Goal: Task Accomplishment & Management: Manage account settings

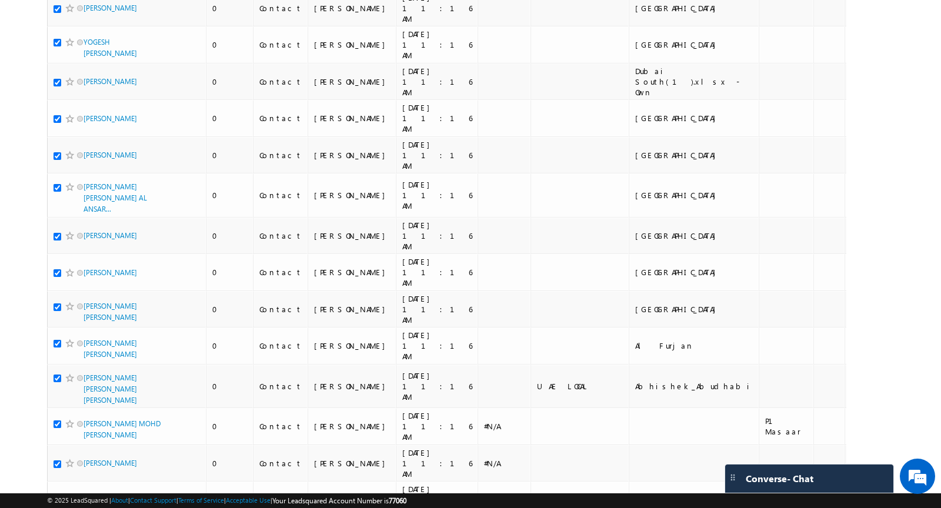
scroll to position [2892, 0]
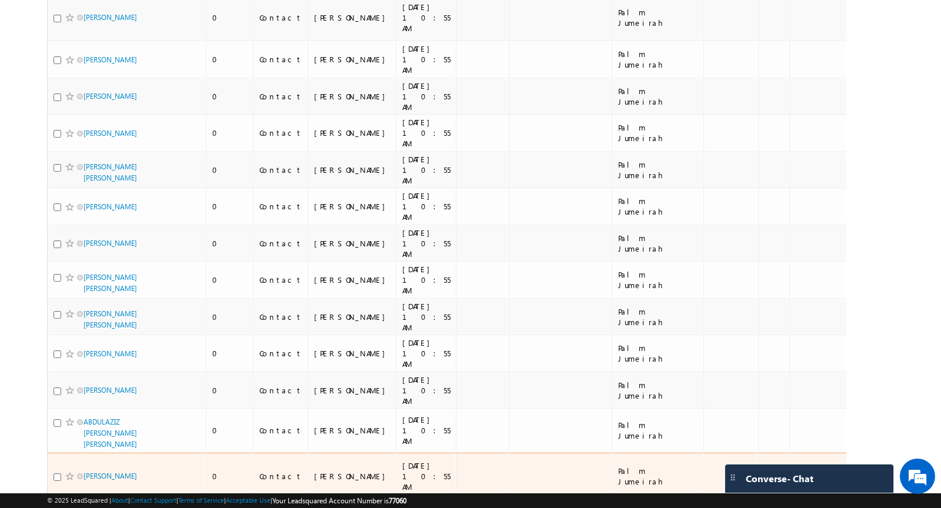
checkbox input "false"
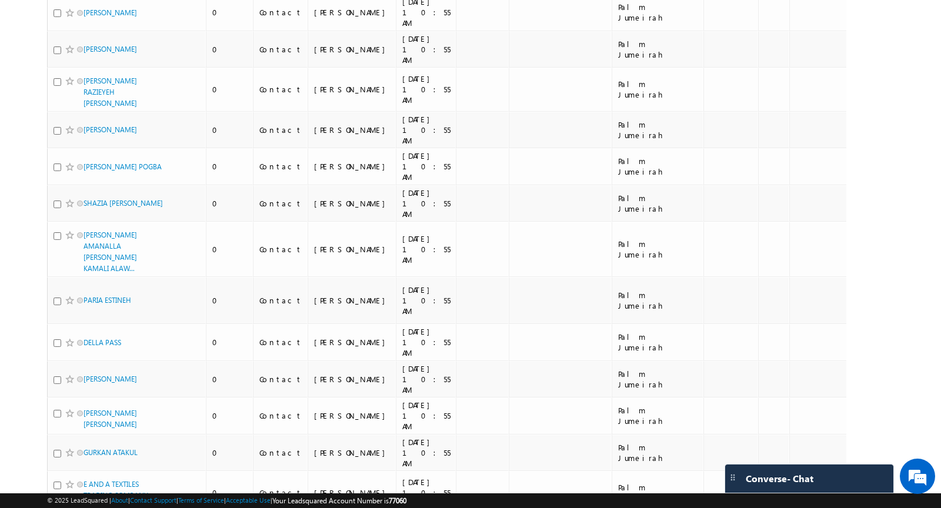
scroll to position [3864, 0]
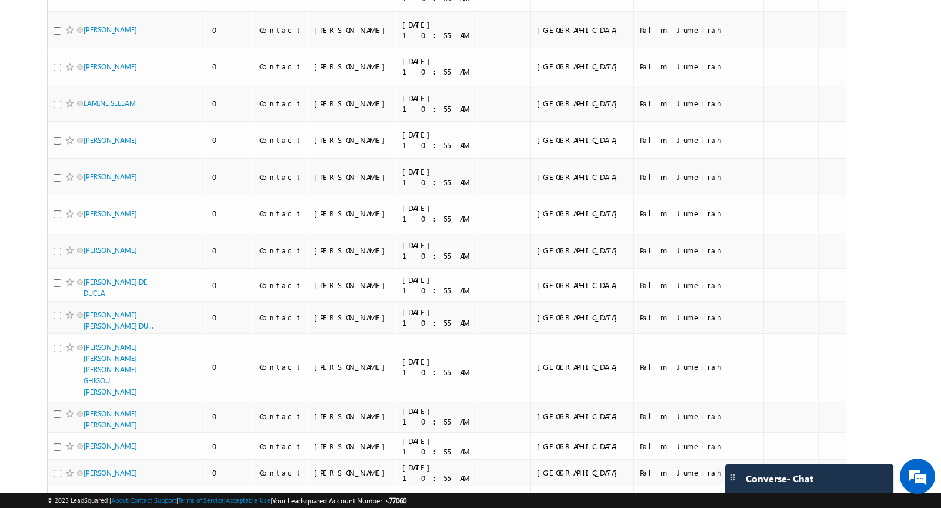
scroll to position [0, 0]
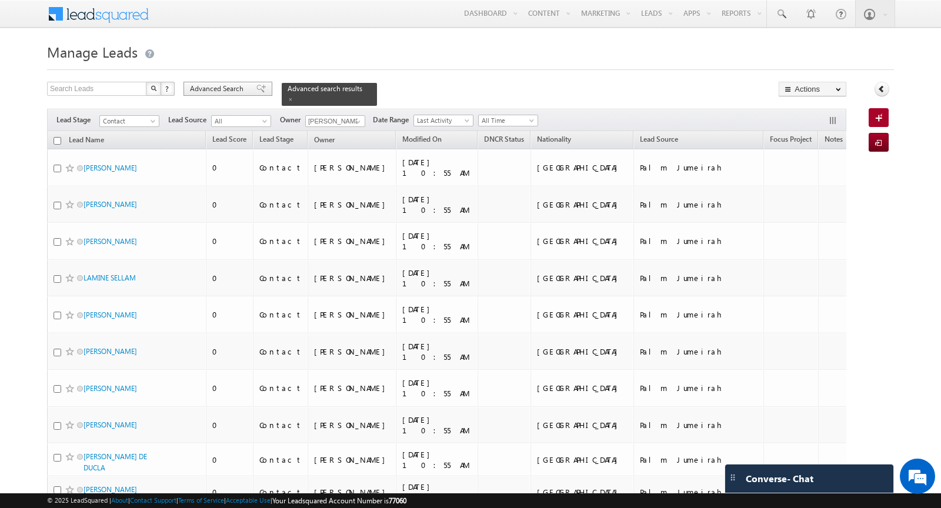
click at [229, 84] on span "Advanced Search" at bounding box center [218, 88] width 57 height 11
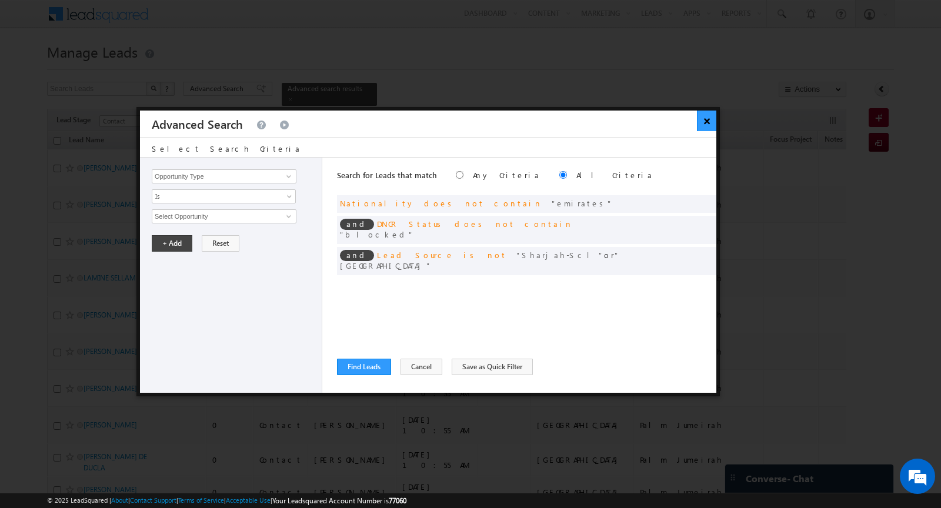
click at [710, 122] on button "×" at bounding box center [706, 121] width 19 height 21
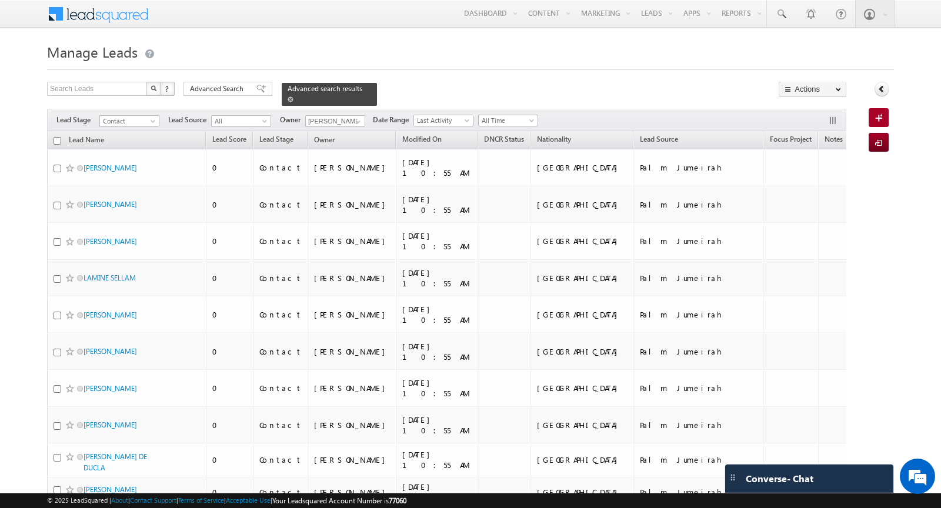
click at [287, 97] on span at bounding box center [290, 99] width 6 height 6
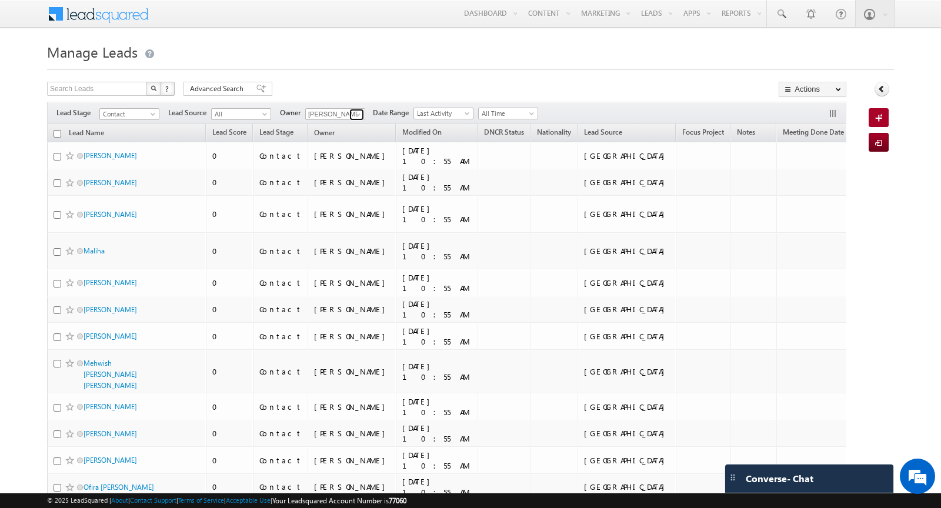
click at [353, 111] on span at bounding box center [357, 114] width 9 height 9
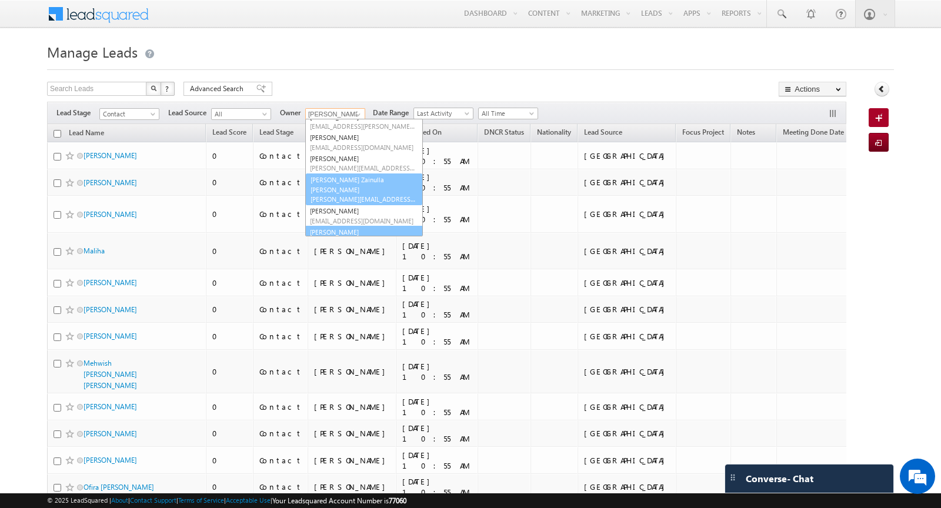
scroll to position [262, 0]
click at [349, 178] on link "[PERSON_NAME] Zainulla Haque [EMAIL_ADDRESS][DOMAIN_NAME]" at bounding box center [364, 189] width 118 height 32
type input "[PERSON_NAME] Zainulla [PERSON_NAME]"
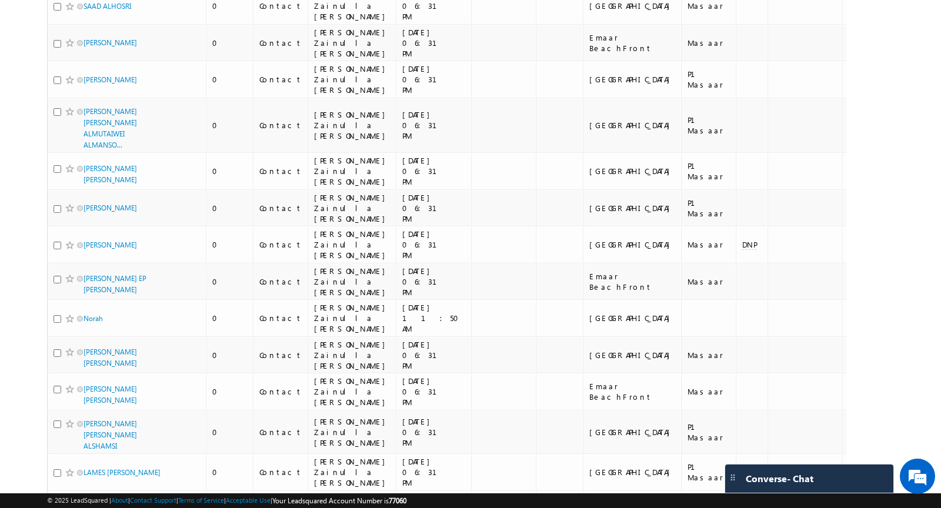
scroll to position [0, 0]
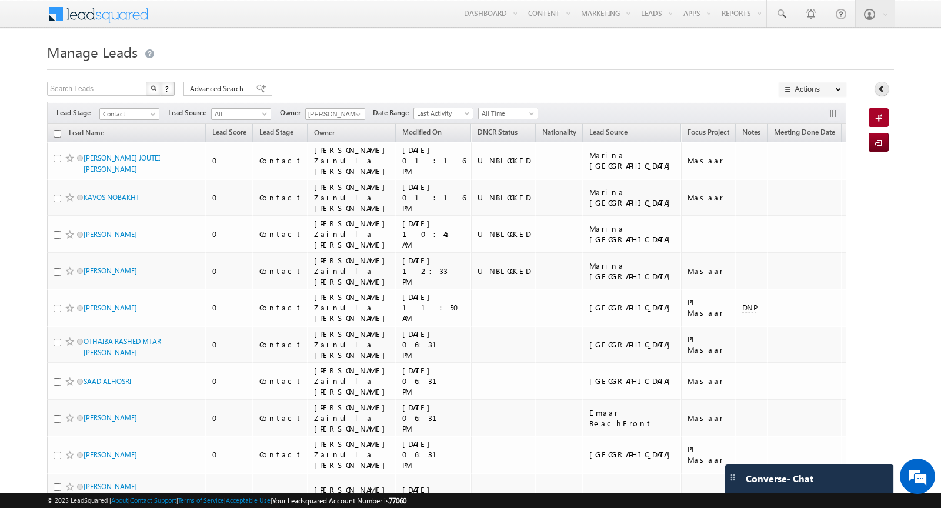
click at [882, 89] on icon at bounding box center [881, 89] width 8 height 8
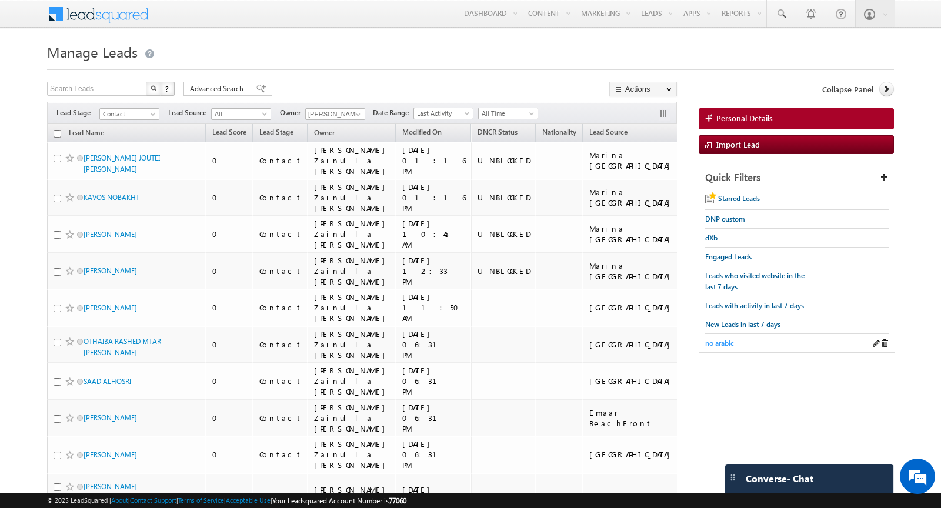
click at [726, 339] on span "no arabic" at bounding box center [719, 343] width 29 height 9
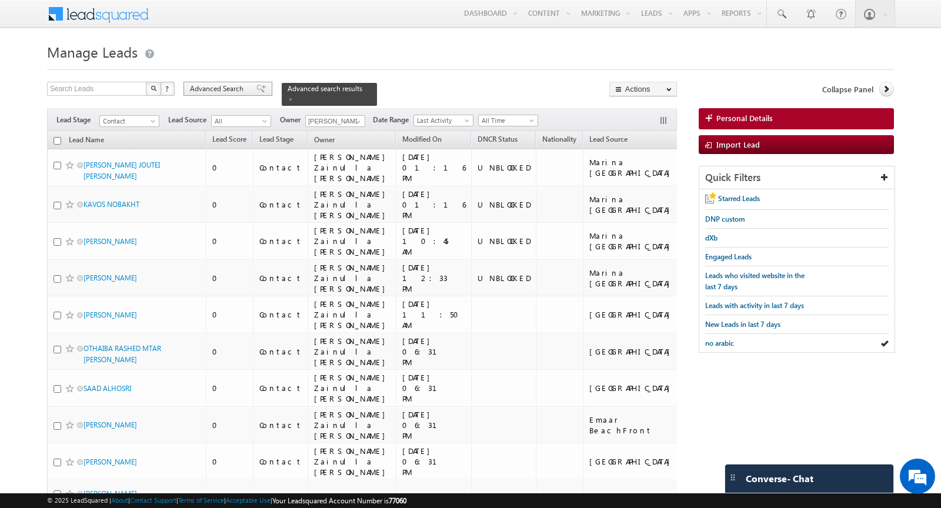
click at [226, 85] on span "Advanced Search" at bounding box center [218, 88] width 57 height 11
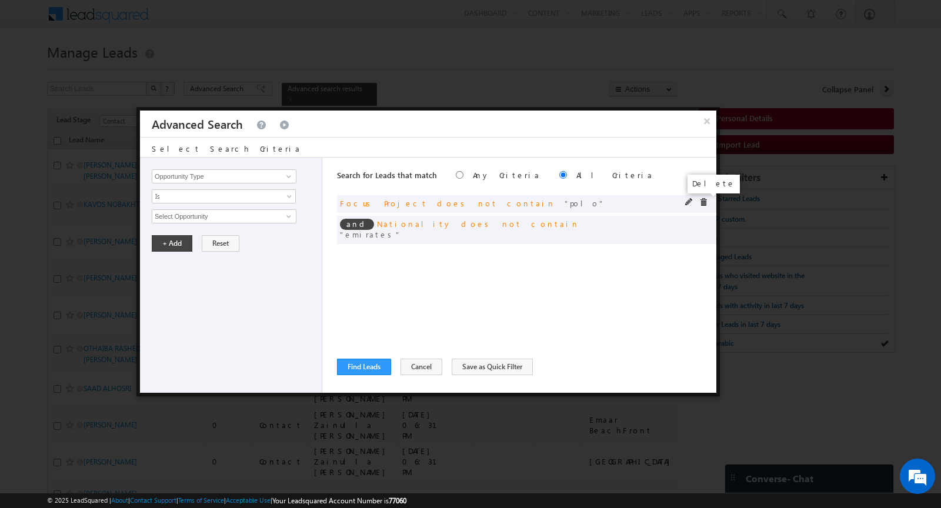
click at [704, 205] on span at bounding box center [703, 202] width 8 height 8
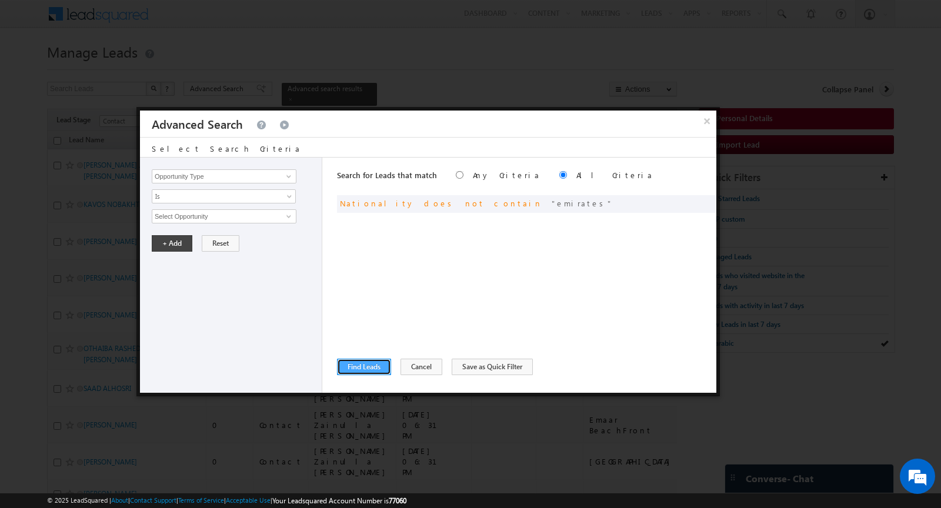
click at [356, 370] on button "Find Leads" at bounding box center [364, 367] width 54 height 16
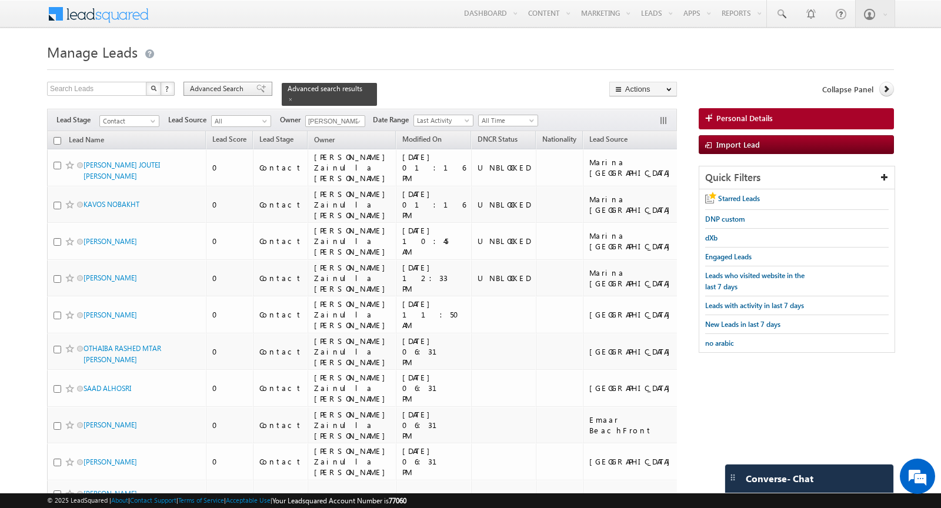
click at [244, 89] on span "Advanced Search" at bounding box center [218, 88] width 57 height 11
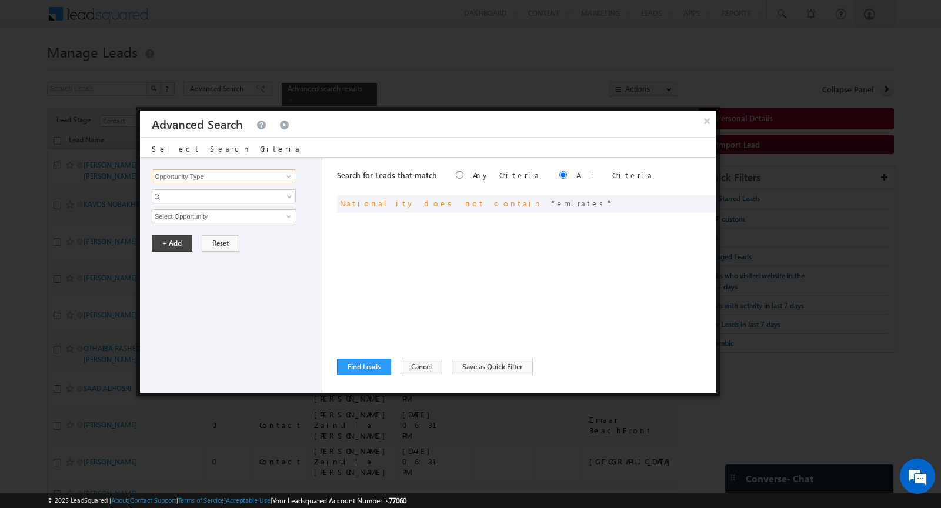
click at [226, 176] on input "Opportunity Type" at bounding box center [224, 176] width 145 height 14
click at [195, 210] on link "Lead Source" at bounding box center [224, 213] width 145 height 14
type input "Lead Source"
click at [190, 189] on link "Is" at bounding box center [224, 196] width 144 height 14
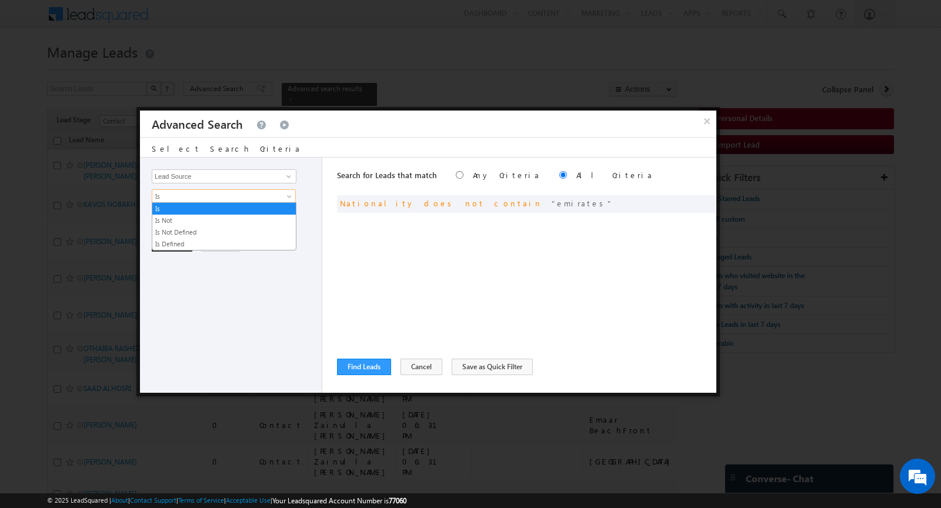
click at [199, 192] on span "Is" at bounding box center [216, 196] width 128 height 11
click at [199, 194] on span "Is" at bounding box center [216, 196] width 128 height 11
click at [191, 220] on link "Is Not" at bounding box center [223, 220] width 143 height 11
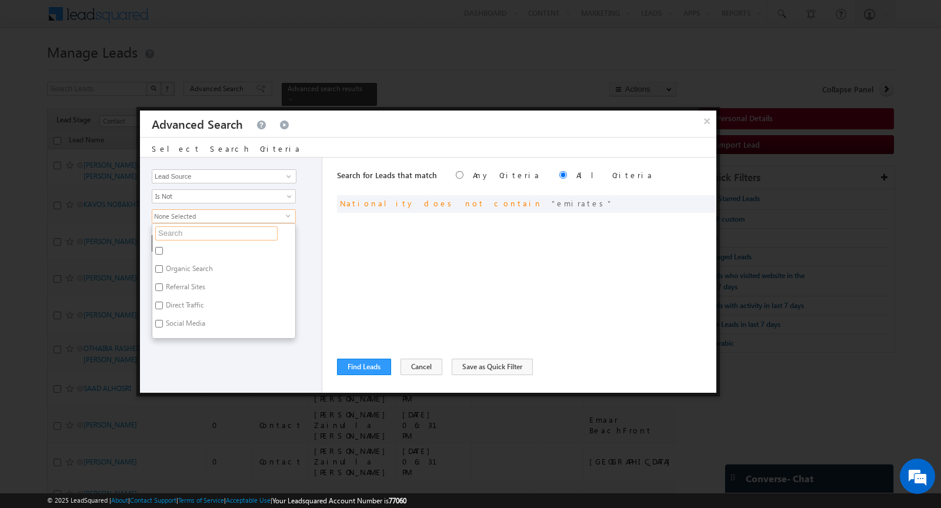
click at [190, 230] on input "text" at bounding box center [216, 233] width 122 height 14
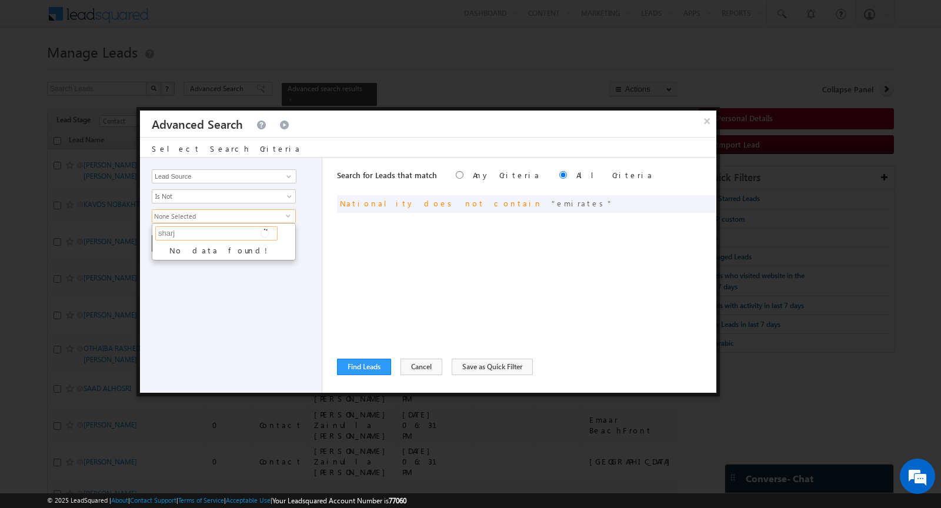
type input "shar"
click at [178, 247] on label "Sharjah-Scl" at bounding box center [182, 252] width 60 height 18
click at [163, 247] on input "Sharjah-Scl" at bounding box center [159, 251] width 8 height 8
checkbox input "true"
click at [178, 267] on label "[GEOGRAPHIC_DATA]" at bounding box center [198, 271] width 92 height 18
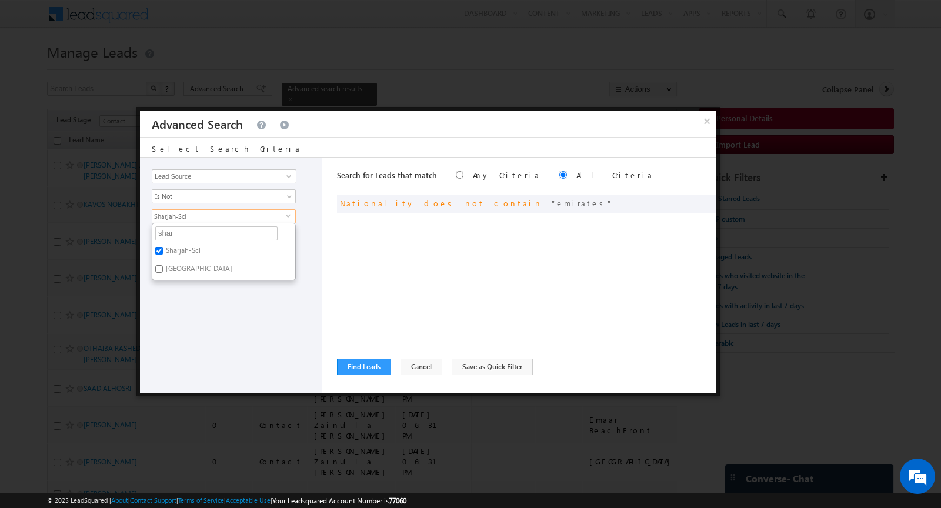
click at [163, 267] on input "[GEOGRAPHIC_DATA]" at bounding box center [159, 269] width 8 height 8
checkbox input "true"
click at [187, 309] on div "Opportunity Type Lead Activity Task Sales Group Prospect Id Address 1 Address 2…" at bounding box center [231, 275] width 182 height 235
click at [173, 236] on button "+ Add" at bounding box center [172, 243] width 41 height 16
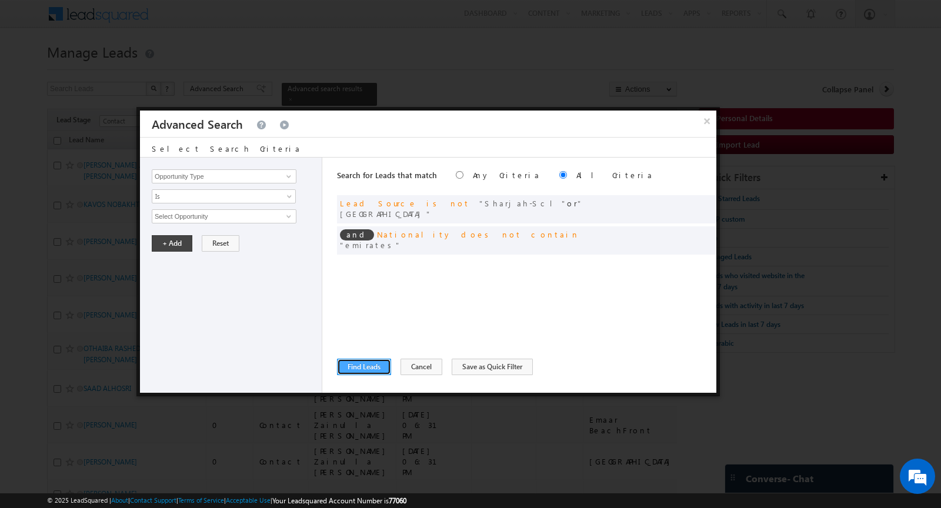
click at [375, 369] on button "Find Leads" at bounding box center [364, 367] width 54 height 16
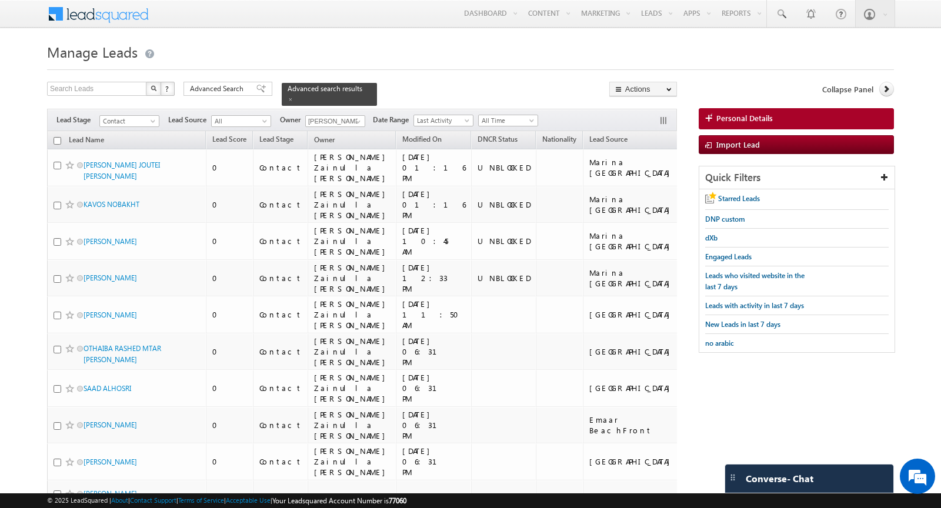
click at [57, 137] on input "checkbox" at bounding box center [57, 141] width 8 height 8
checkbox input "true"
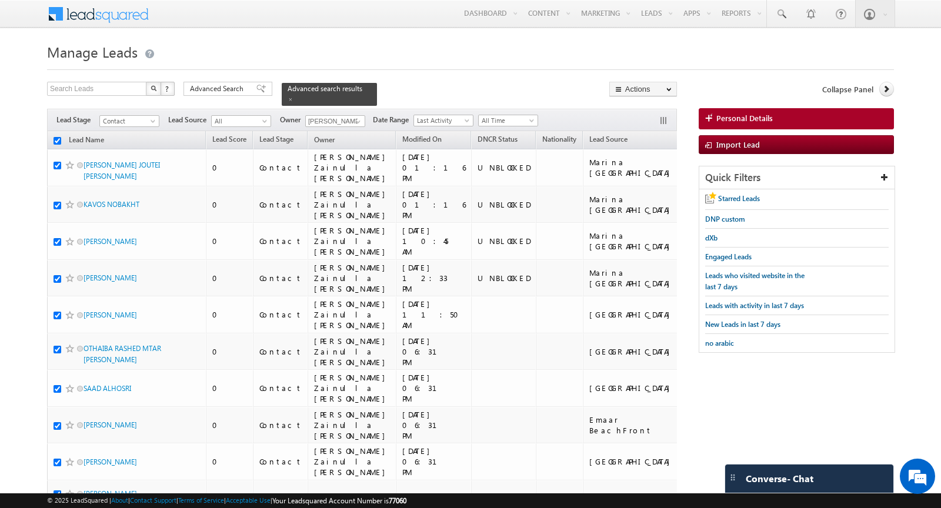
checkbox input "true"
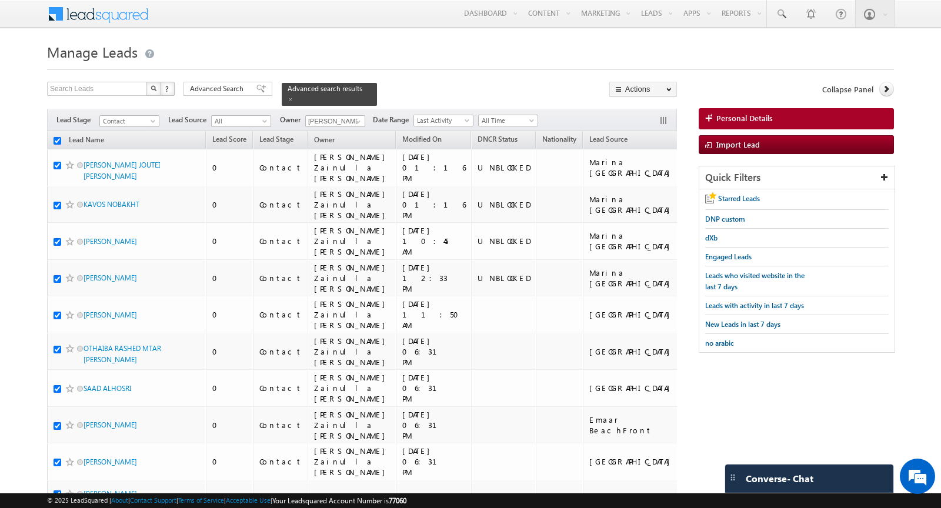
checkbox input "true"
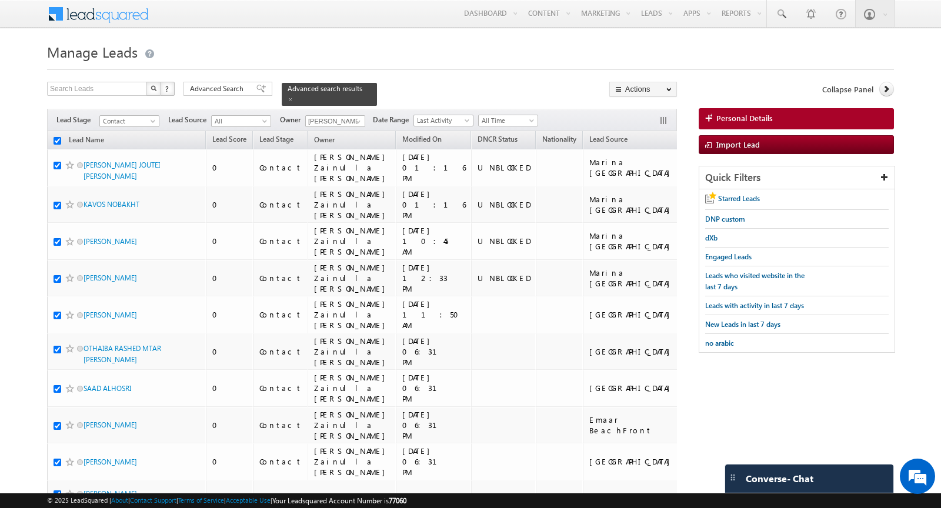
checkbox input "true"
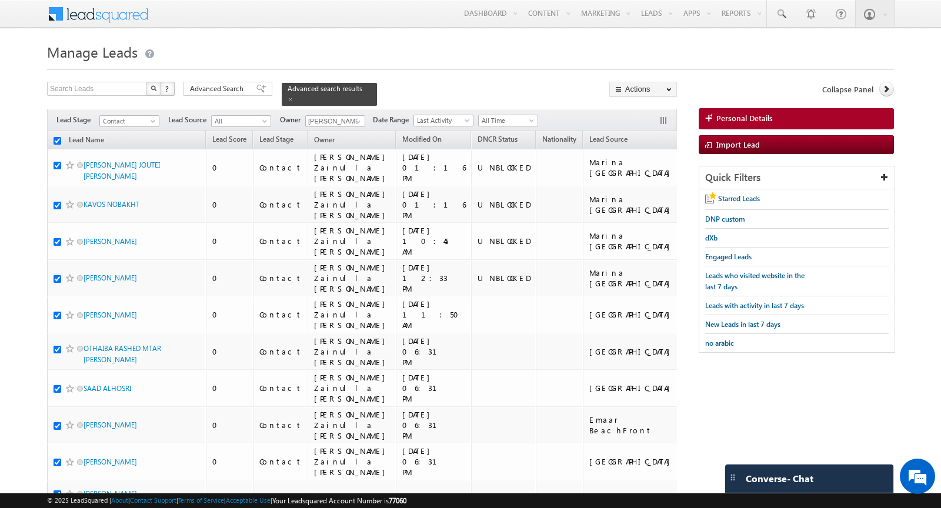
checkbox input "true"
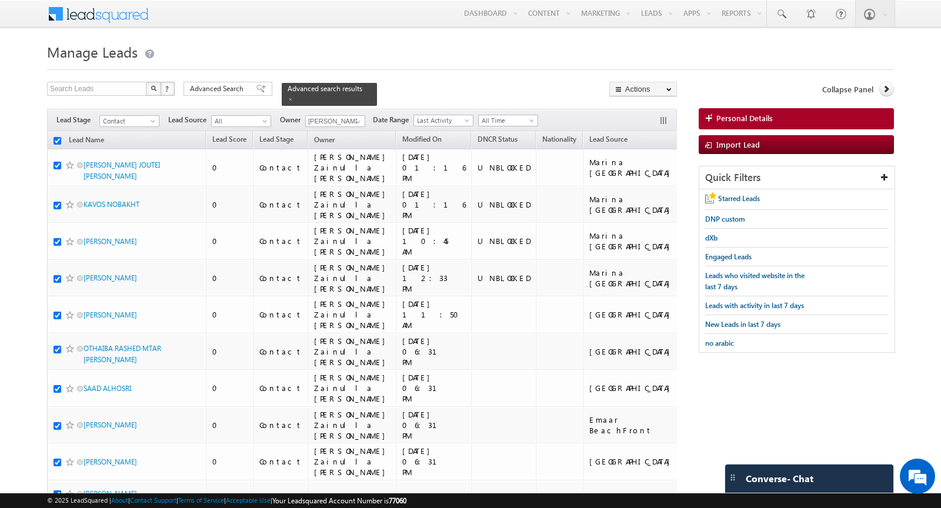
checkbox input "true"
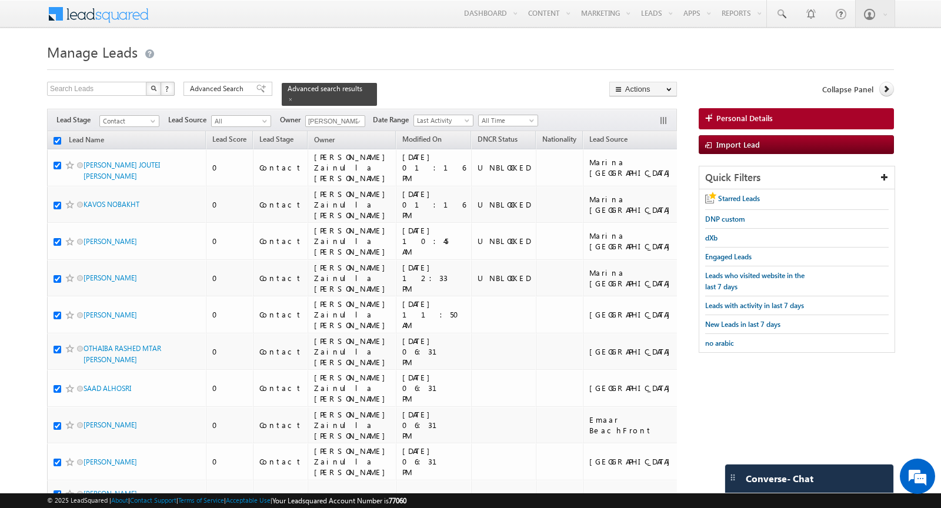
checkbox input "true"
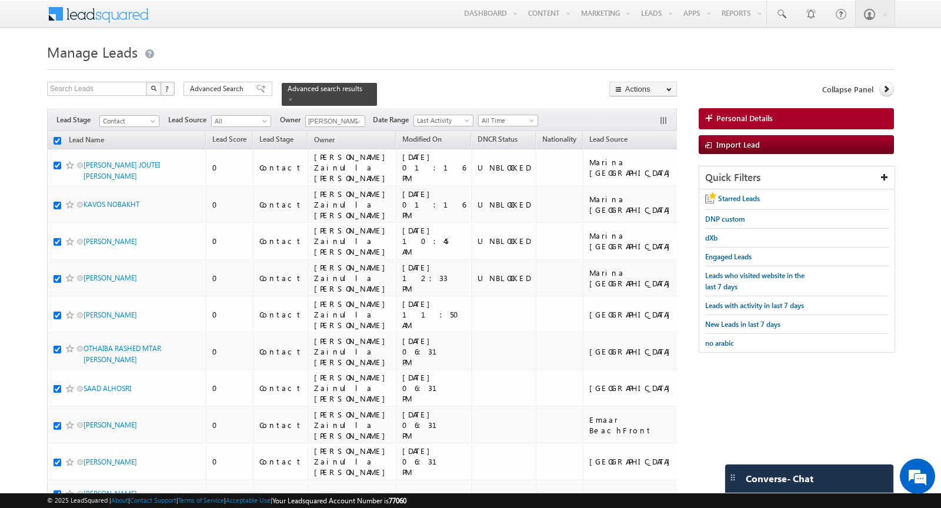
checkbox input "true"
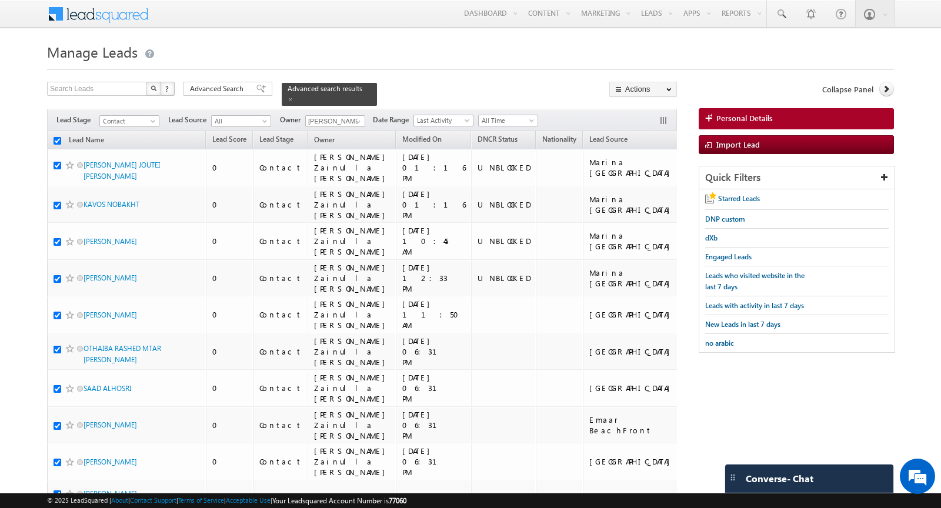
checkbox input "true"
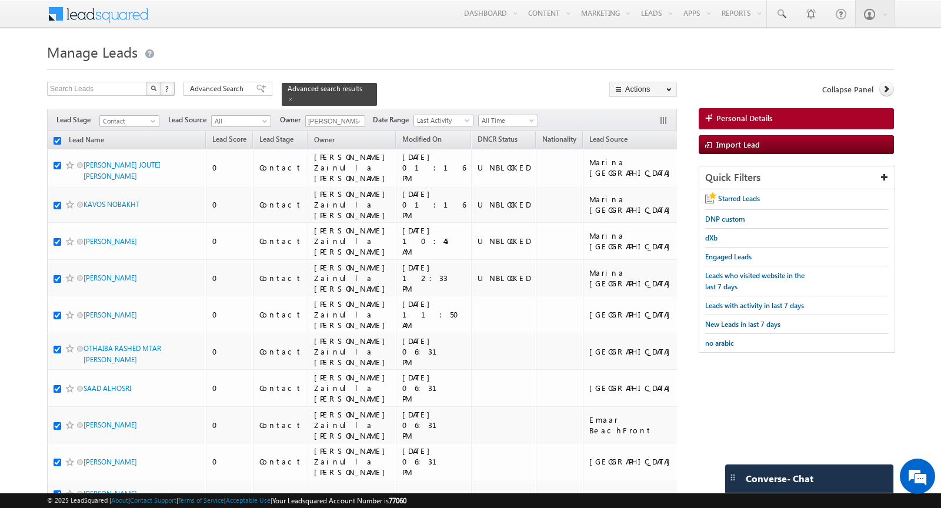
checkbox input "true"
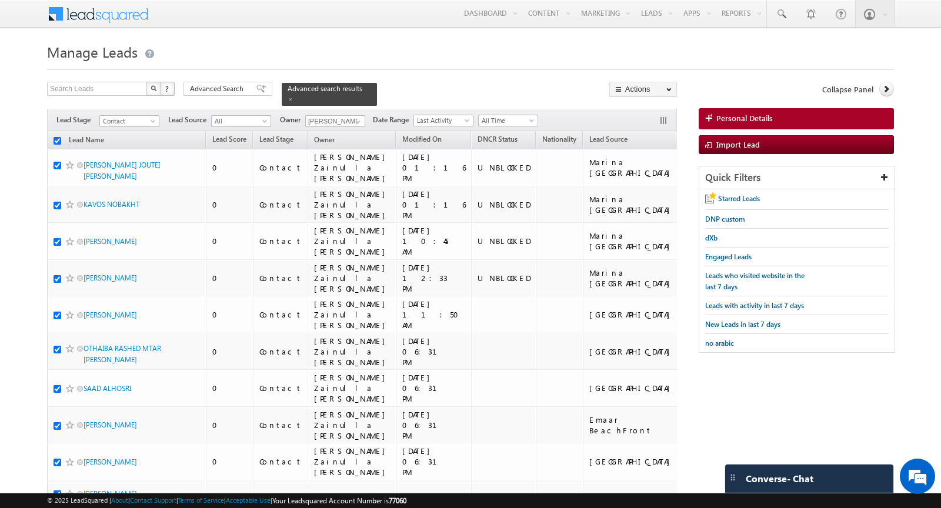
checkbox input "true"
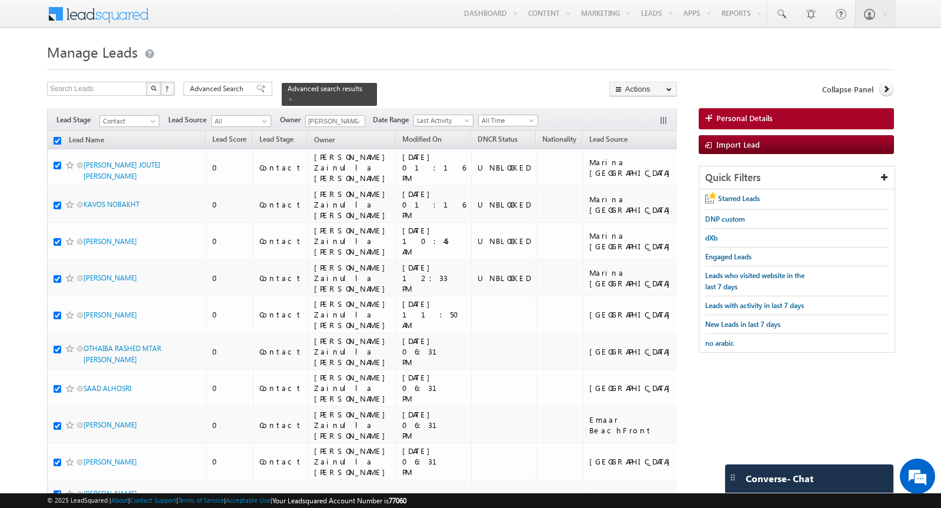
checkbox input "true"
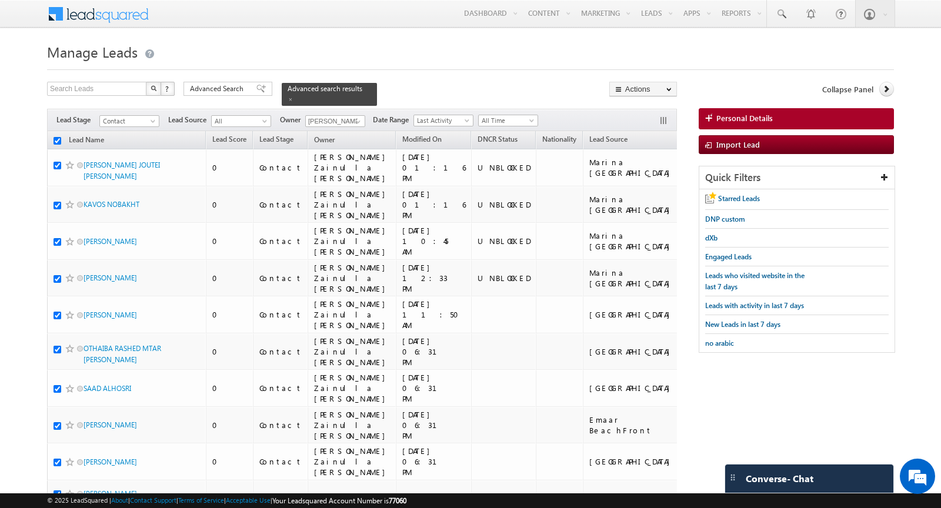
checkbox input "true"
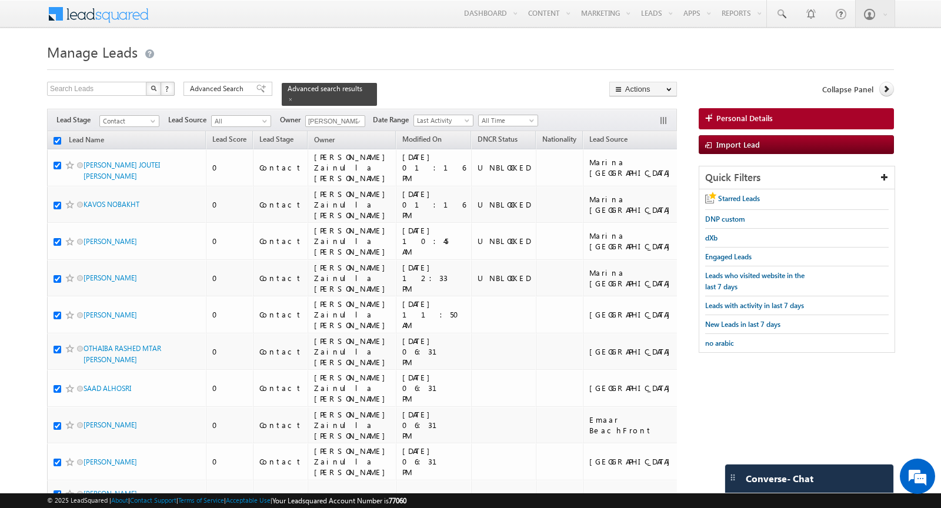
checkbox input "true"
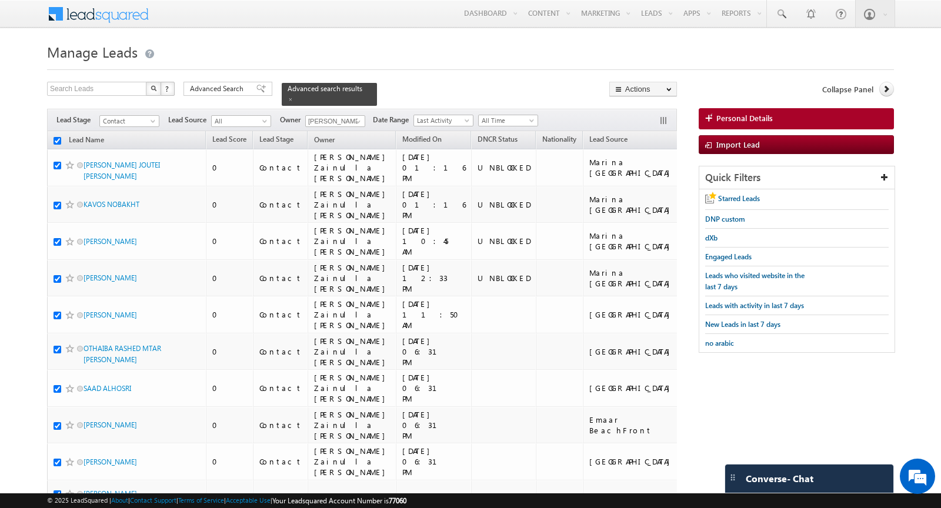
checkbox input "true"
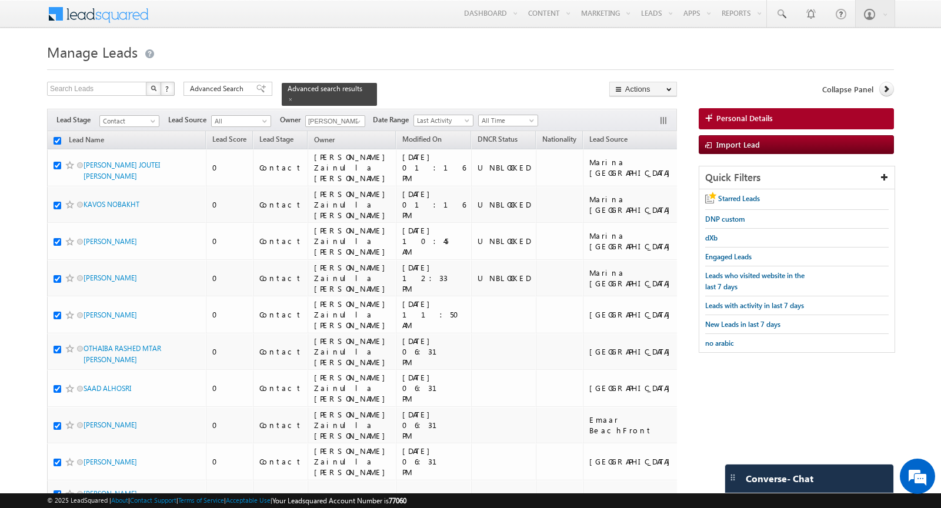
checkbox input "true"
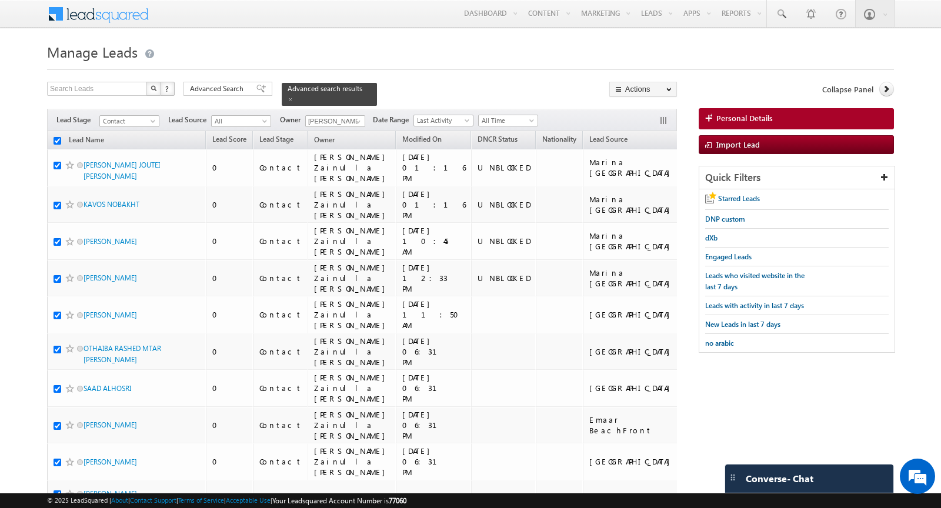
checkbox input "true"
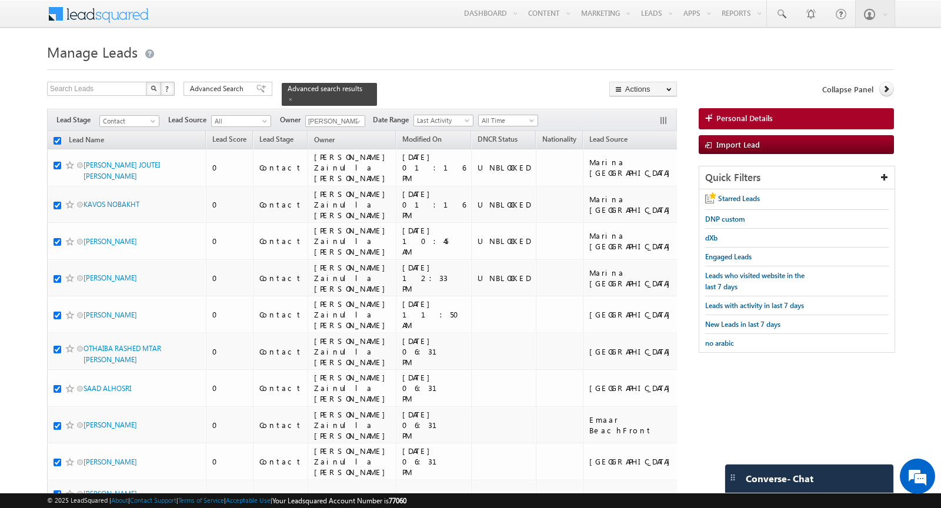
checkbox input "true"
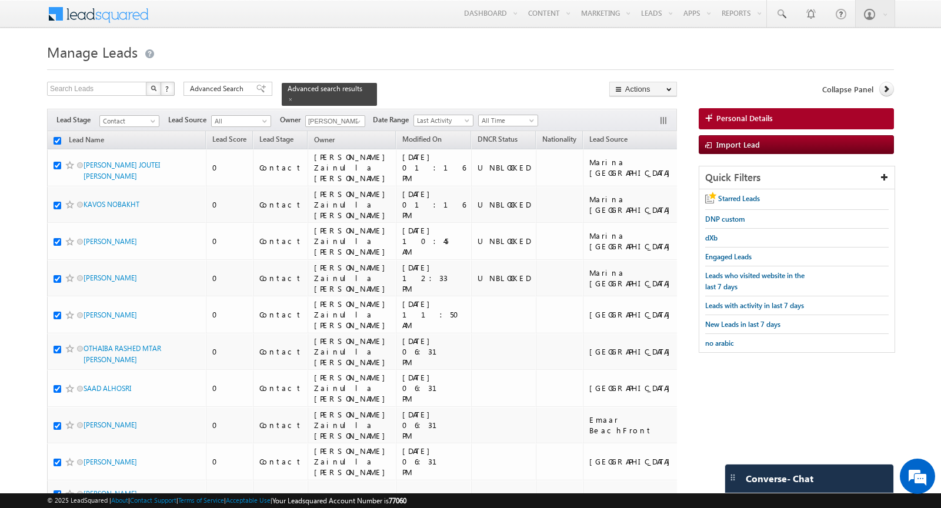
checkbox input "true"
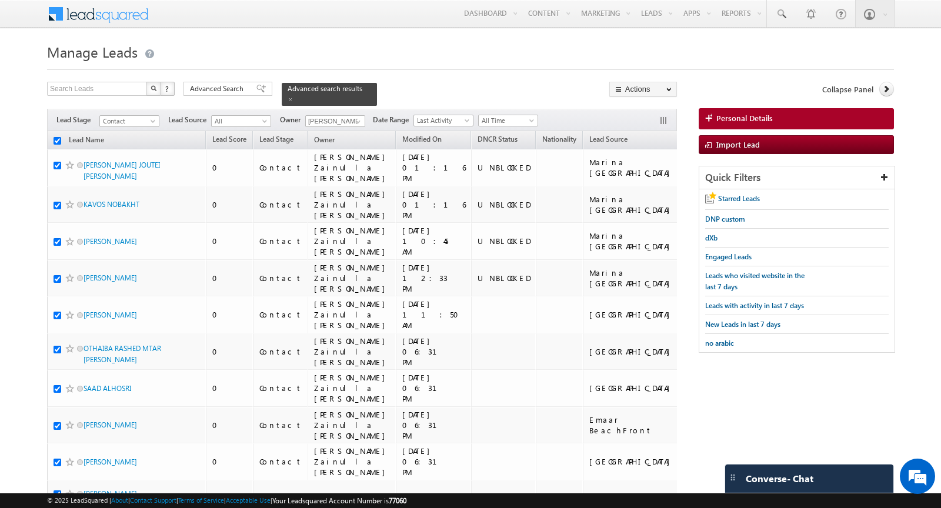
checkbox input "true"
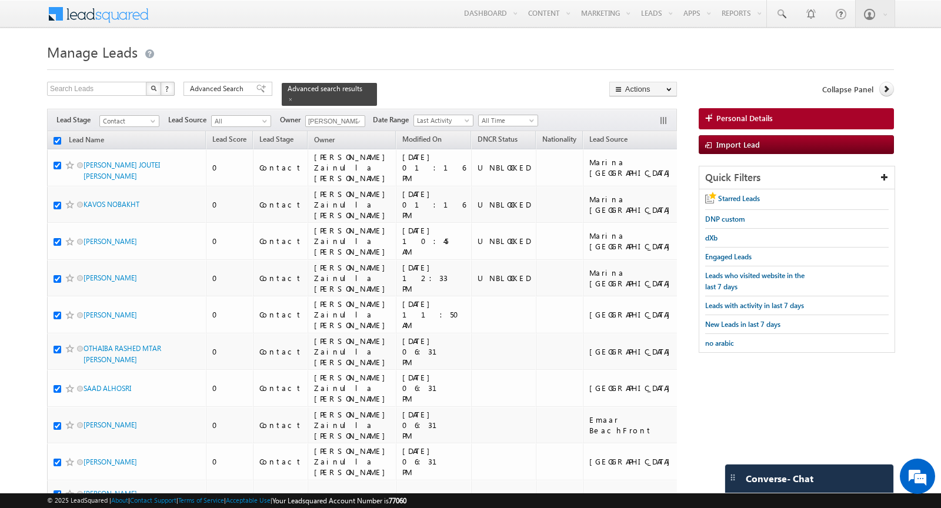
checkbox input "true"
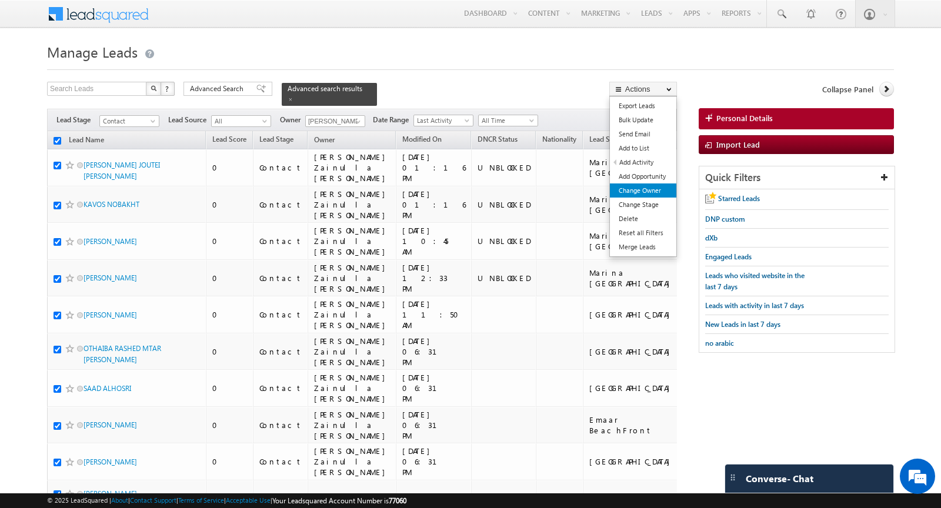
click at [647, 189] on link "Change Owner" at bounding box center [643, 190] width 66 height 14
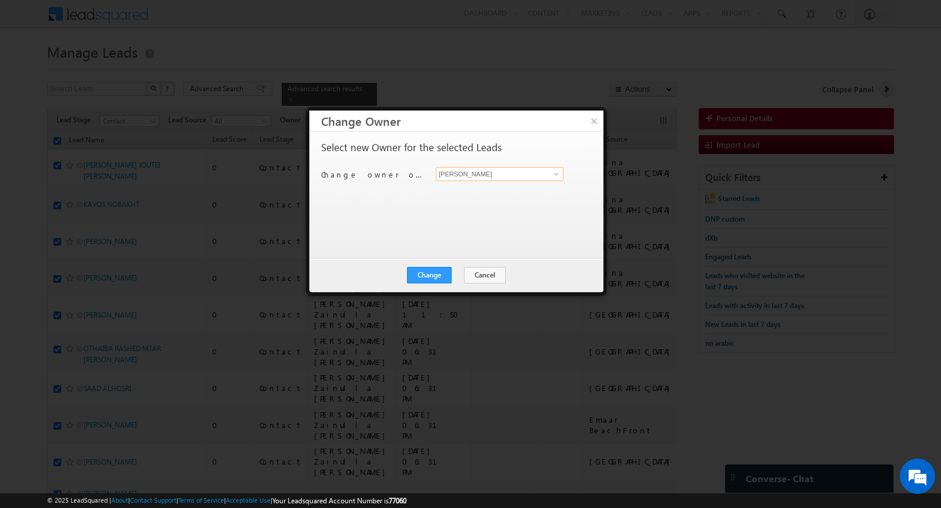
click at [476, 175] on input "[PERSON_NAME]" at bounding box center [500, 174] width 128 height 14
click at [459, 193] on span "[EMAIL_ADDRESS][DOMAIN_NAME]" at bounding box center [493, 196] width 106 height 9
type input "[PERSON_NAME]"
click at [434, 280] on button "Change" at bounding box center [429, 275] width 45 height 16
click at [466, 275] on button "Close" at bounding box center [458, 275] width 38 height 16
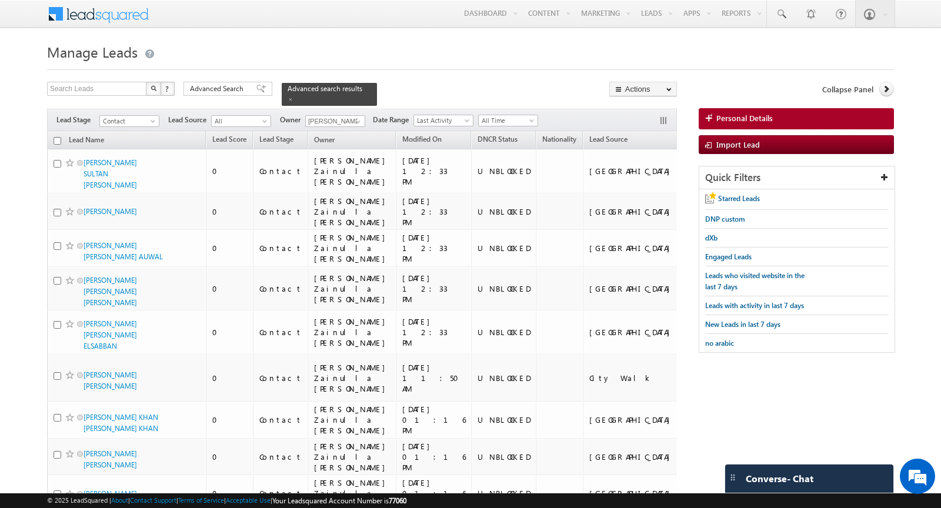
click at [55, 141] on input "checkbox" at bounding box center [57, 141] width 8 height 8
checkbox input "true"
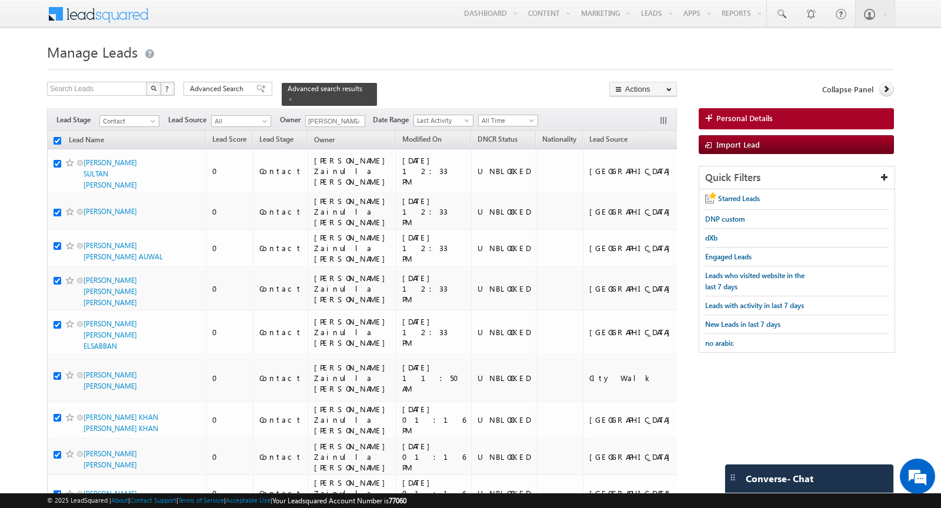
checkbox input "true"
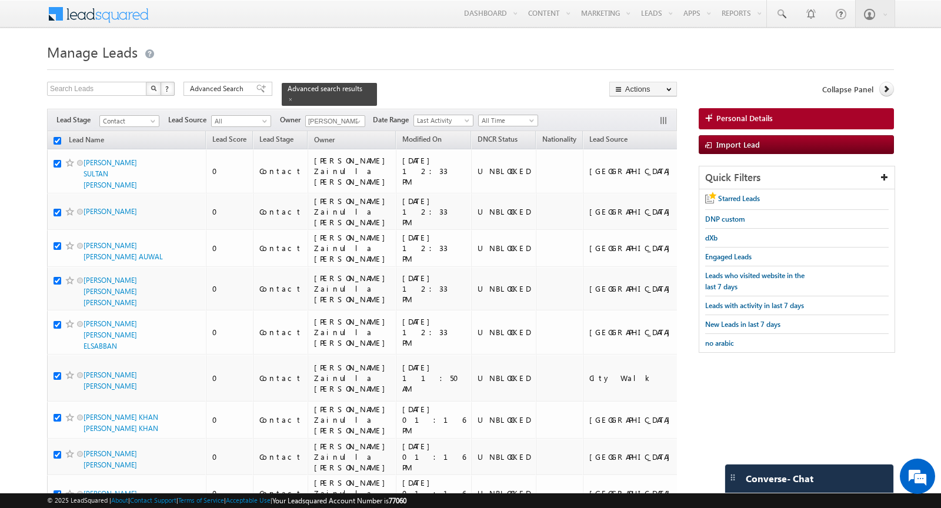
checkbox input "true"
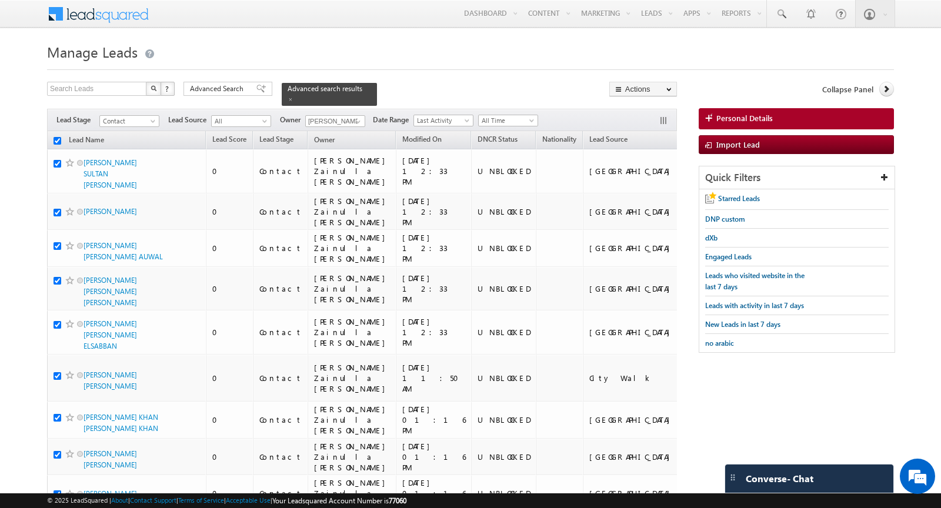
checkbox input "true"
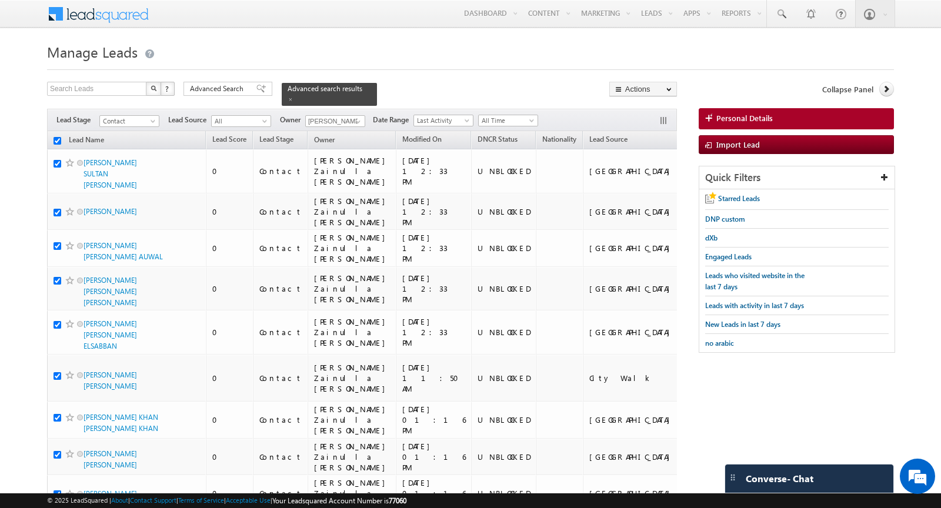
checkbox input "true"
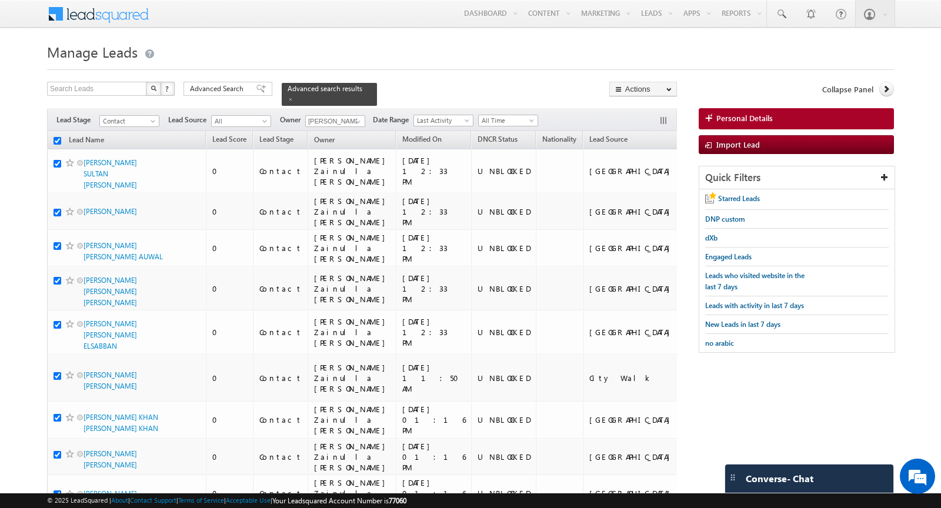
checkbox input "true"
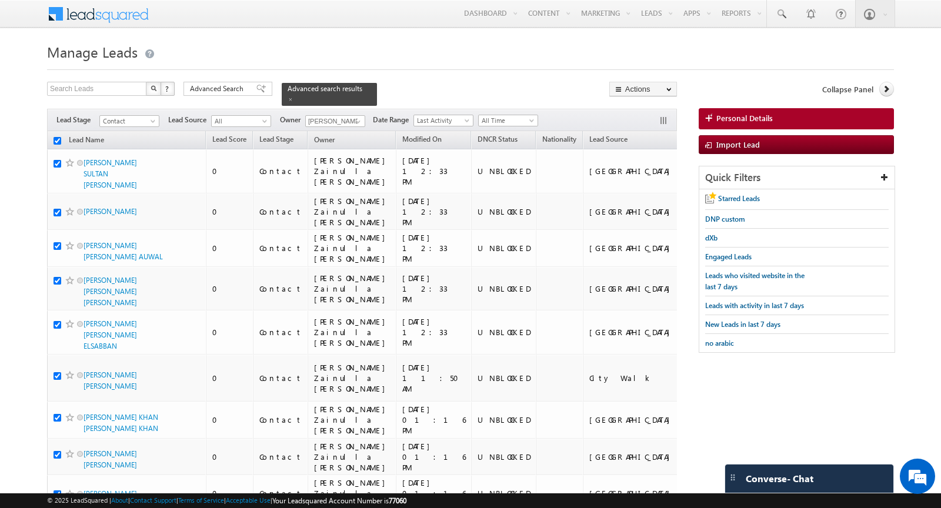
checkbox input "true"
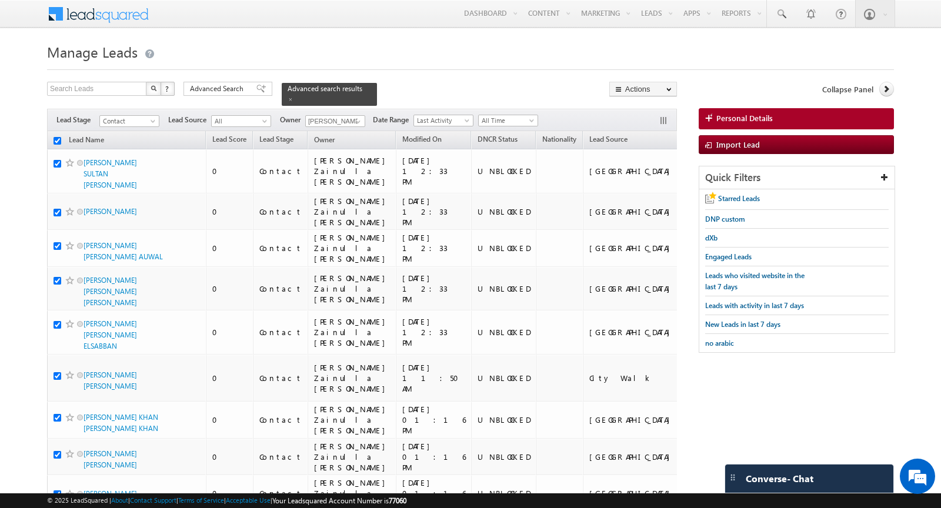
checkbox input "true"
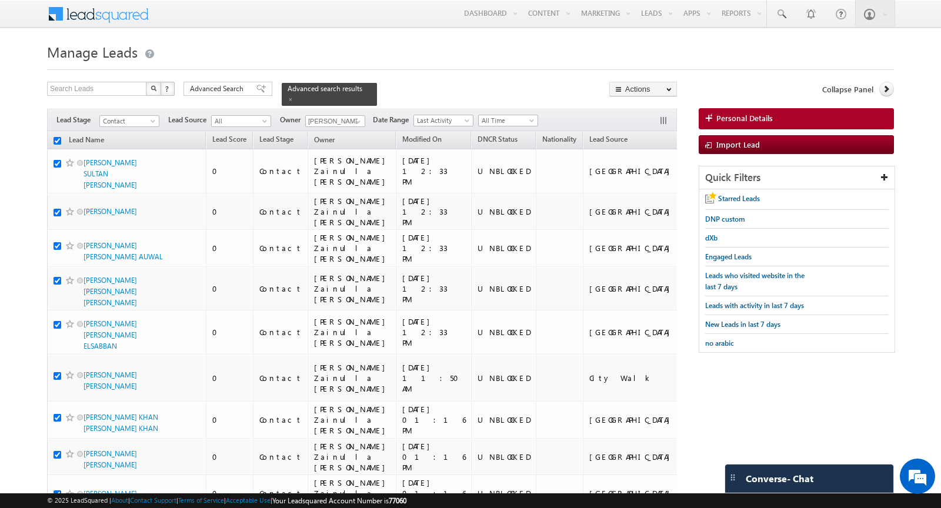
checkbox input "true"
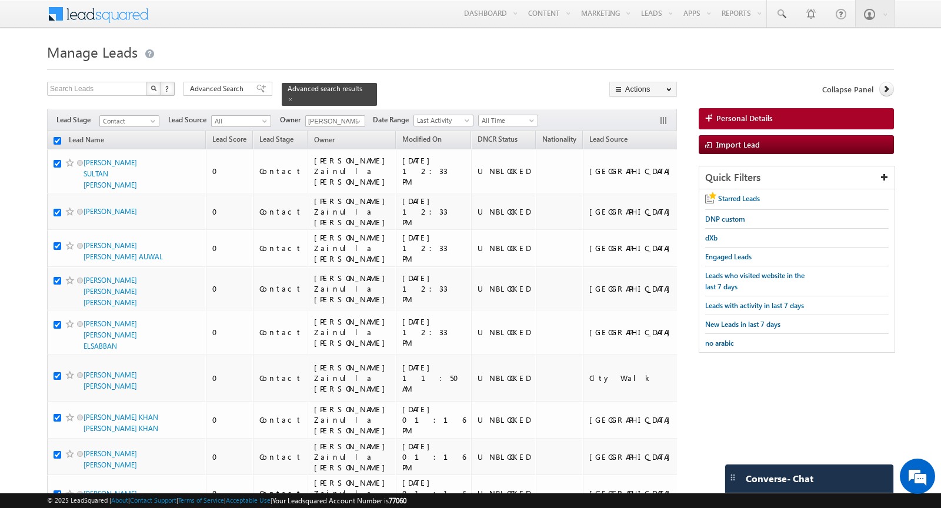
checkbox input "true"
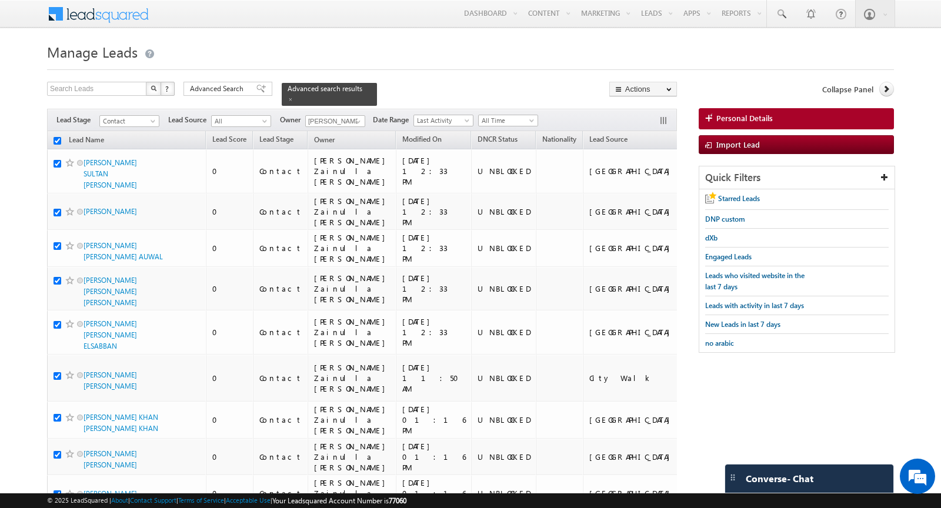
checkbox input "true"
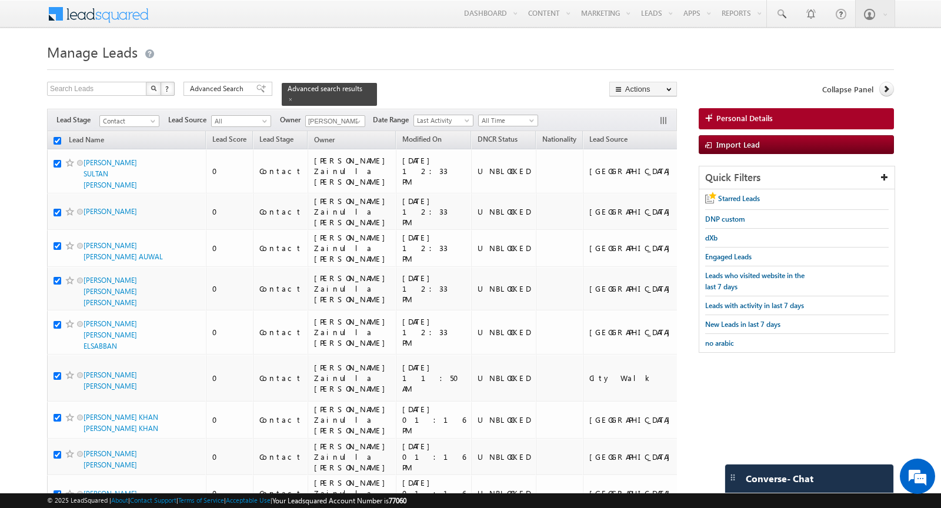
checkbox input "true"
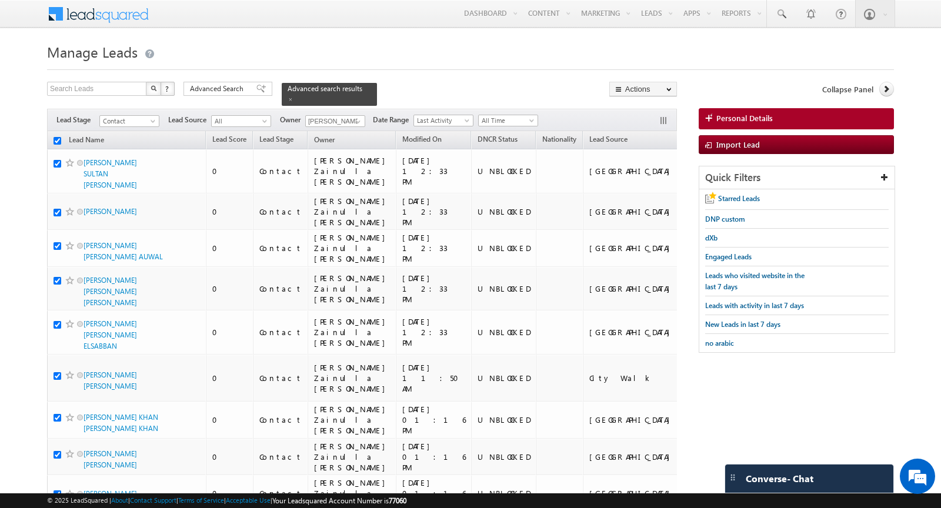
checkbox input "true"
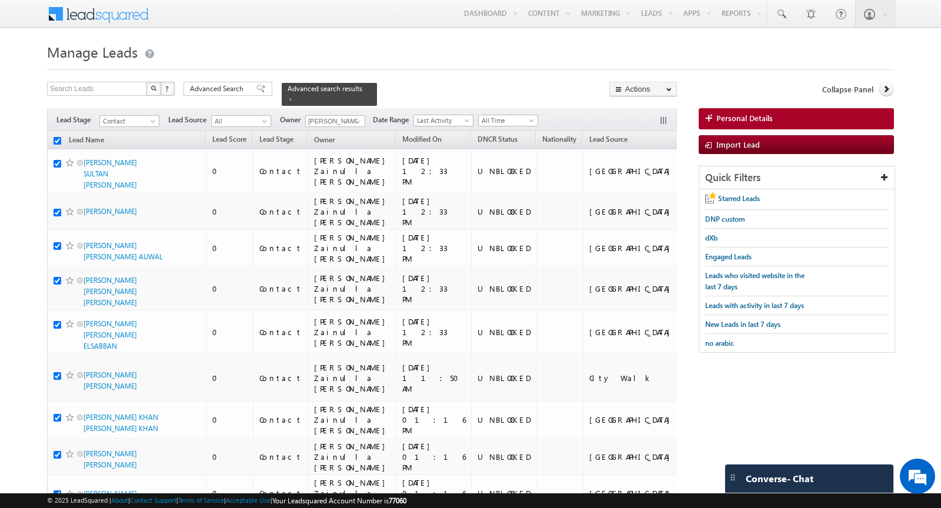
checkbox input "true"
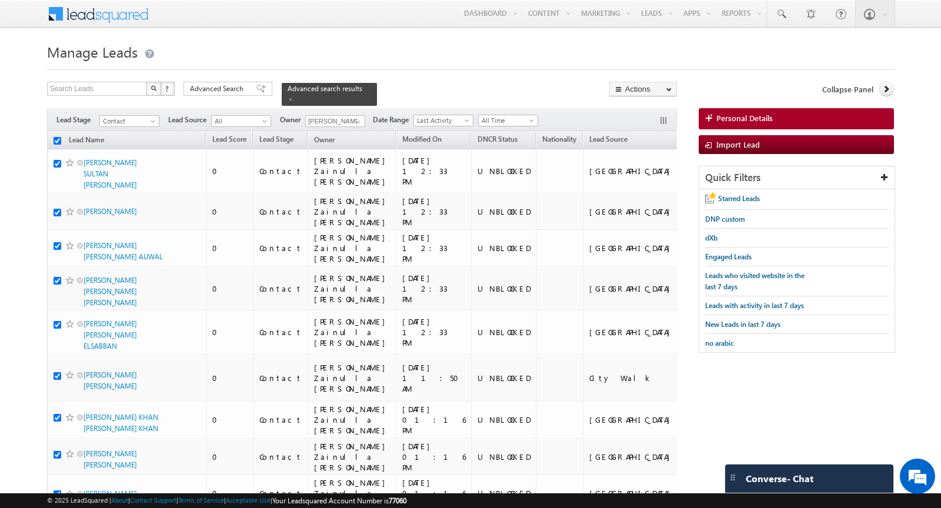
checkbox input "true"
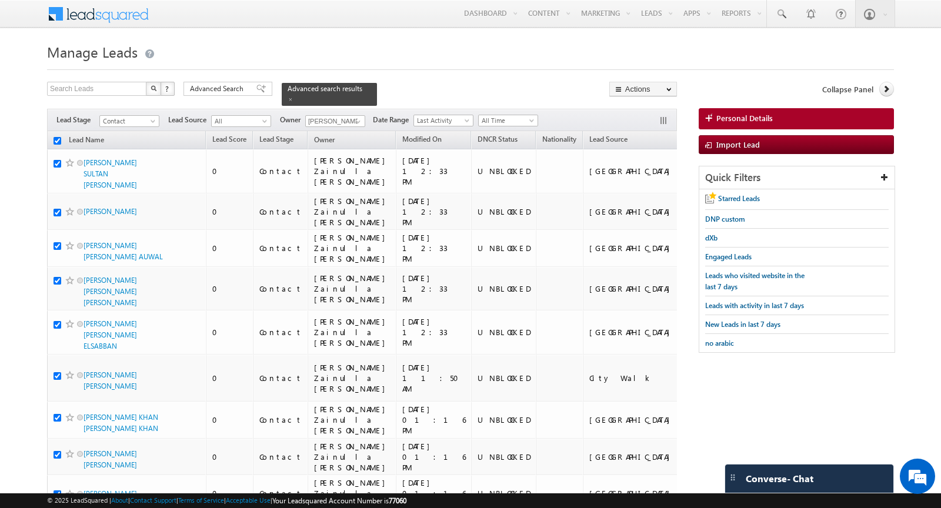
checkbox input "true"
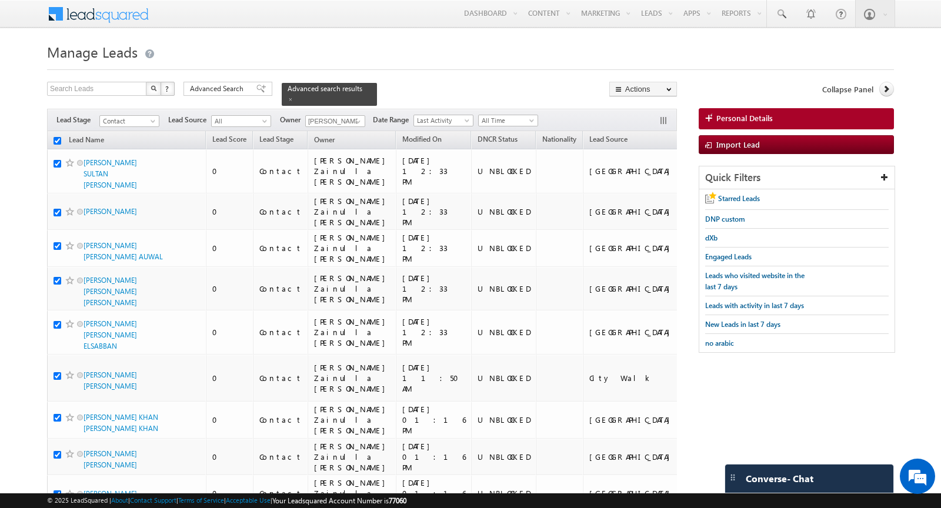
checkbox input "true"
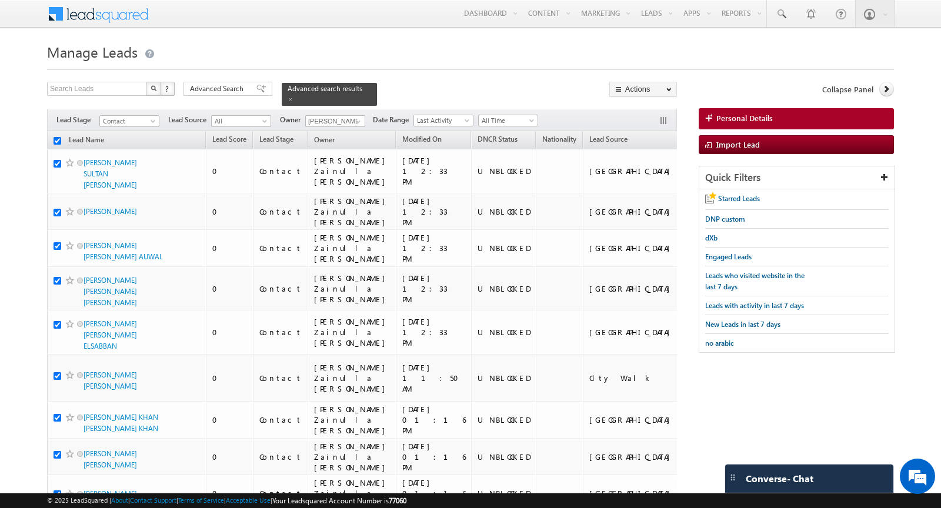
checkbox input "true"
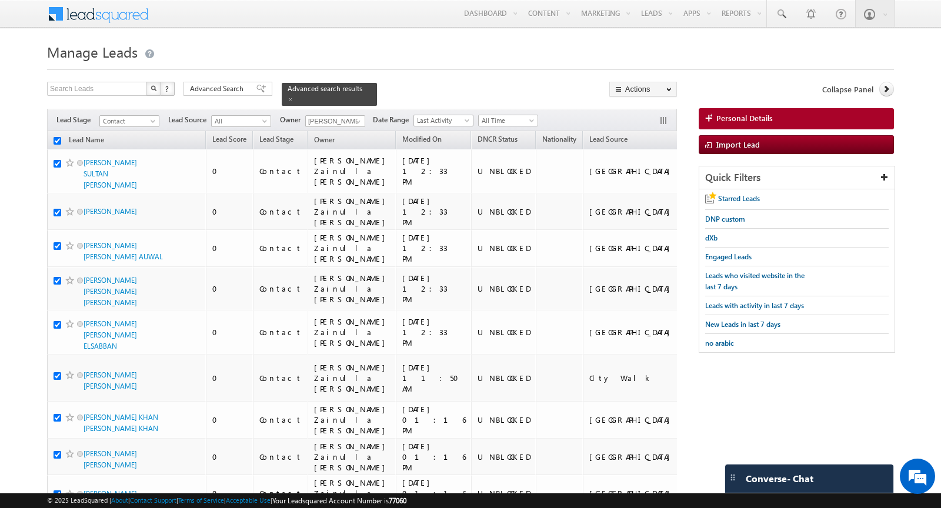
checkbox input "true"
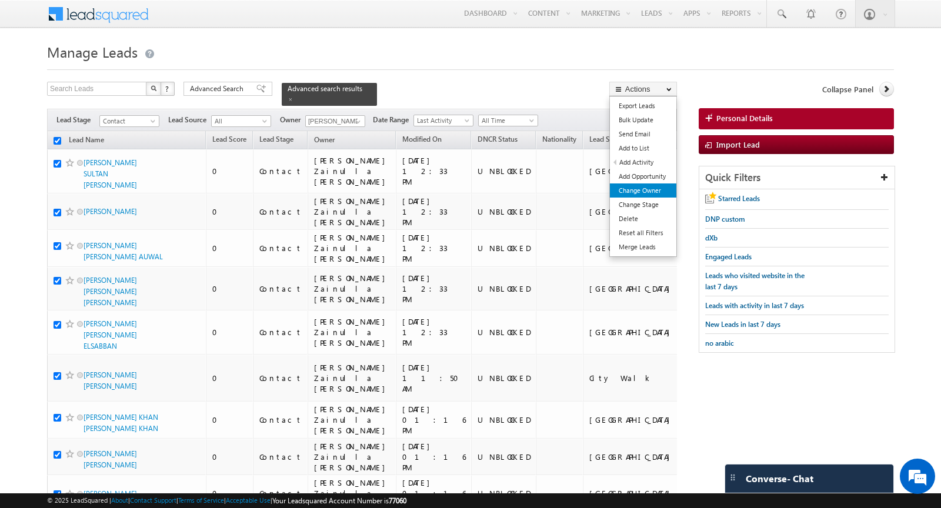
click at [640, 192] on link "Change Owner" at bounding box center [643, 190] width 66 height 14
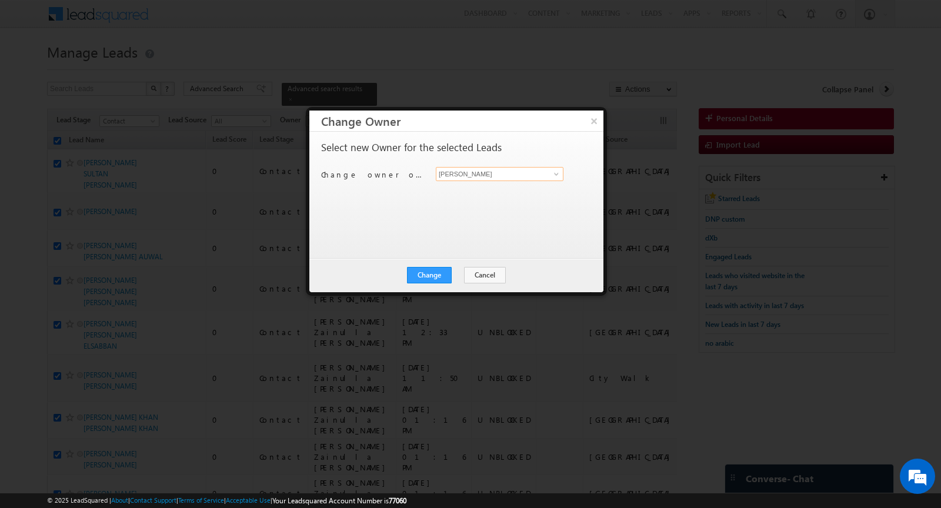
click at [453, 172] on input "[PERSON_NAME]" at bounding box center [500, 174] width 128 height 14
click at [460, 193] on span "[EMAIL_ADDRESS][DOMAIN_NAME]" at bounding box center [493, 196] width 106 height 9
click at [430, 270] on button "Change" at bounding box center [429, 275] width 45 height 16
click at [456, 277] on button "Close" at bounding box center [458, 275] width 38 height 16
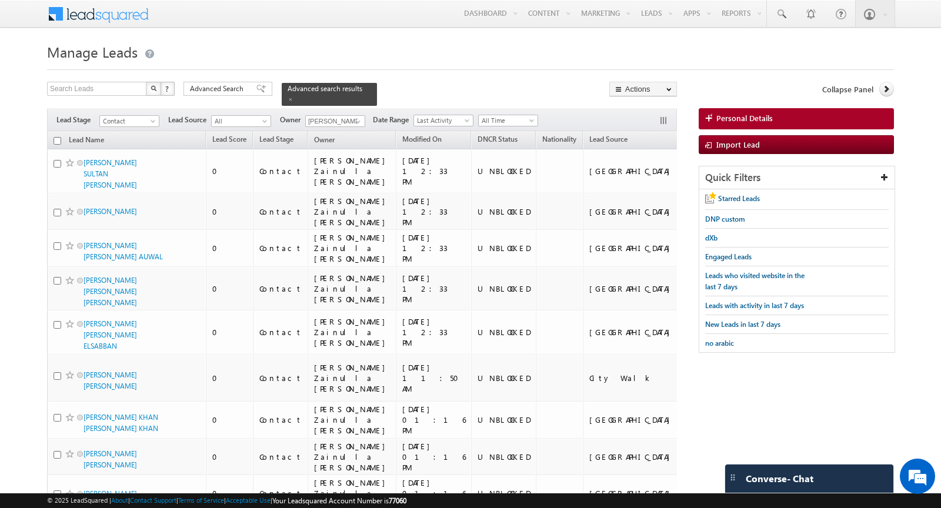
click at [60, 142] on input "checkbox" at bounding box center [57, 141] width 8 height 8
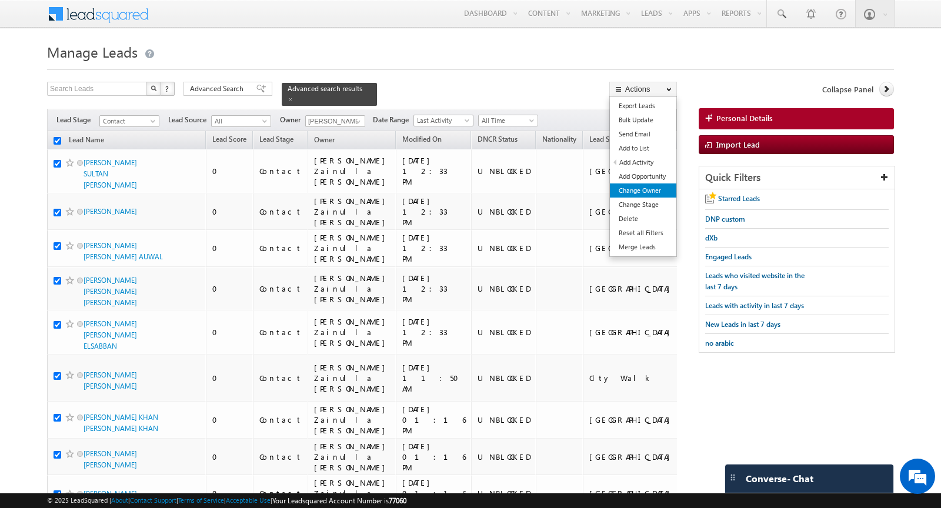
click at [650, 189] on link "Change Owner" at bounding box center [643, 190] width 66 height 14
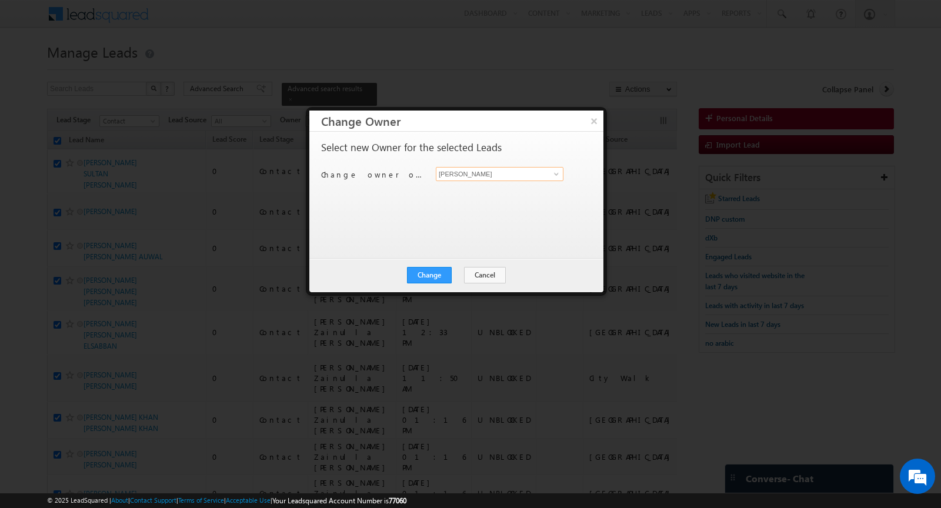
click at [457, 175] on input "[PERSON_NAME]" at bounding box center [500, 174] width 128 height 14
click at [454, 192] on span "[EMAIL_ADDRESS][DOMAIN_NAME]" at bounding box center [493, 196] width 106 height 9
click at [427, 270] on button "Change" at bounding box center [429, 275] width 45 height 16
click at [452, 280] on button "Close" at bounding box center [458, 275] width 38 height 16
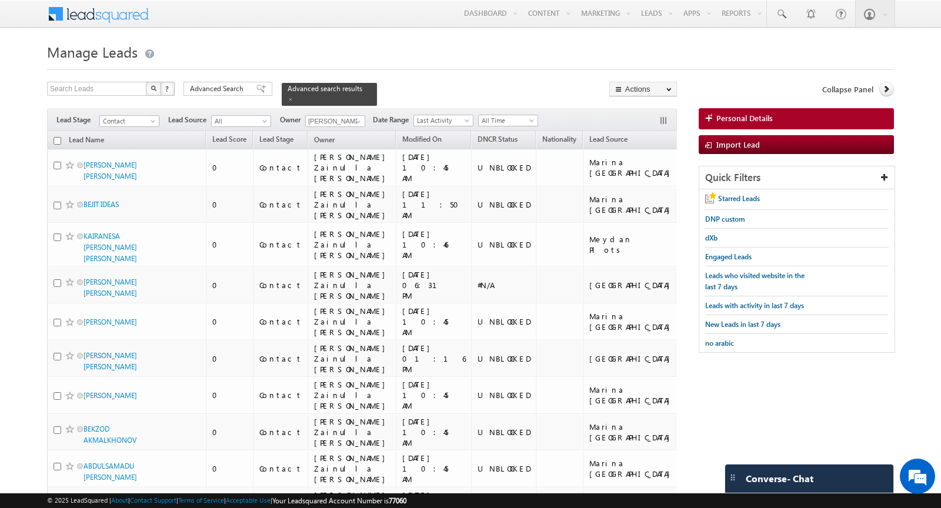
click at [58, 138] on input "checkbox" at bounding box center [57, 141] width 8 height 8
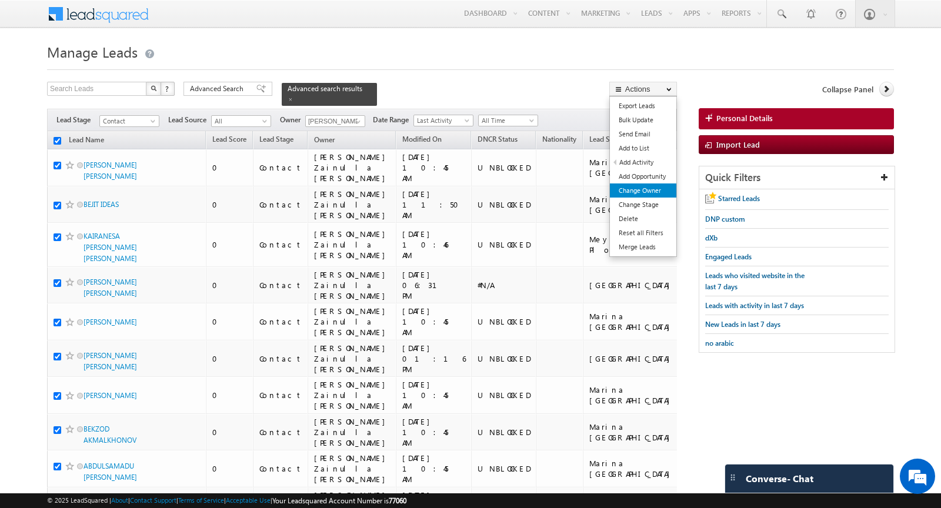
click at [647, 186] on link "Change Owner" at bounding box center [643, 190] width 66 height 14
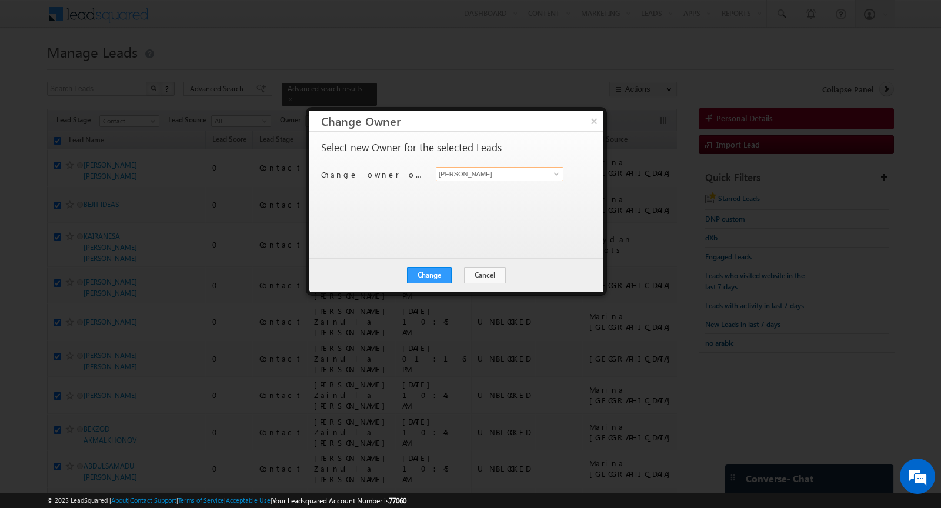
click at [477, 175] on input "[PERSON_NAME]" at bounding box center [500, 174] width 128 height 14
click at [477, 194] on span "[EMAIL_ADDRESS][DOMAIN_NAME]" at bounding box center [493, 196] width 106 height 9
click at [424, 272] on button "Change" at bounding box center [429, 275] width 45 height 16
click at [463, 276] on button "Close" at bounding box center [458, 275] width 38 height 16
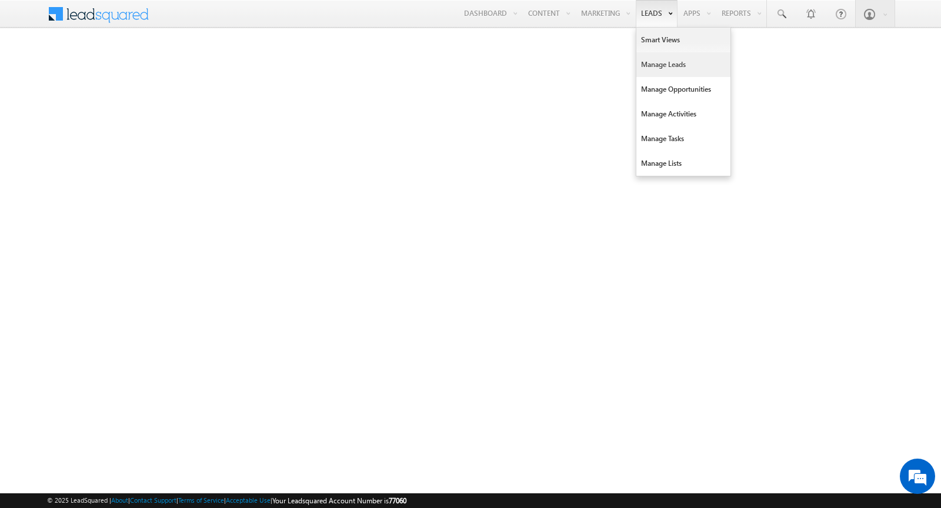
click at [663, 69] on link "Manage Leads" at bounding box center [683, 64] width 94 height 25
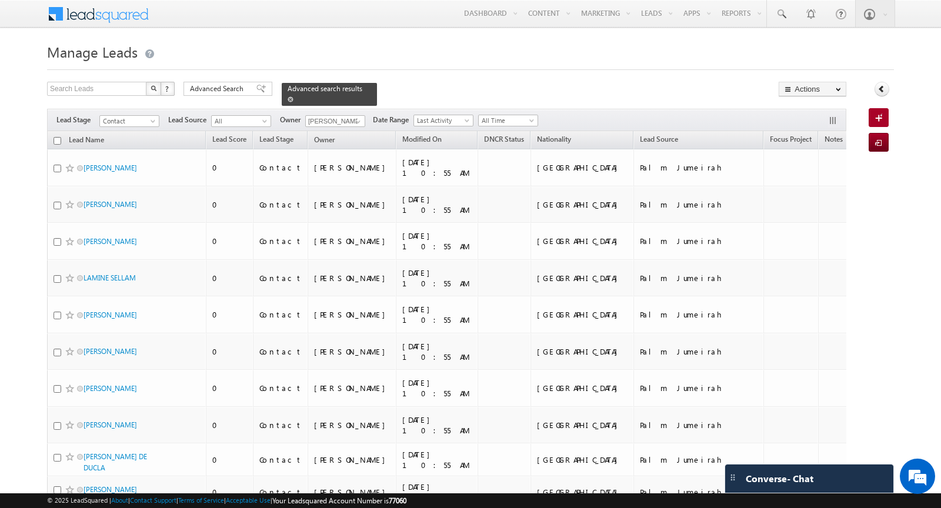
click at [287, 98] on span at bounding box center [290, 99] width 6 height 6
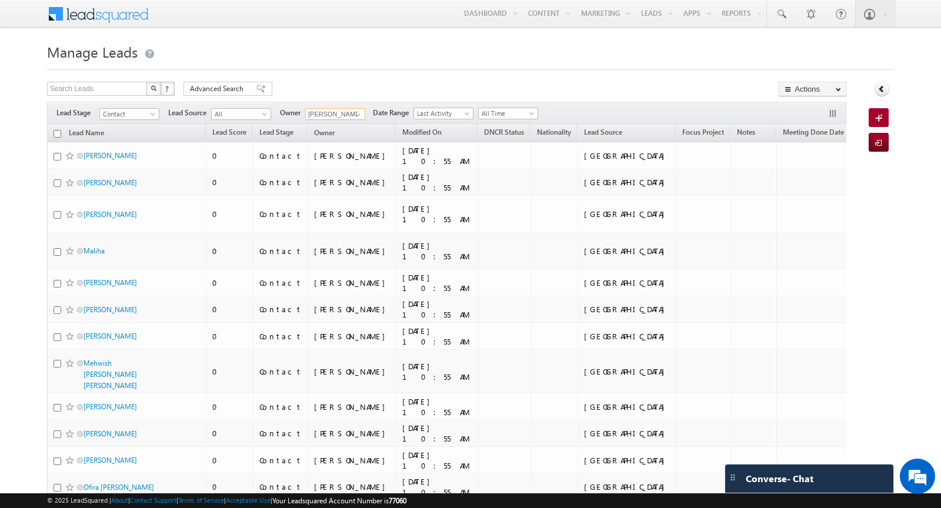
click at [345, 115] on input "[PERSON_NAME]" at bounding box center [335, 114] width 60 height 12
click at [346, 132] on span "[EMAIL_ADDRESS][DOMAIN_NAME]" at bounding box center [363, 135] width 106 height 9
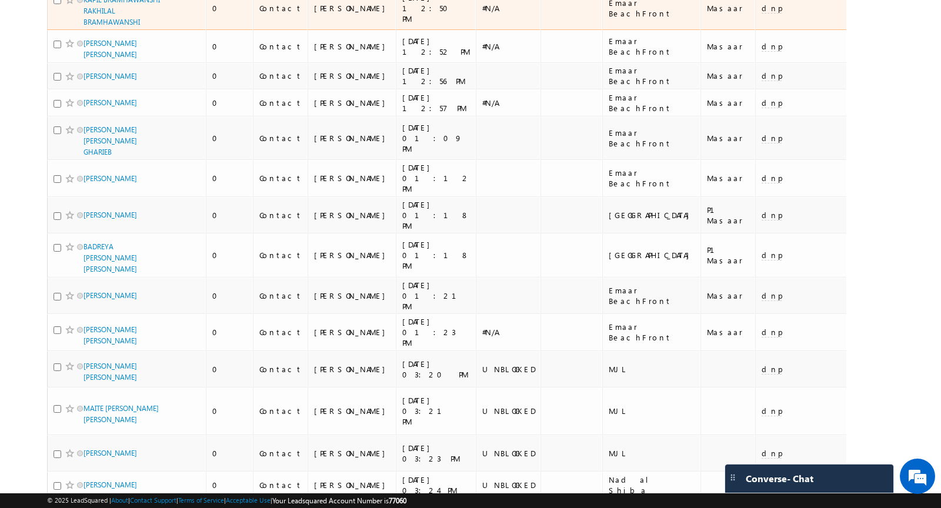
scroll to position [2915, 0]
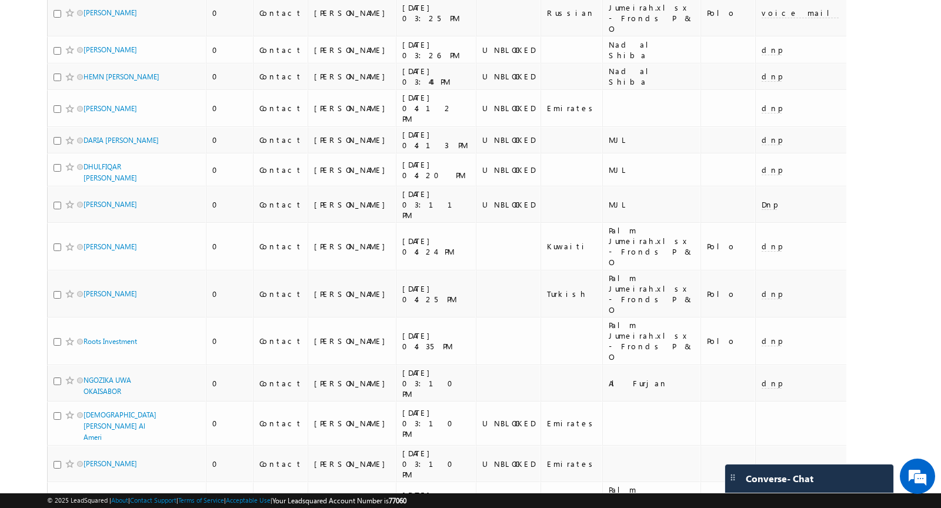
type input "[PERSON_NAME]"
click at [85, 470] on li "50" at bounding box center [87, 475] width 28 height 12
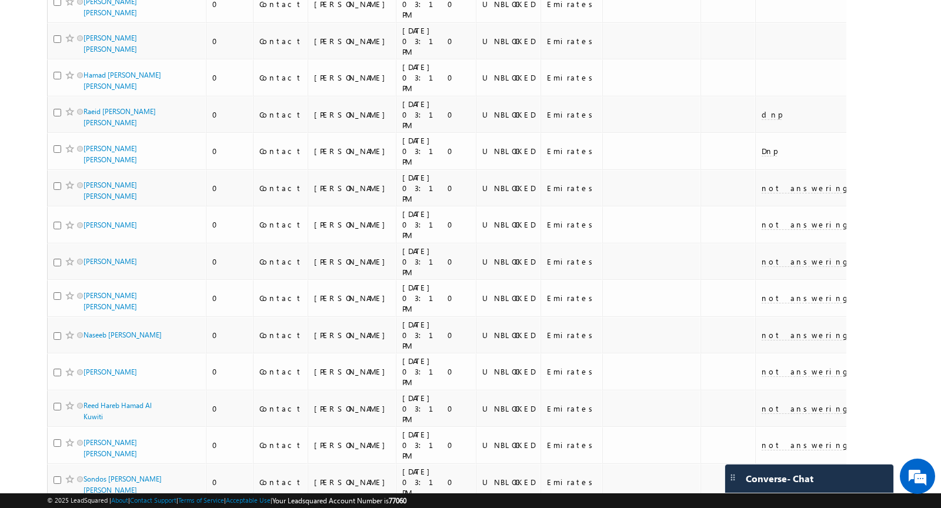
scroll to position [0, 0]
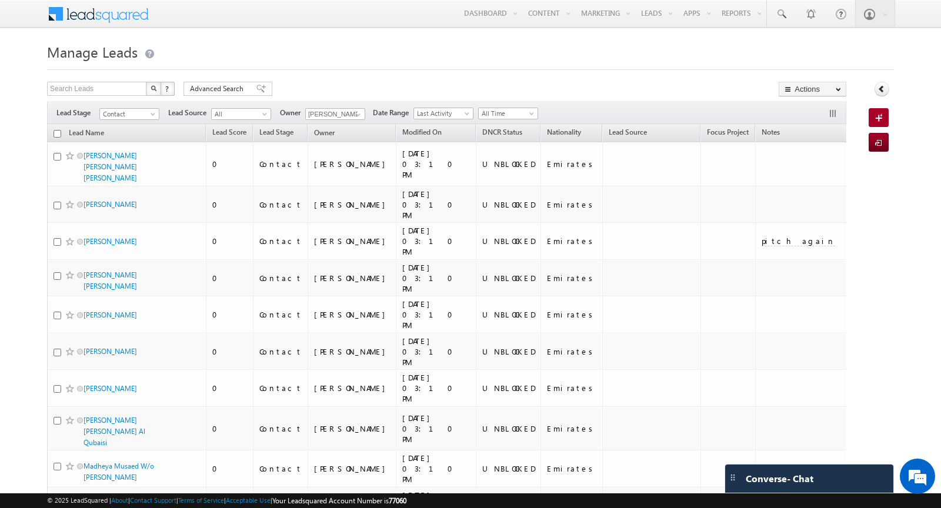
click at [56, 132] on input "checkbox" at bounding box center [57, 134] width 8 height 8
checkbox input "true"
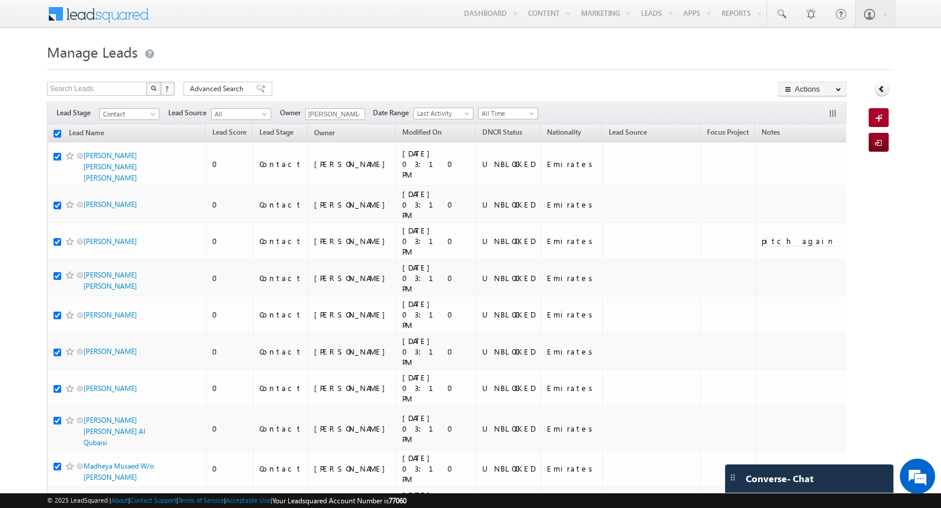
checkbox input "true"
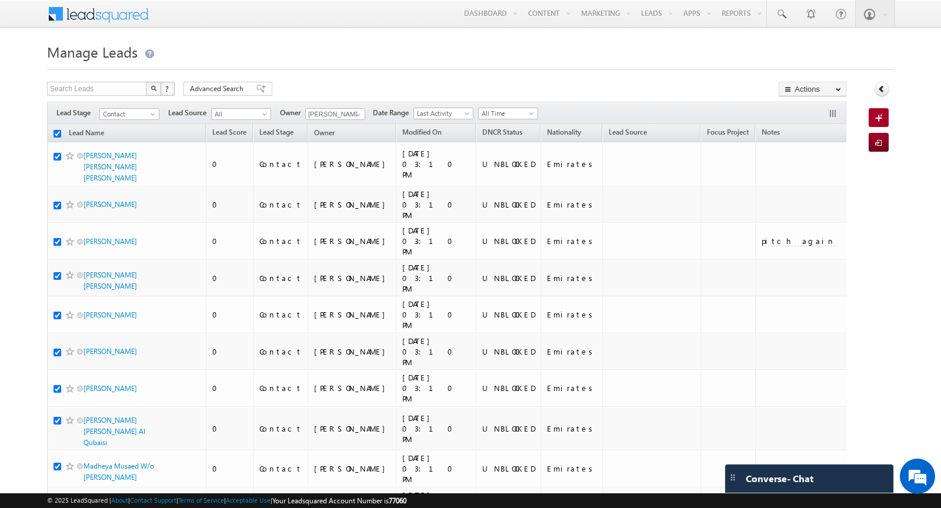
checkbox input "true"
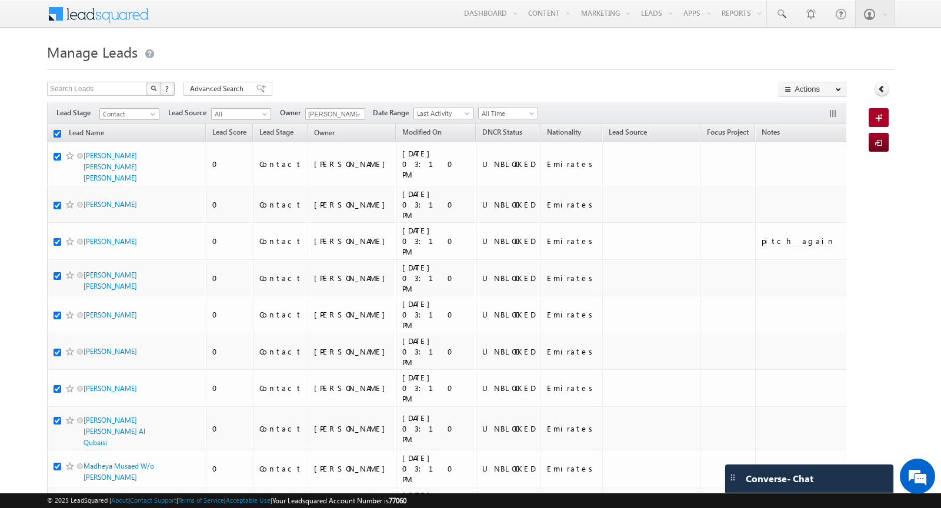
checkbox input "true"
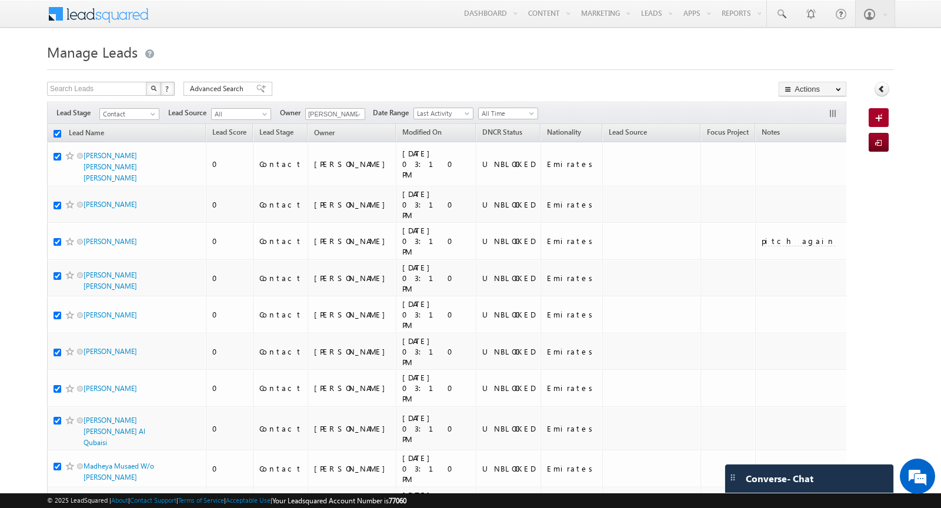
checkbox input "true"
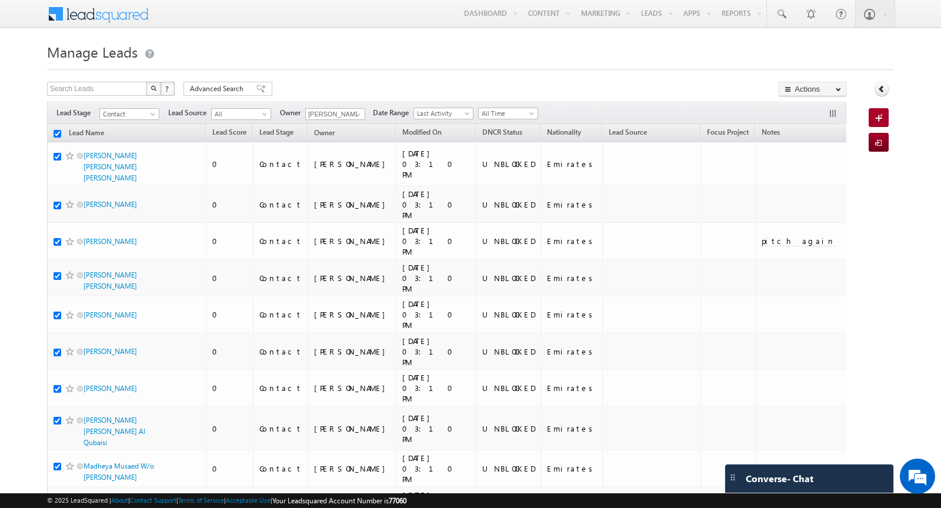
checkbox input "true"
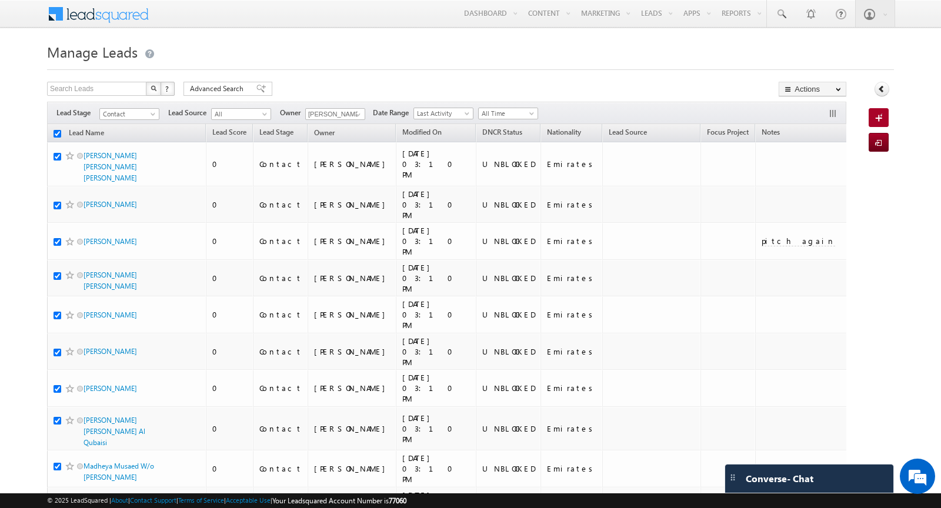
checkbox input "true"
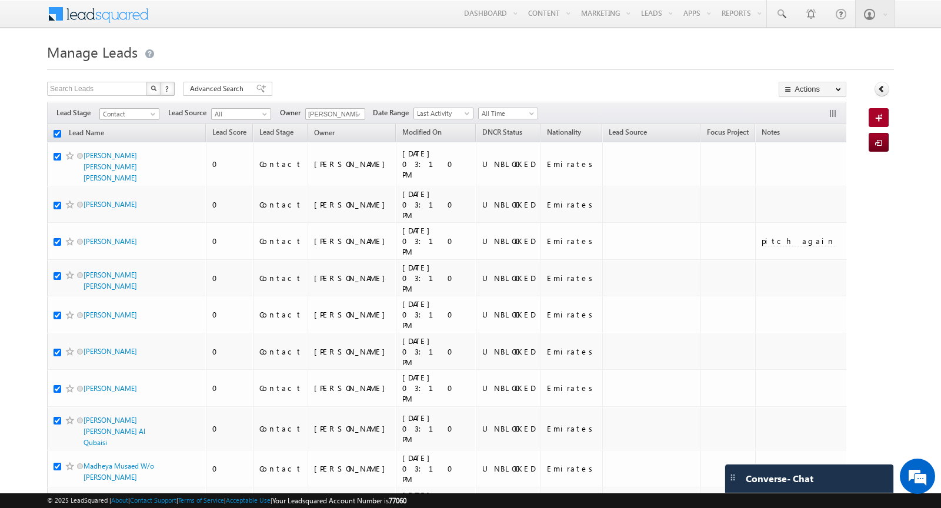
checkbox input "true"
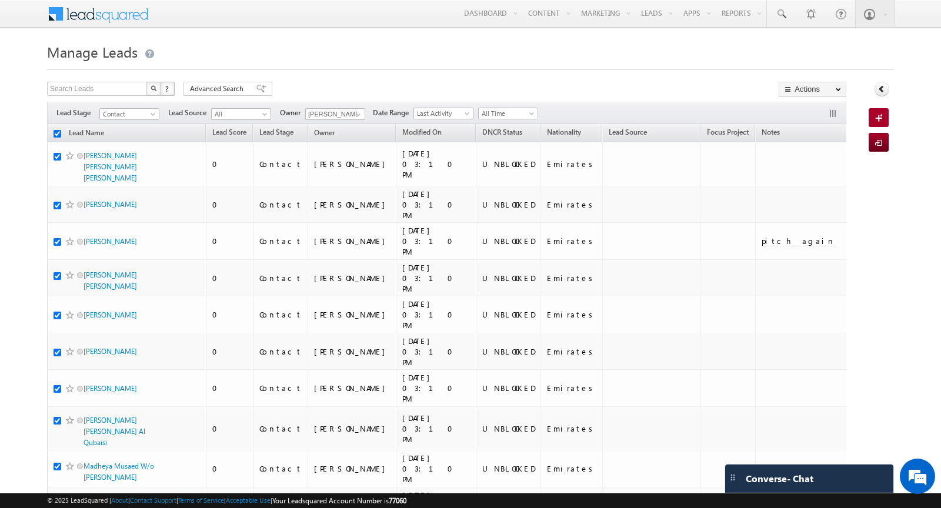
checkbox input "true"
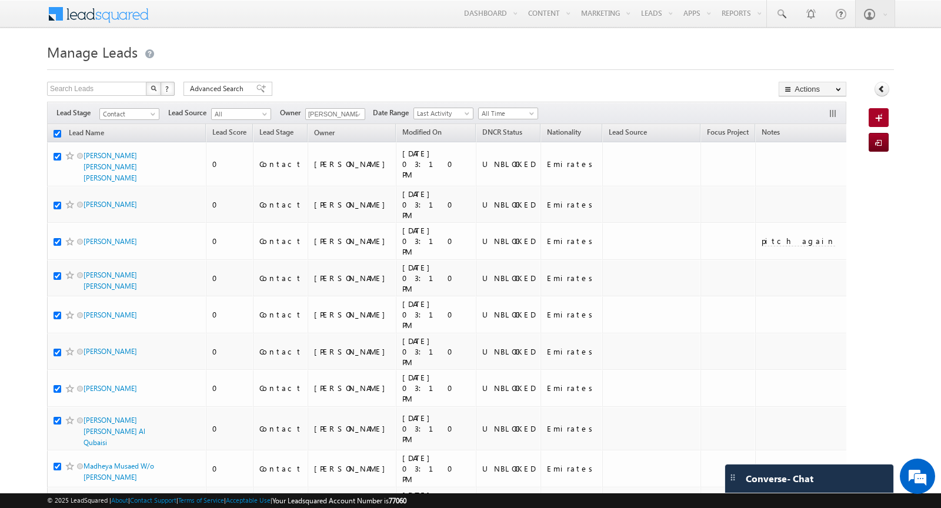
checkbox input "true"
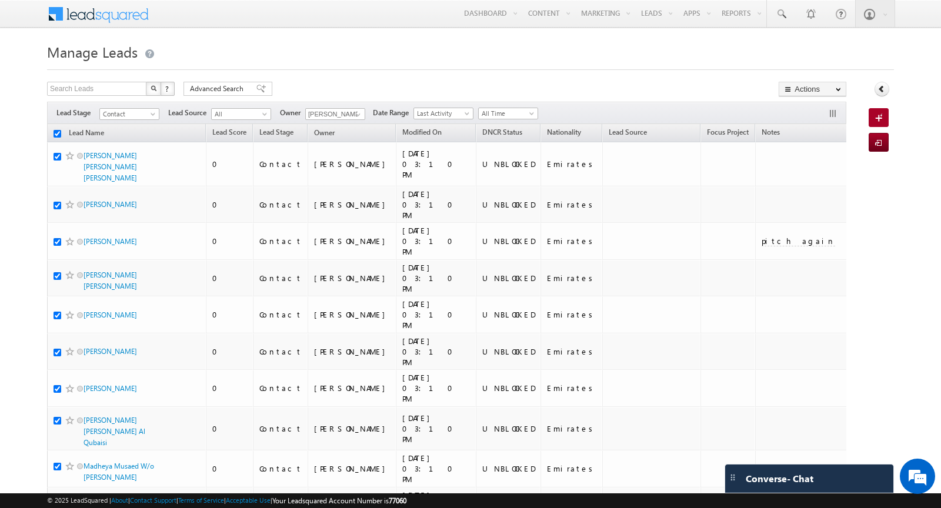
checkbox input "true"
click at [821, 189] on link "Change Owner" at bounding box center [812, 190] width 66 height 14
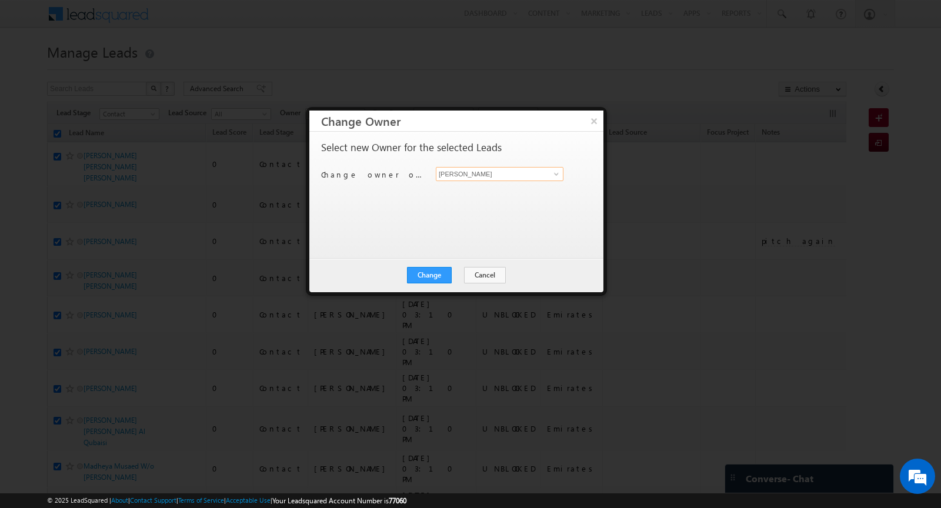
click at [511, 176] on input "[PERSON_NAME]" at bounding box center [500, 174] width 128 height 14
click at [491, 202] on span "[PERSON_NAME][EMAIL_ADDRESS][DOMAIN_NAME]" at bounding box center [493, 206] width 106 height 9
type input "[PERSON_NAME] Zainulla [PERSON_NAME]"
click at [434, 277] on button "Change" at bounding box center [429, 275] width 45 height 16
click at [460, 273] on button "Close" at bounding box center [458, 275] width 38 height 16
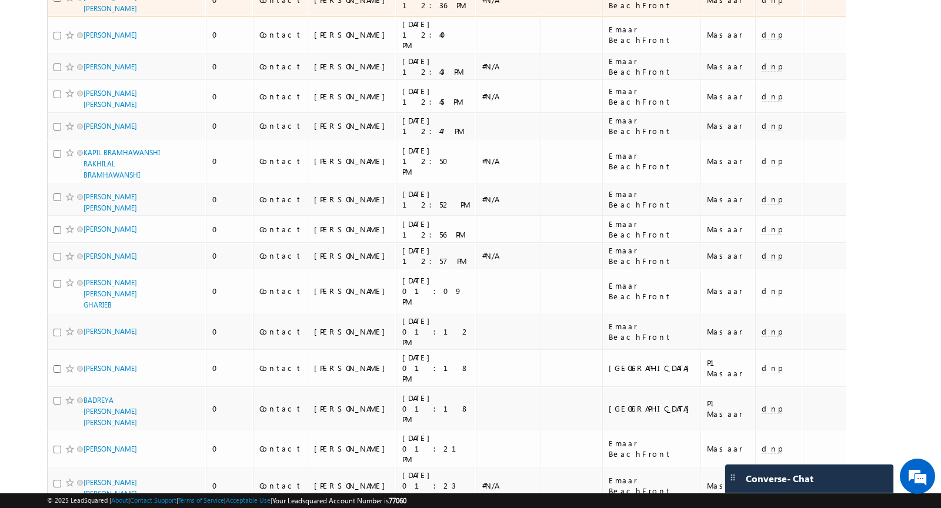
scroll to position [1424, 0]
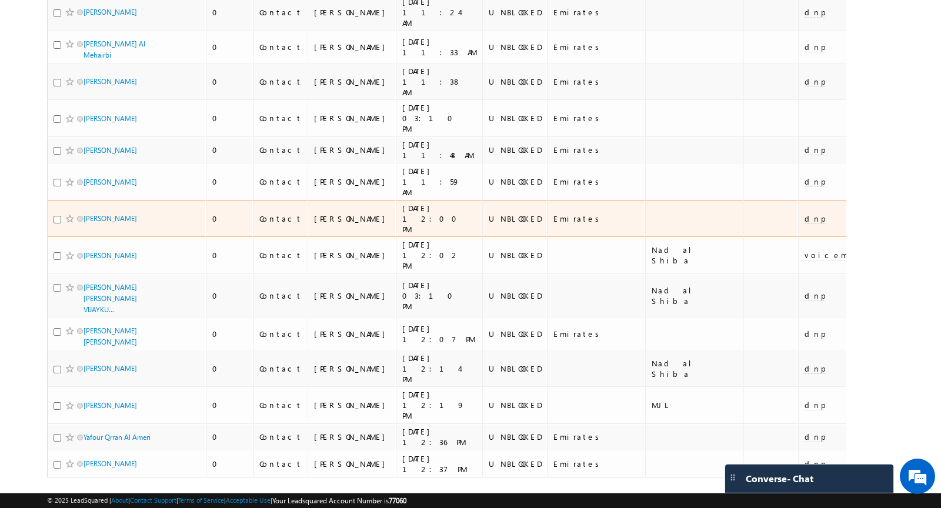
scroll to position [0, 0]
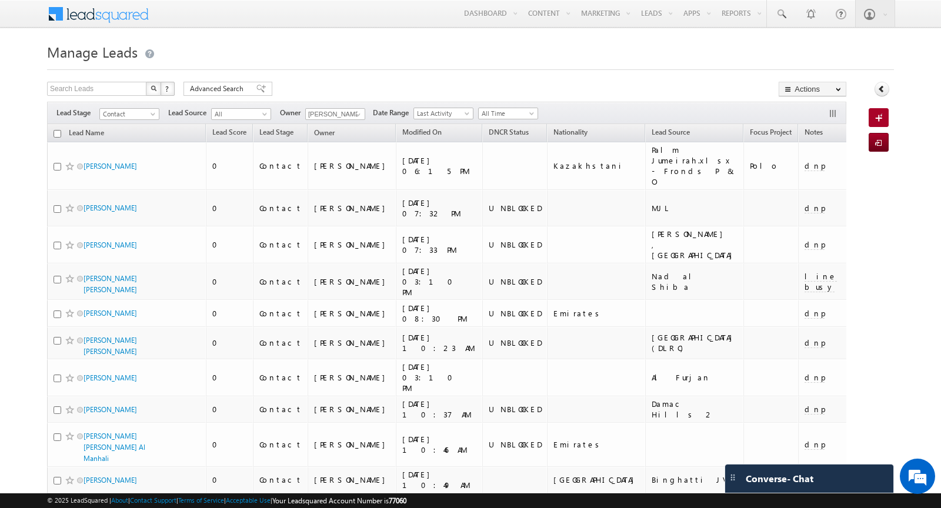
click at [59, 130] on input "checkbox" at bounding box center [57, 134] width 8 height 8
checkbox input "true"
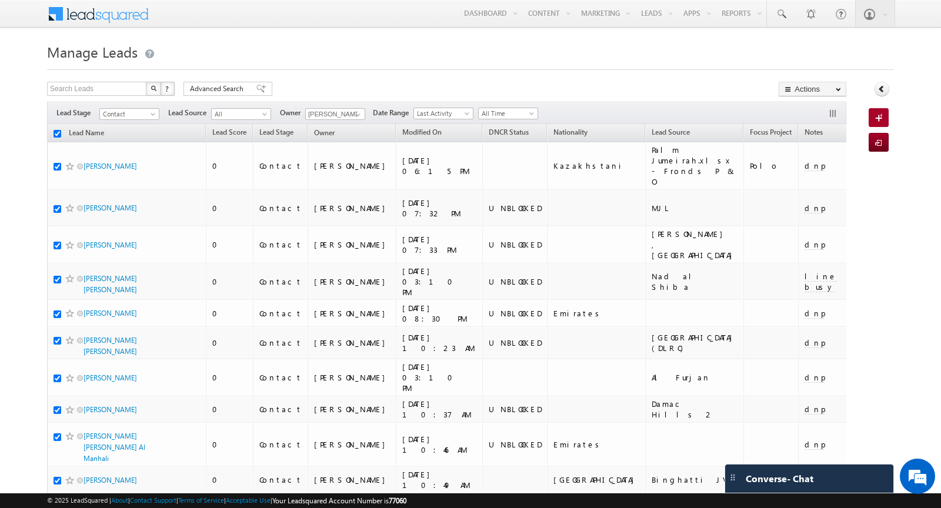
checkbox input "true"
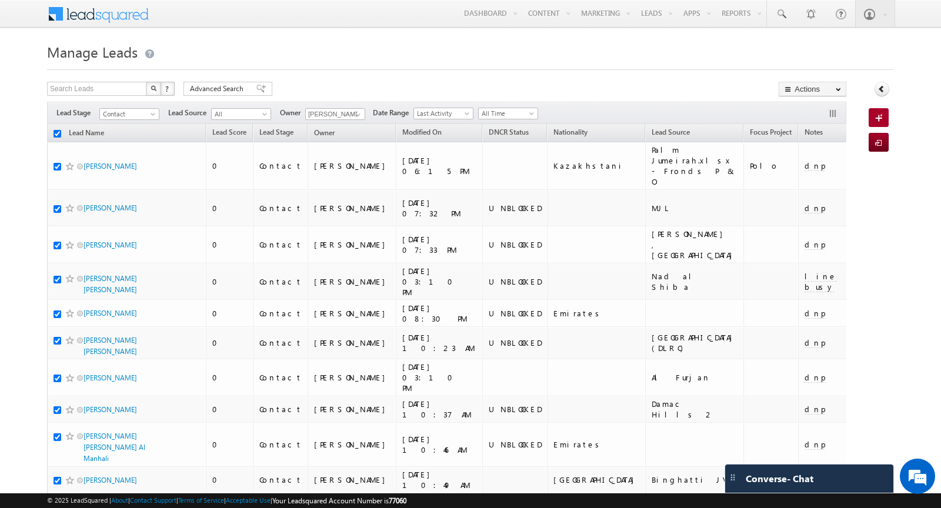
checkbox input "true"
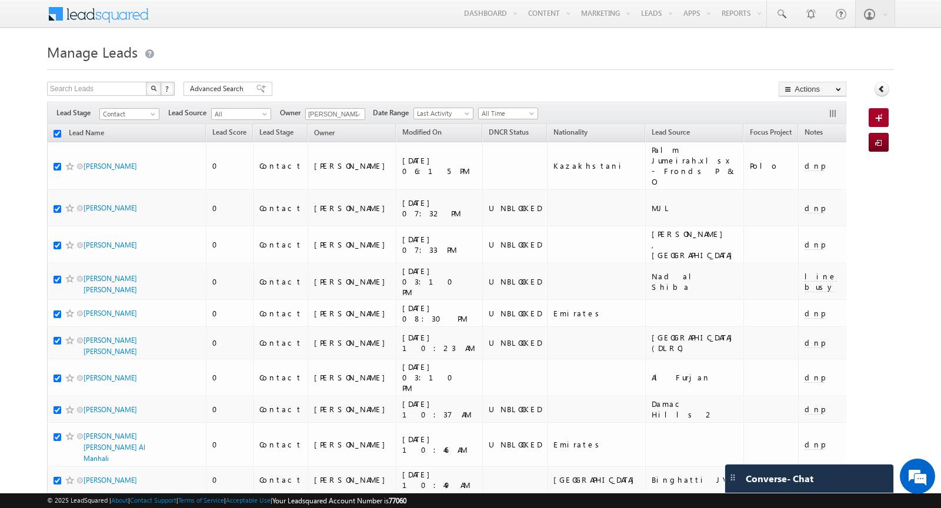
checkbox input "true"
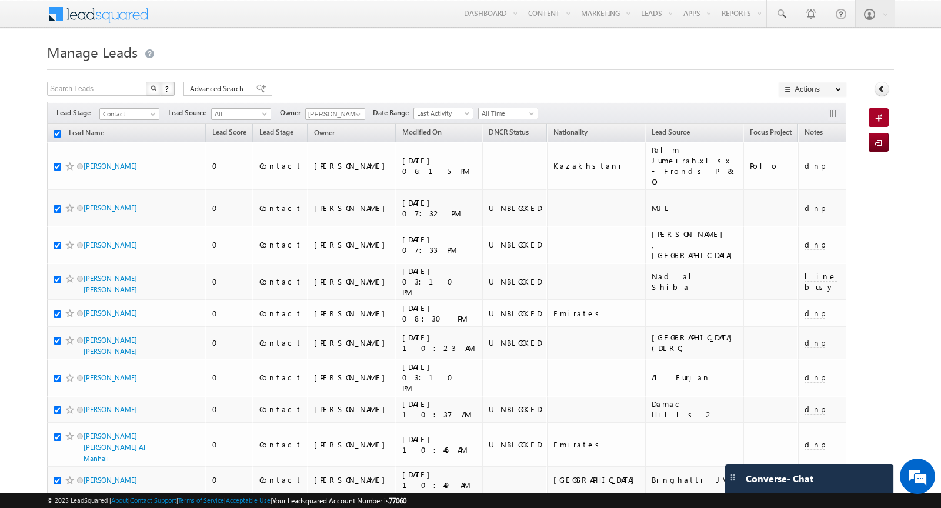
checkbox input "true"
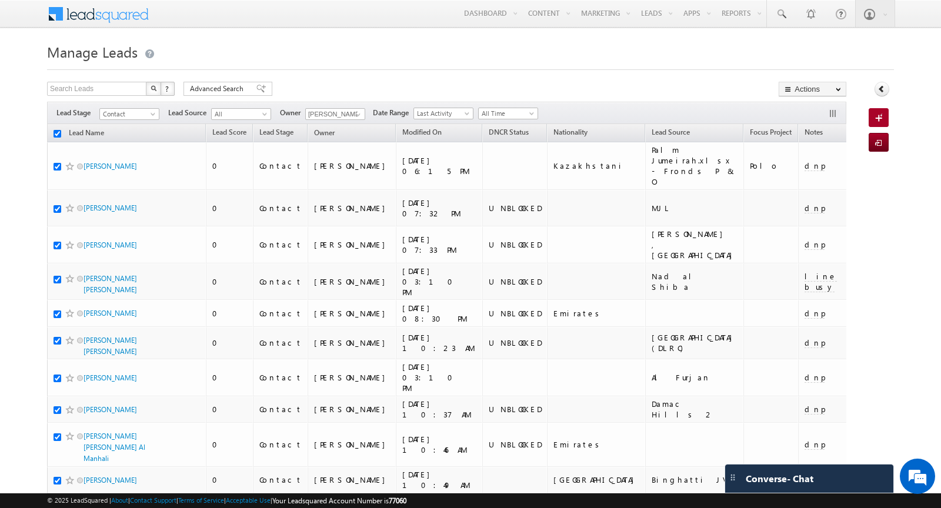
checkbox input "true"
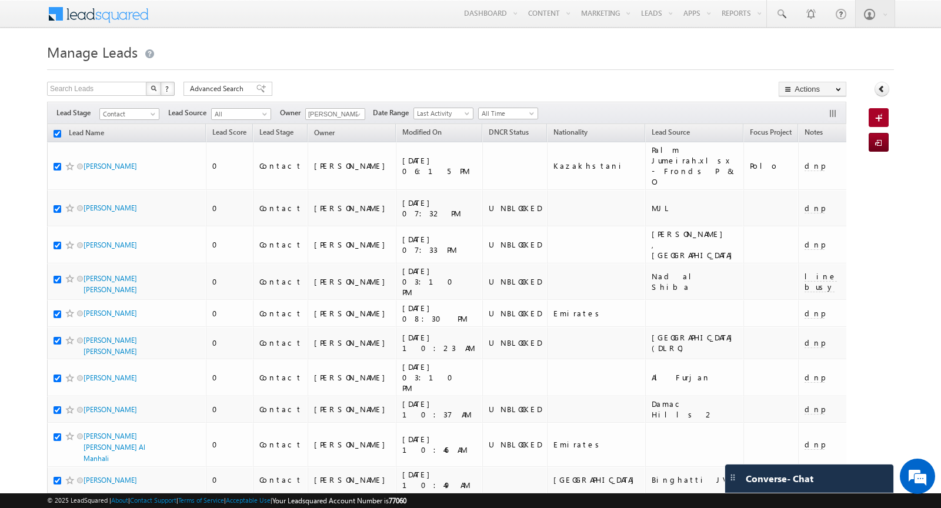
checkbox input "true"
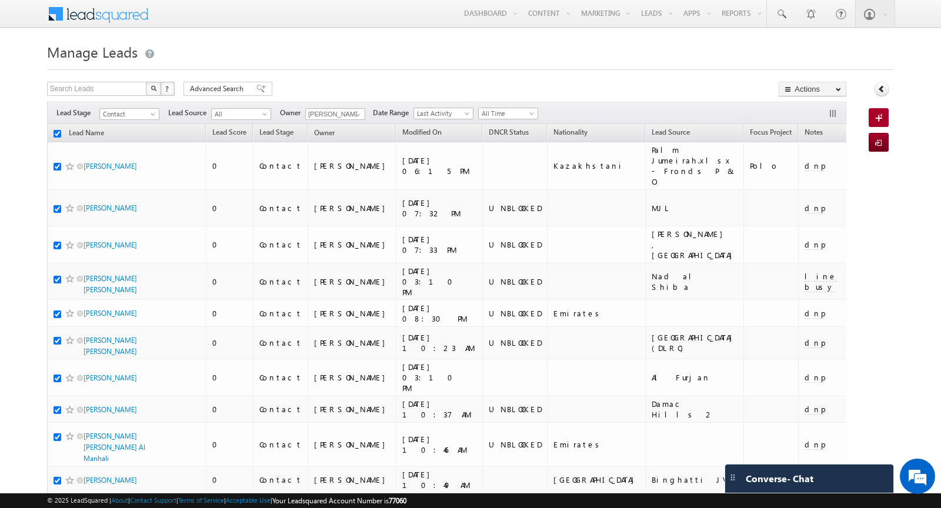
checkbox input "true"
click at [59, 130] on input "checkbox" at bounding box center [57, 134] width 8 height 8
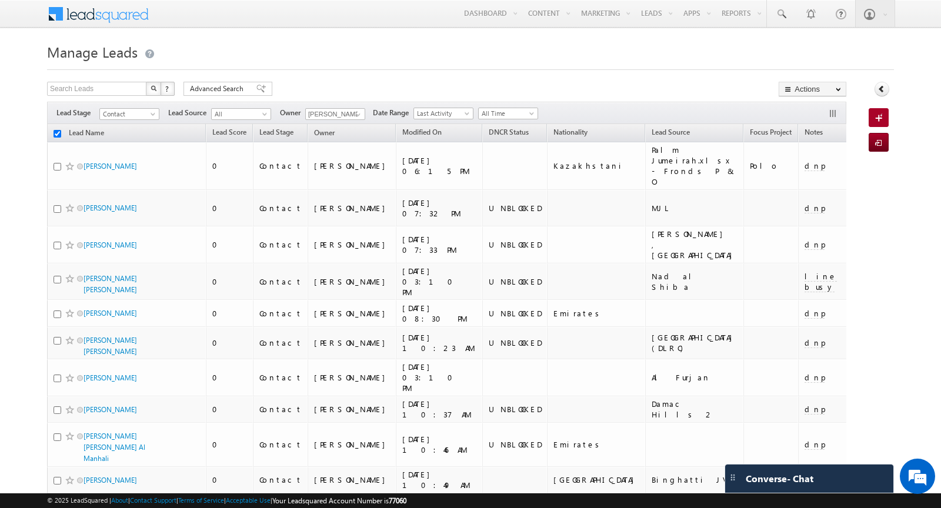
checkbox input "false"
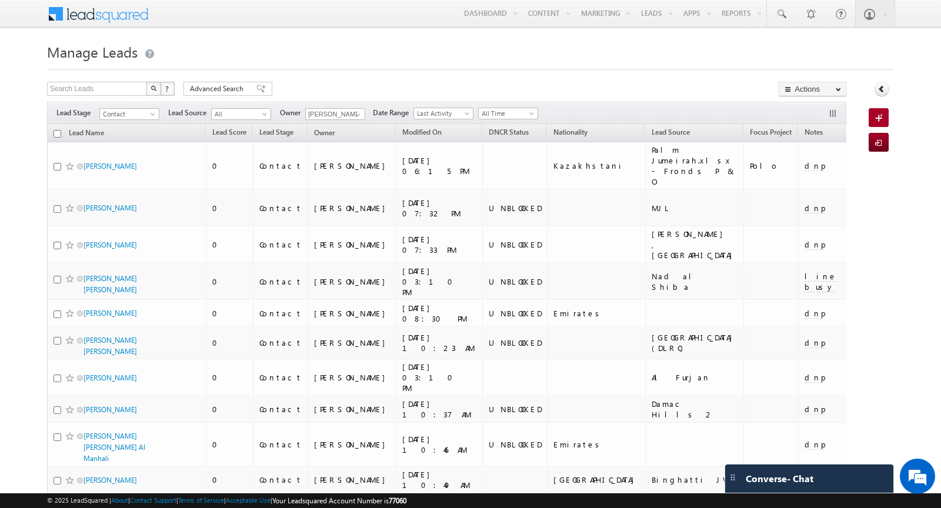
checkbox input "false"
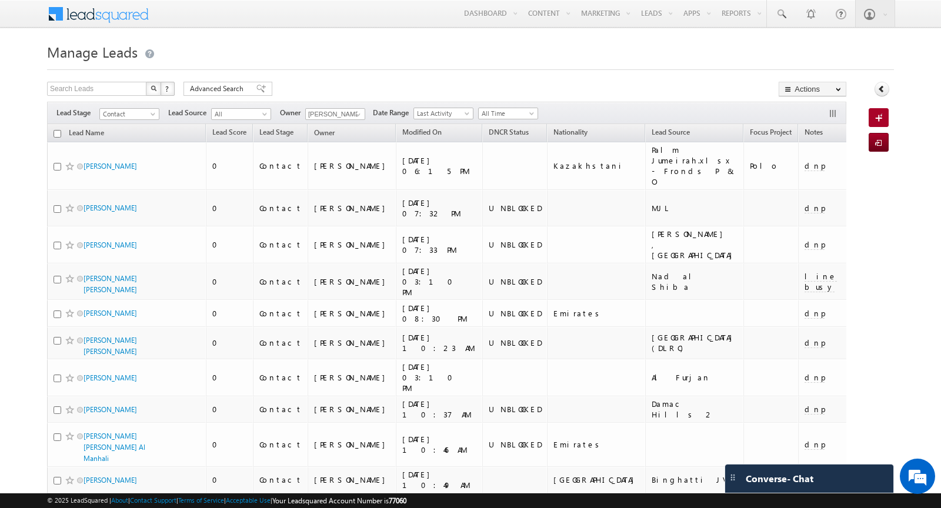
checkbox input "false"
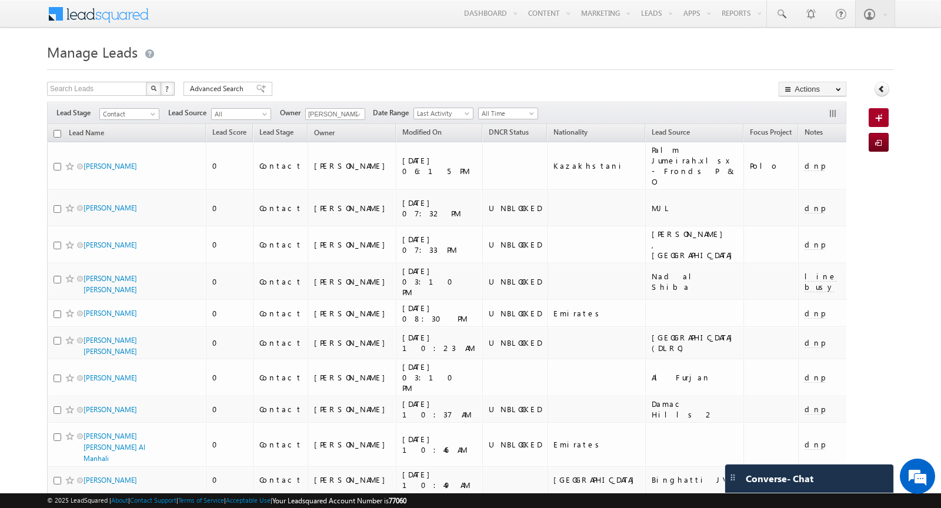
checkbox input "false"
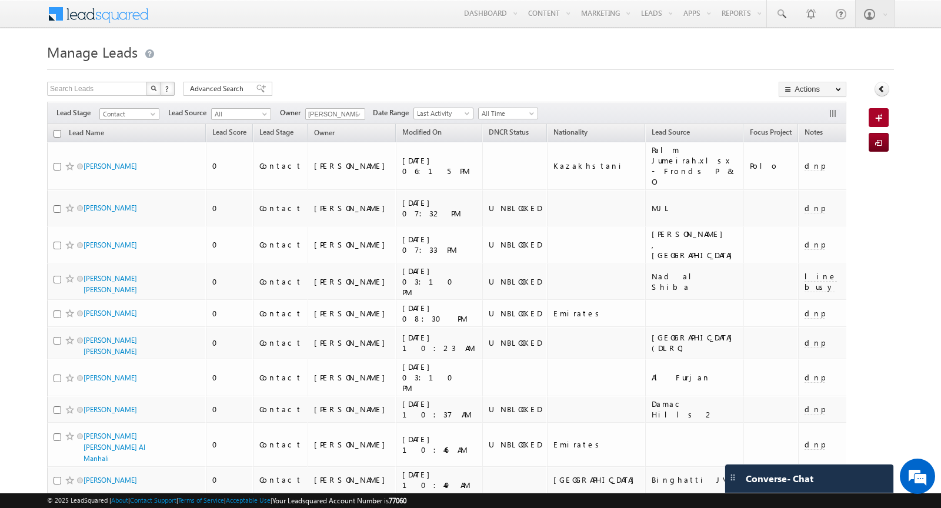
checkbox input "false"
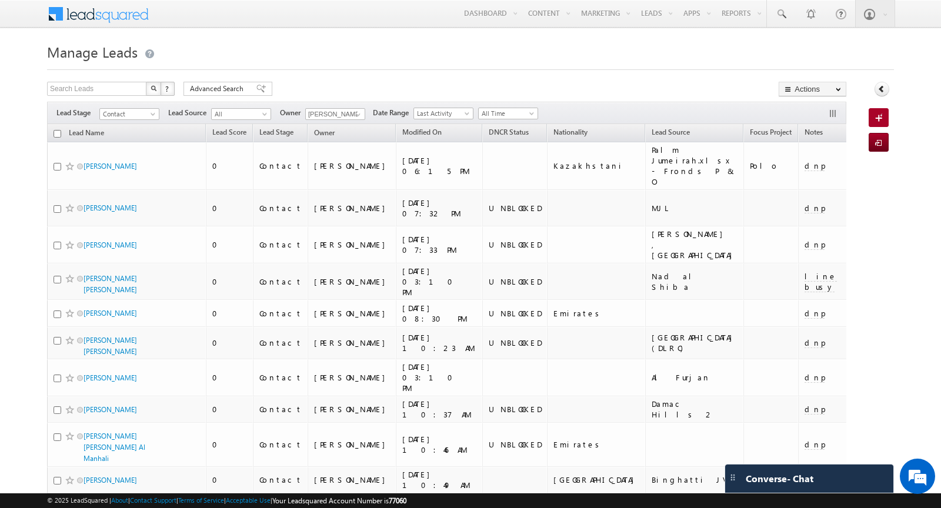
checkbox input "false"
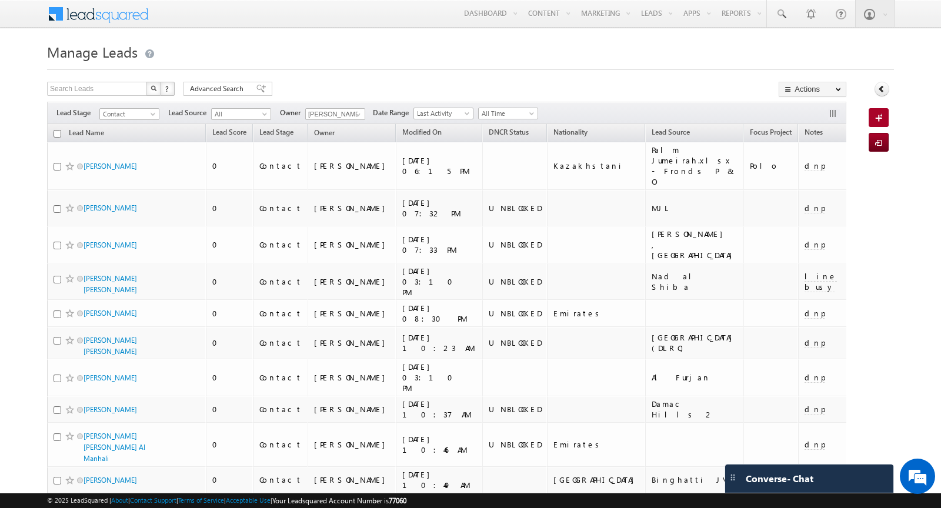
checkbox input "false"
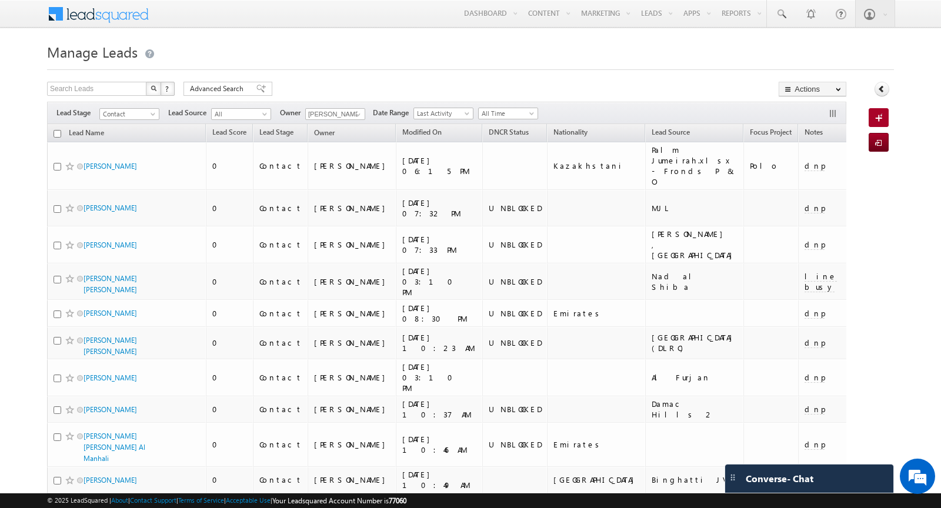
checkbox input "false"
click at [235, 88] on span "Advanced Search" at bounding box center [218, 88] width 57 height 11
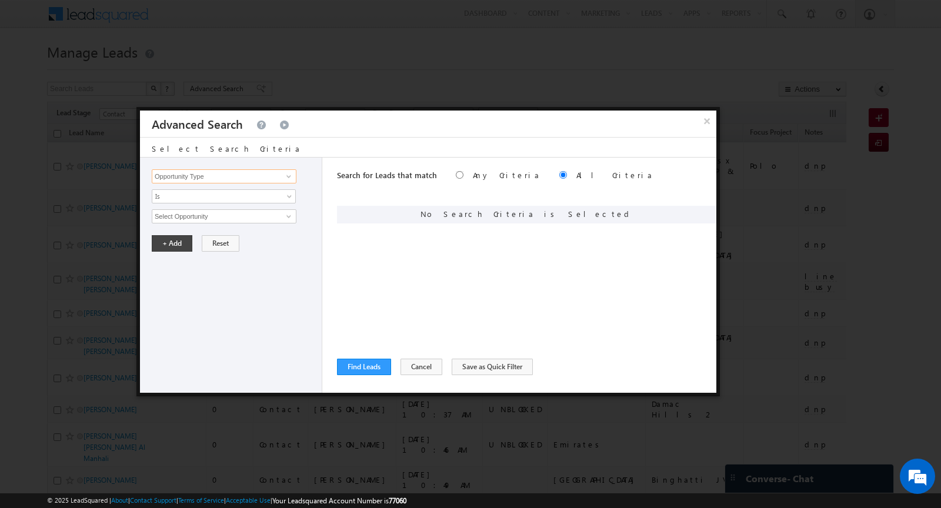
click at [255, 175] on input "Opportunity Type" at bounding box center [224, 176] width 145 height 14
click at [236, 200] on link "Nationality" at bounding box center [224, 200] width 145 height 14
type input "Nationality"
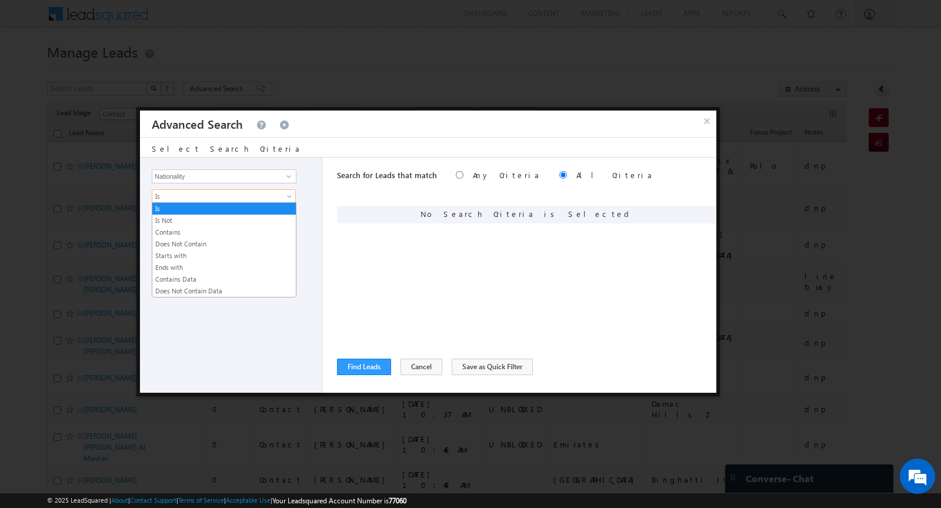
click at [220, 196] on span "Is" at bounding box center [216, 196] width 128 height 11
click at [208, 228] on link "Contains" at bounding box center [223, 232] width 143 height 11
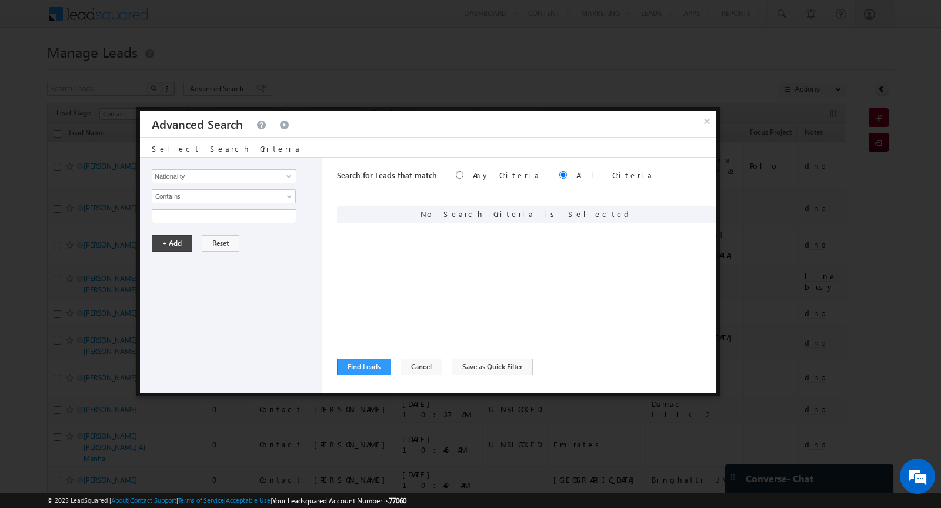
click at [205, 218] on input "text" at bounding box center [224, 216] width 145 height 14
type input "emirates"
click at [167, 237] on button "+ Add" at bounding box center [172, 243] width 41 height 16
click at [358, 367] on button "Find Leads" at bounding box center [364, 367] width 54 height 16
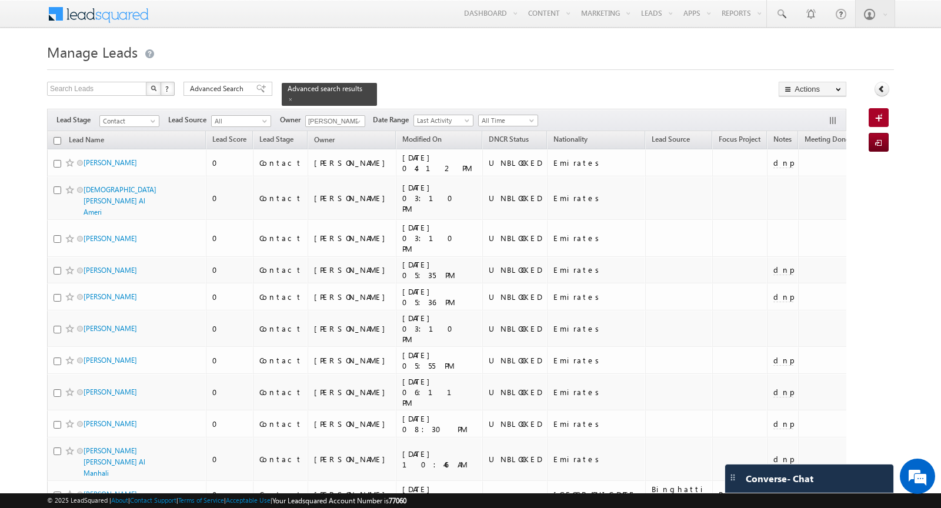
click at [58, 141] on input "checkbox" at bounding box center [57, 141] width 8 height 8
checkbox input "true"
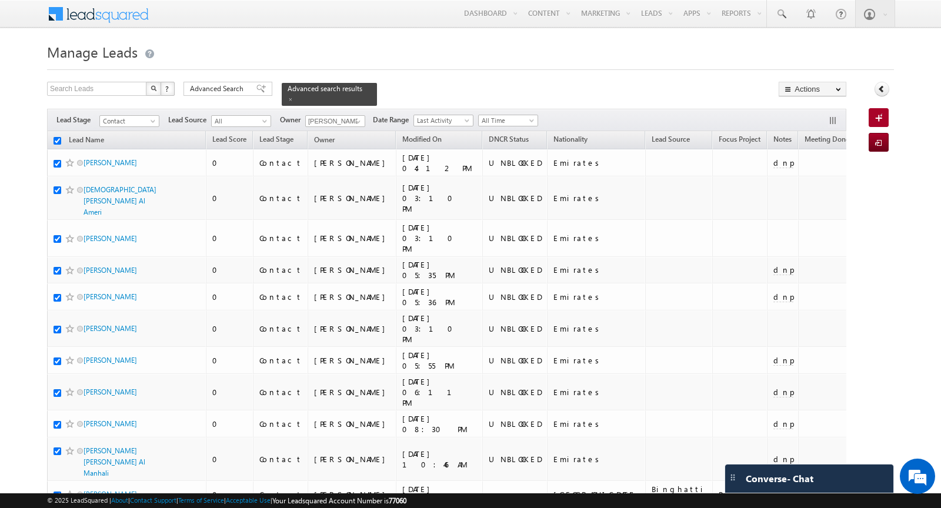
checkbox input "true"
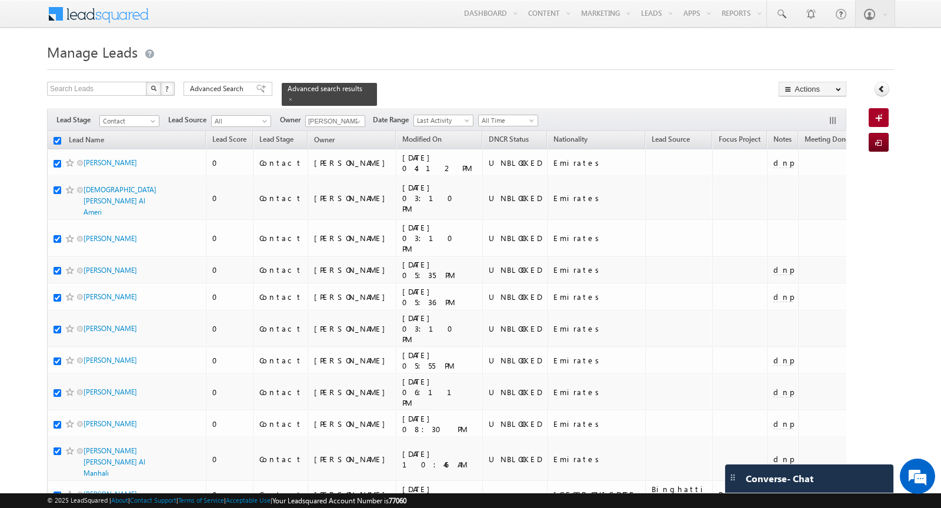
checkbox input "true"
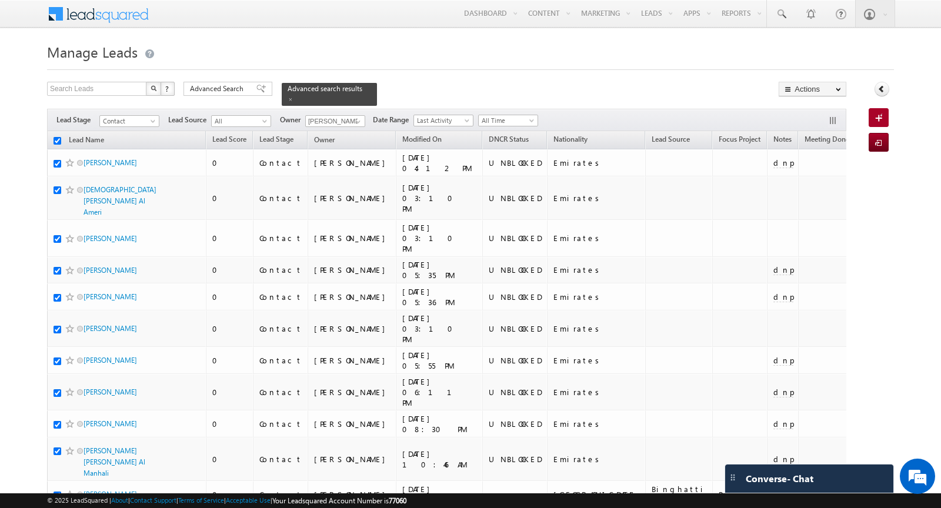
checkbox input "true"
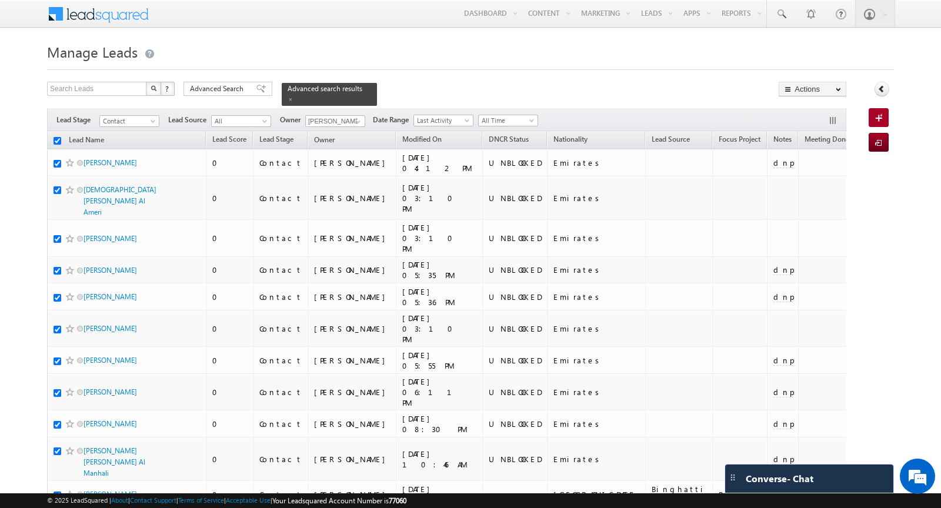
checkbox input "true"
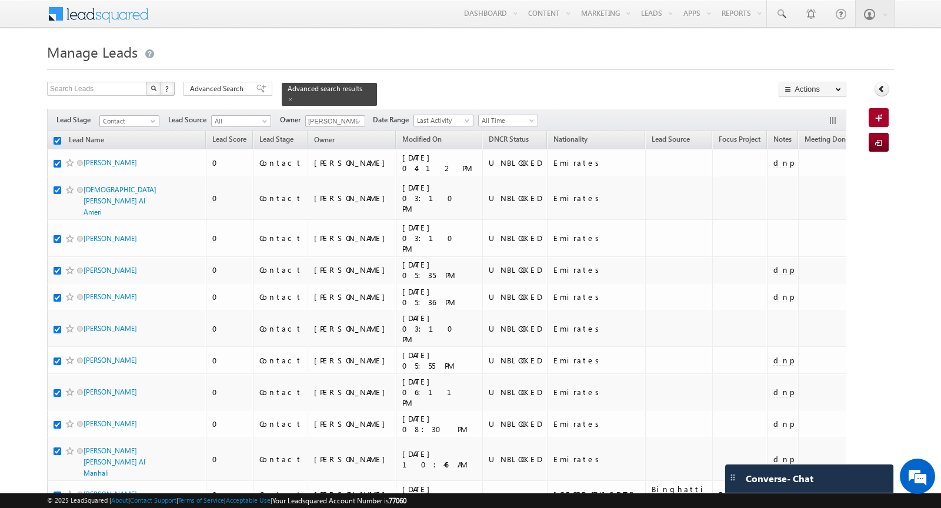
checkbox input "true"
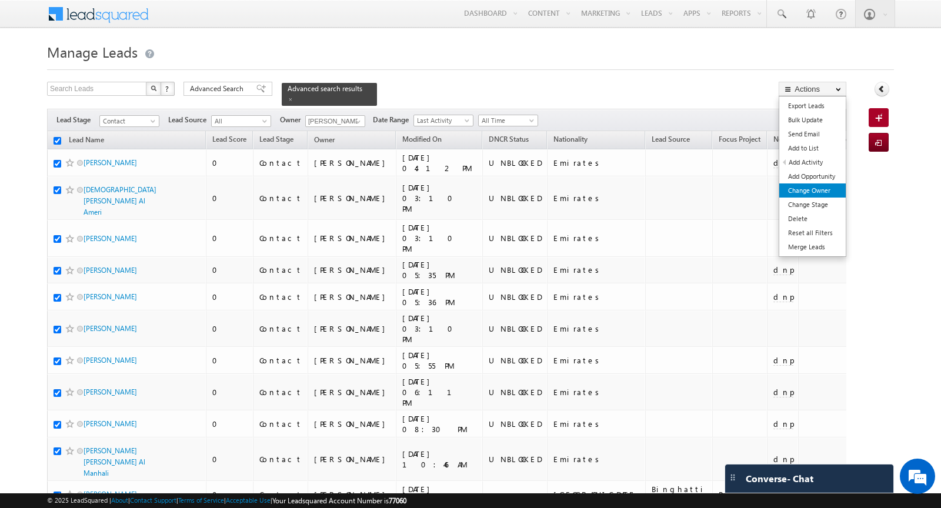
click at [822, 192] on link "Change Owner" at bounding box center [812, 190] width 66 height 14
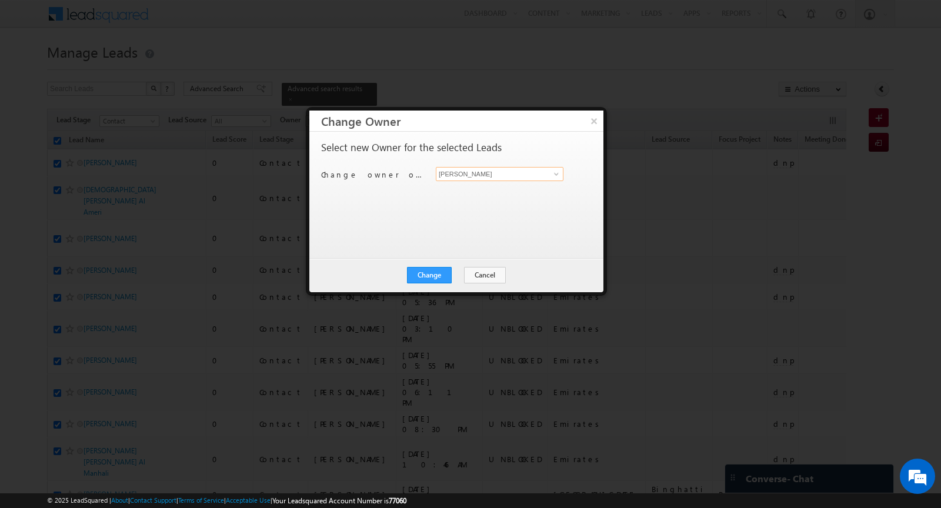
click at [509, 172] on input "[PERSON_NAME]" at bounding box center [500, 174] width 128 height 14
click at [481, 188] on link "[PERSON_NAME] Zainulla Haque [EMAIL_ADDRESS][DOMAIN_NAME]" at bounding box center [500, 196] width 128 height 32
type input "[PERSON_NAME] Zainulla [PERSON_NAME]"
click at [438, 274] on button "Change" at bounding box center [429, 275] width 45 height 16
click at [451, 270] on button "Close" at bounding box center [458, 275] width 38 height 16
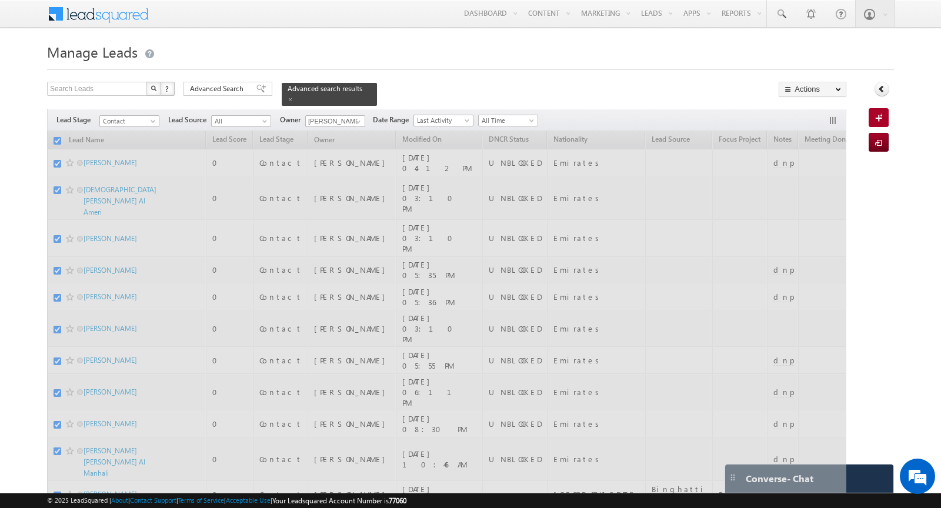
checkbox input "false"
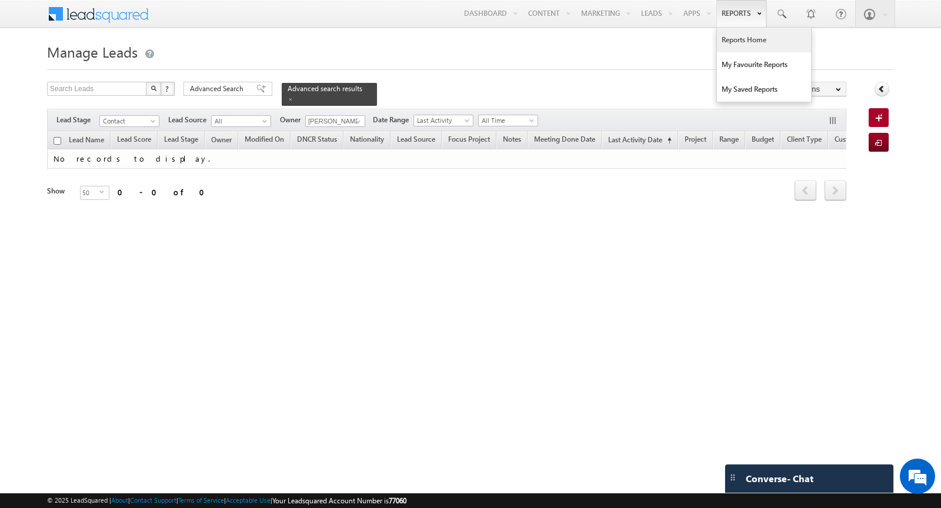
click at [741, 46] on link "Reports Home" at bounding box center [764, 40] width 94 height 25
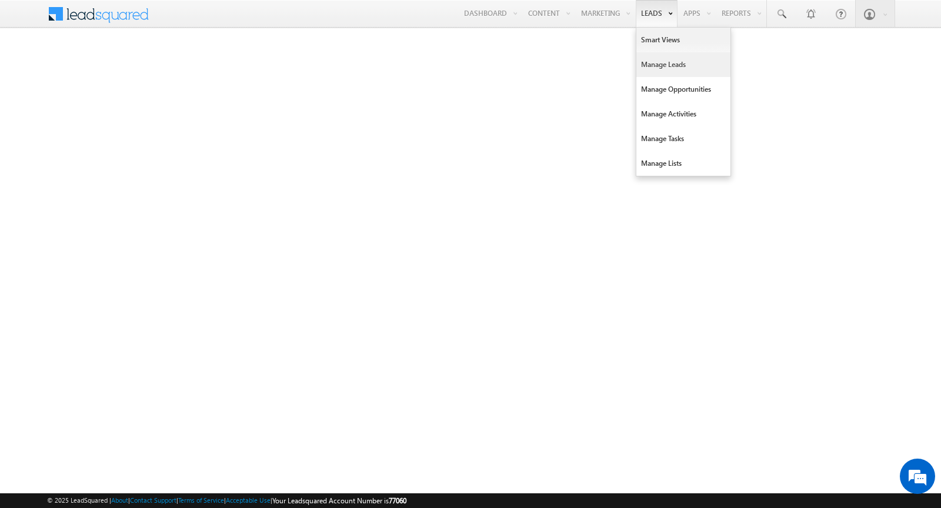
click at [661, 66] on link "Manage Leads" at bounding box center [683, 64] width 94 height 25
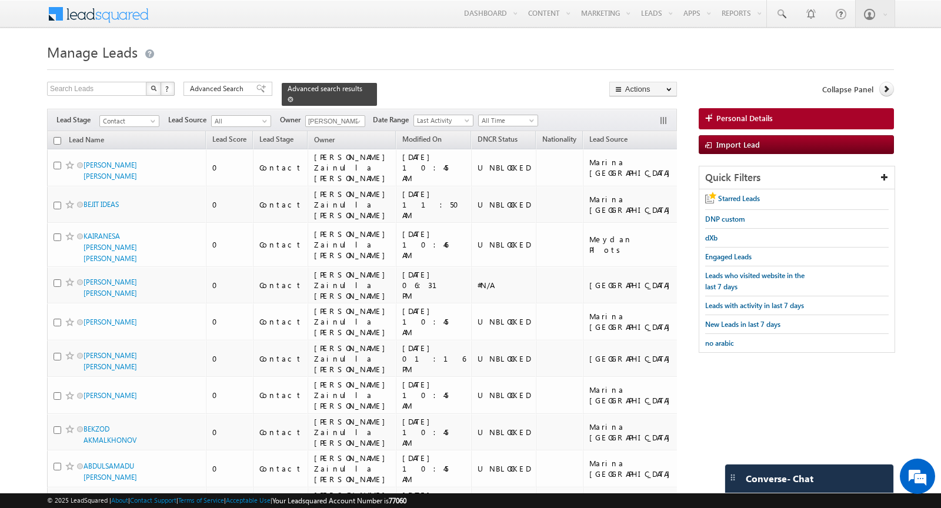
click at [287, 101] on span at bounding box center [290, 99] width 6 height 6
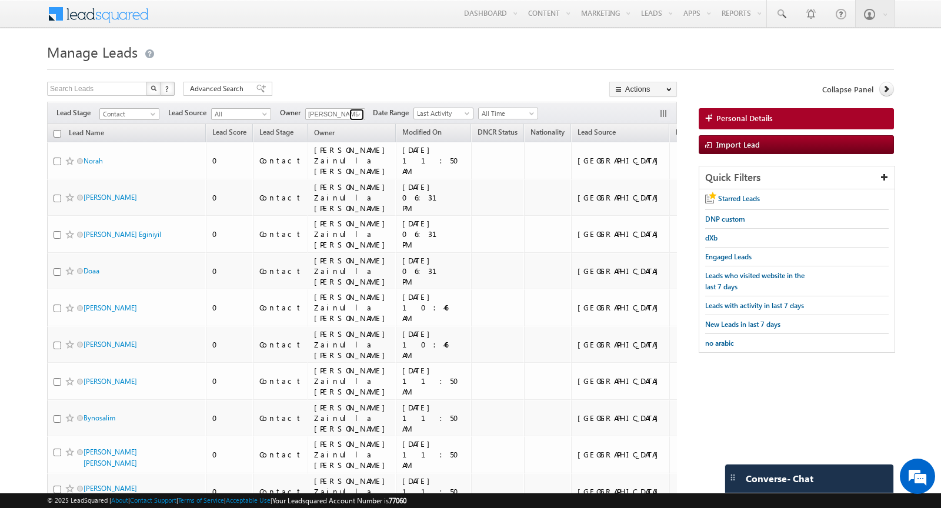
click at [353, 112] on span at bounding box center [357, 114] width 9 height 9
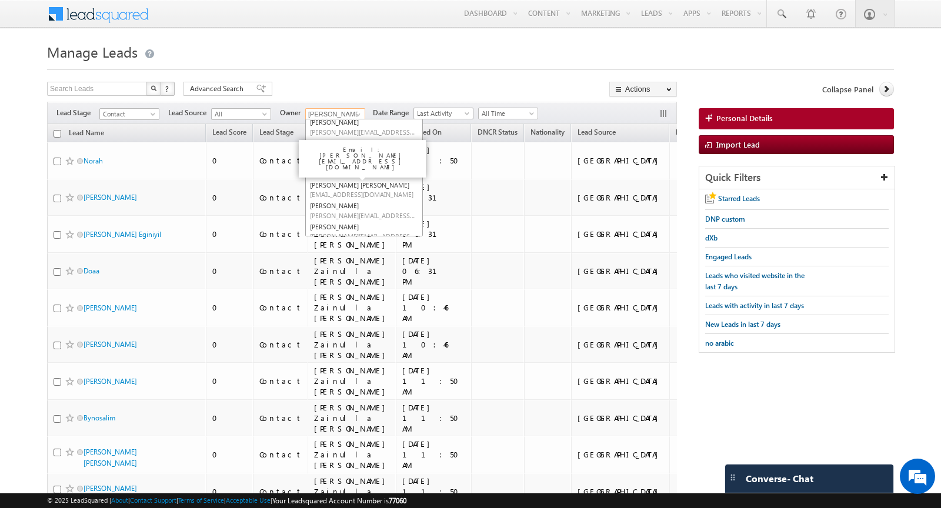
scroll to position [69, 0]
click at [353, 188] on link "Krushal Deval Asmita Katkoria KrushalDeval.AsmitaKatkoria@indglobal.ae" at bounding box center [364, 189] width 118 height 22
type input "[PERSON_NAME] [PERSON_NAME]"
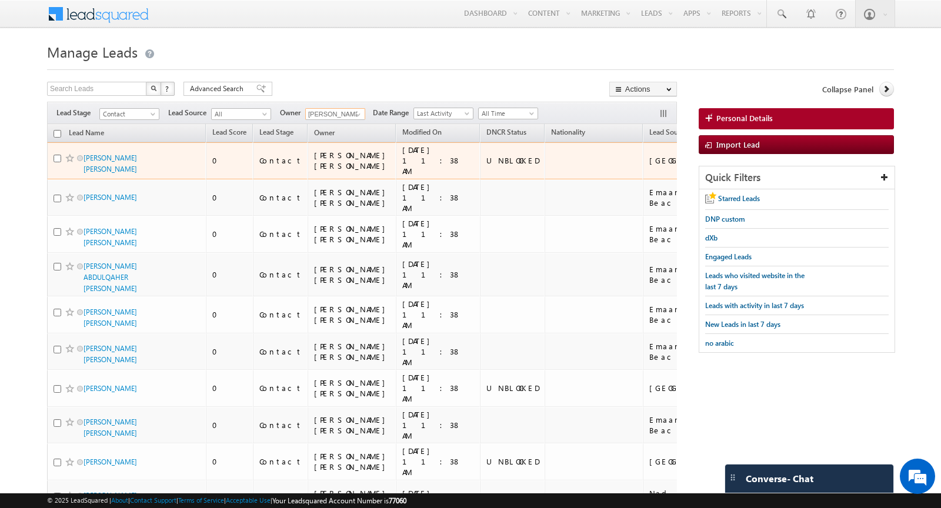
scroll to position [0, 0]
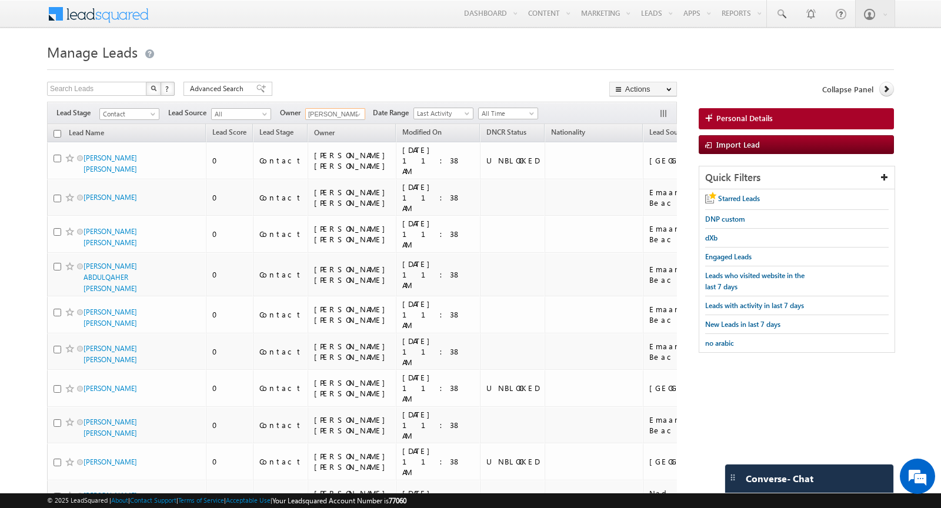
click at [59, 131] on input "checkbox" at bounding box center [57, 134] width 8 height 8
checkbox input "true"
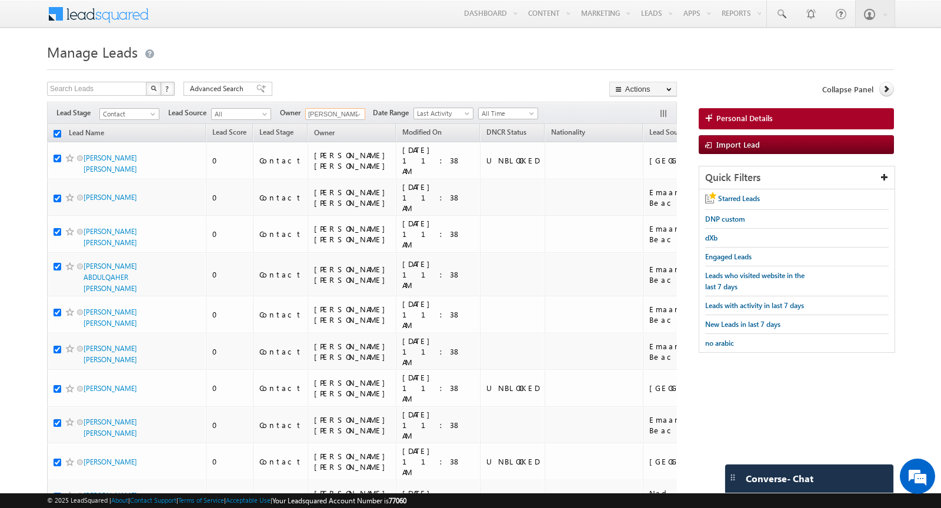
checkbox input "true"
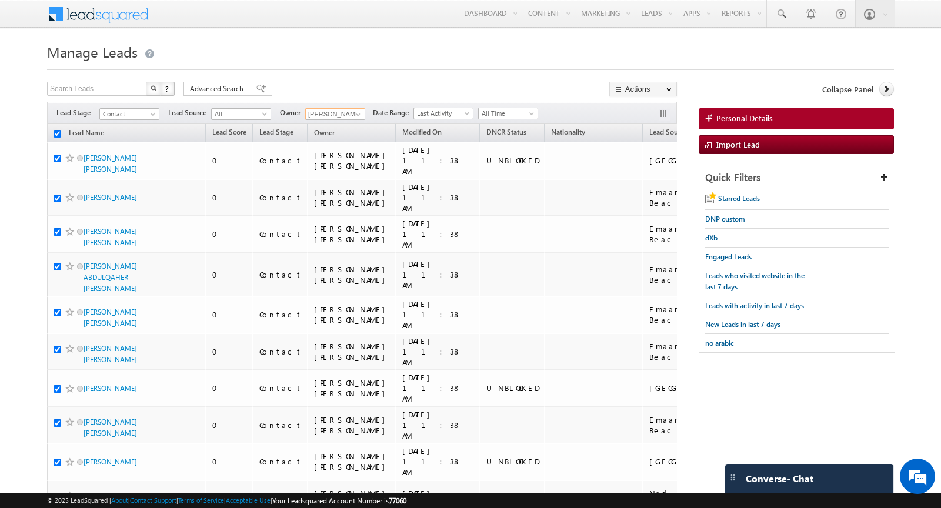
checkbox input "true"
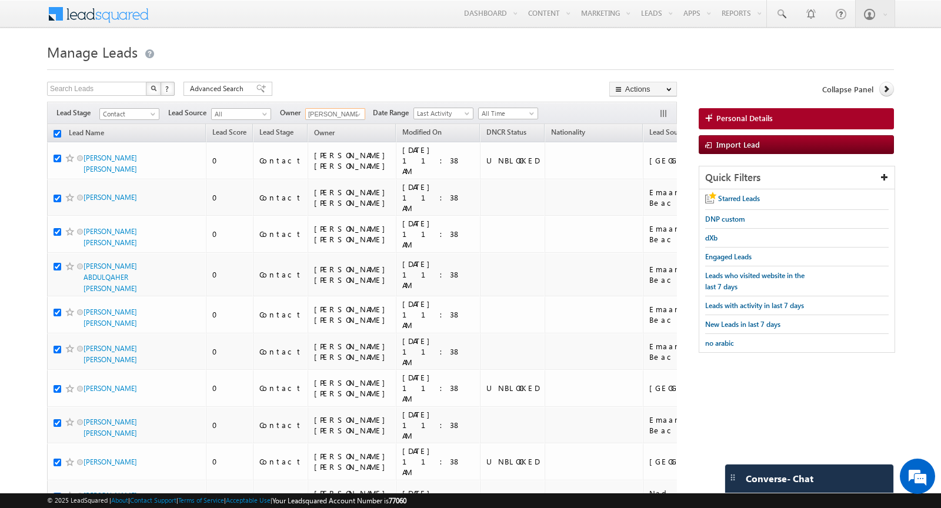
checkbox input "true"
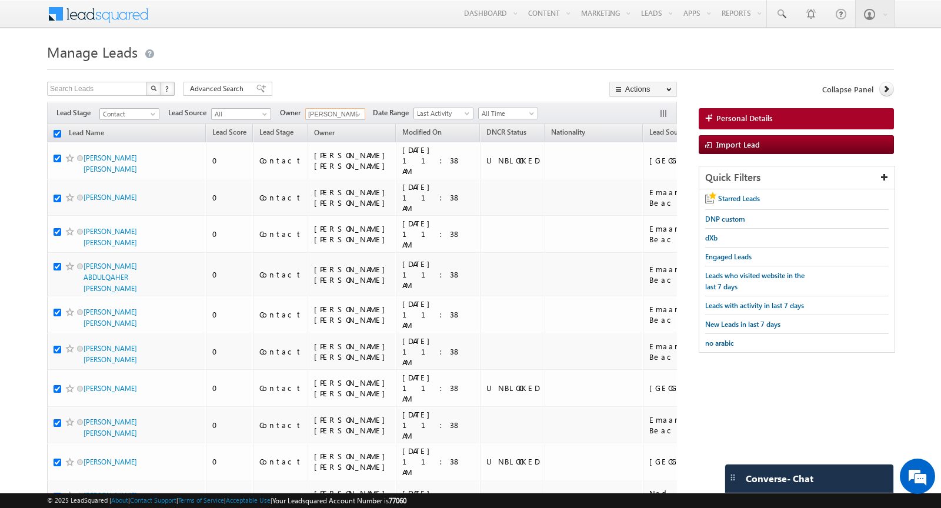
checkbox input "true"
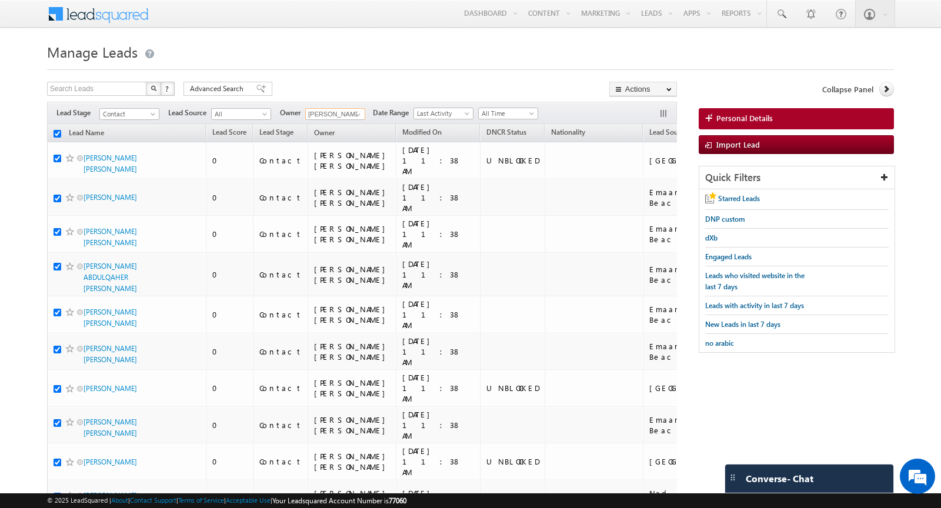
checkbox input "true"
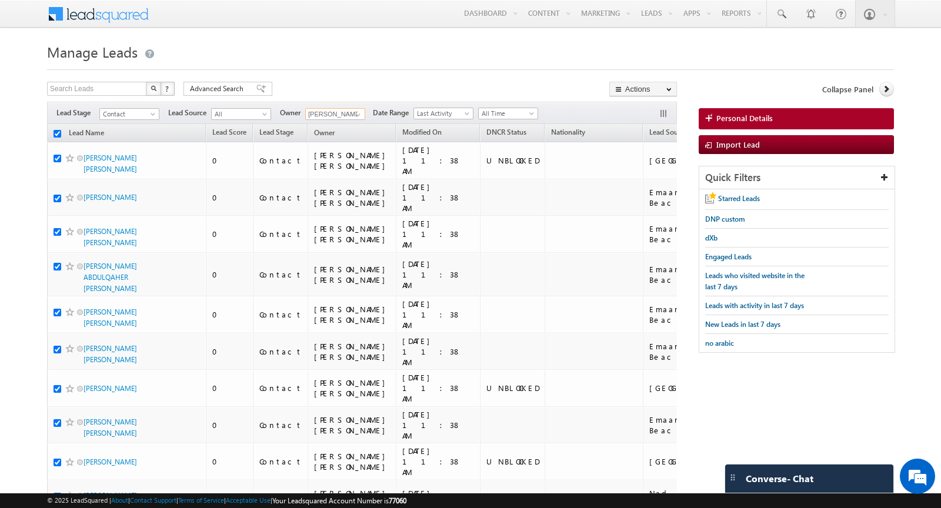
checkbox input "true"
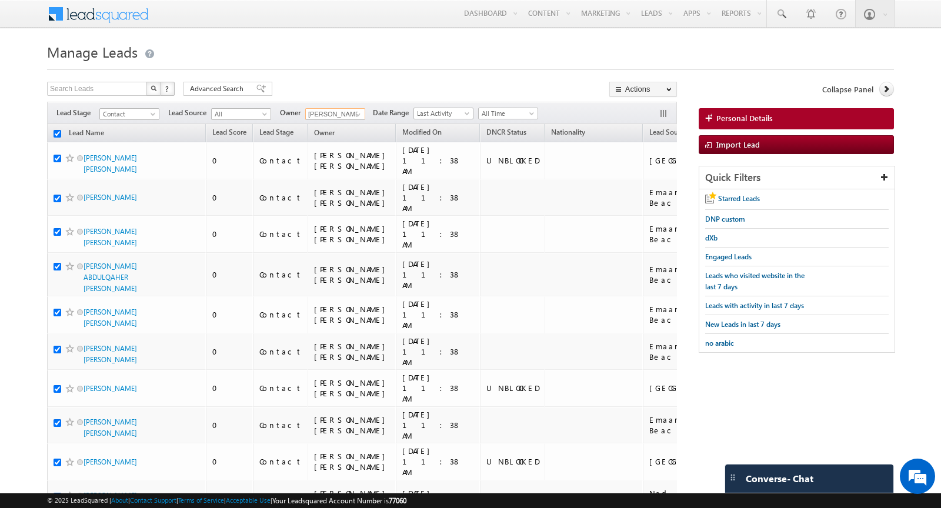
checkbox input "true"
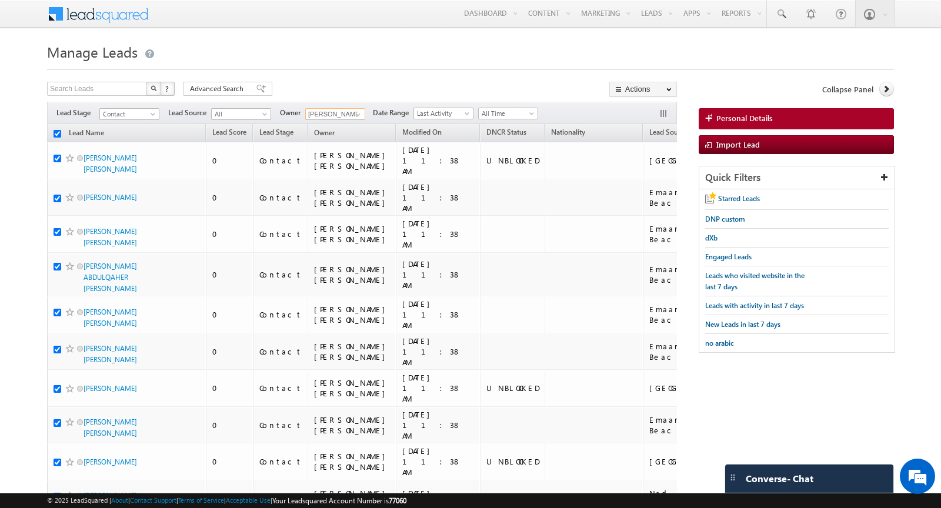
checkbox input "true"
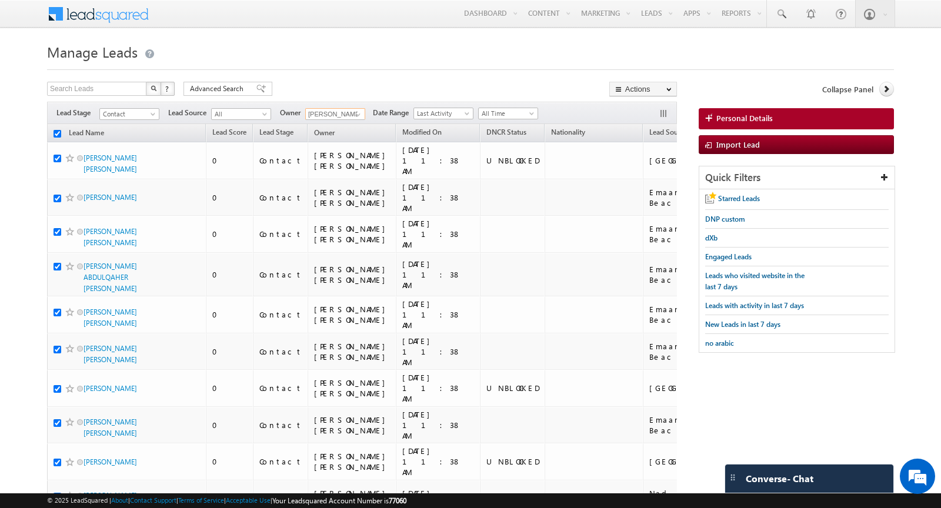
checkbox input "true"
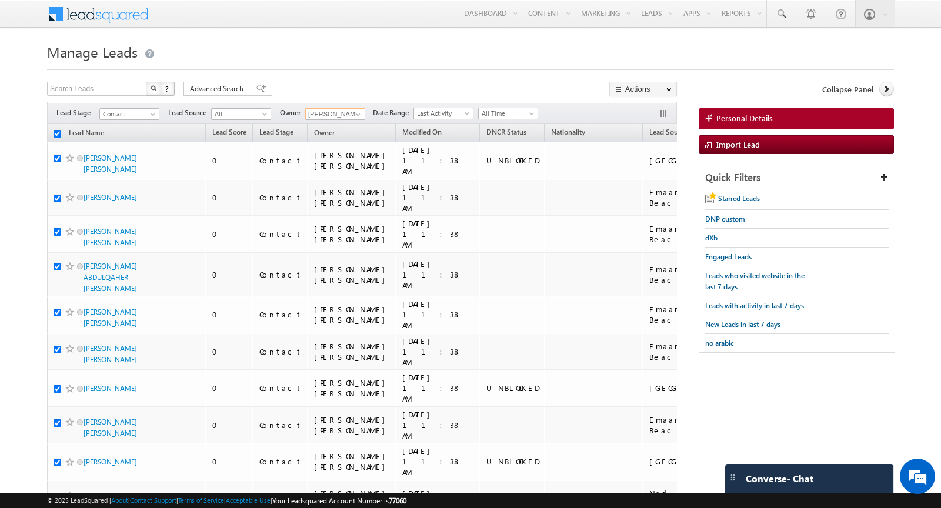
checkbox input "true"
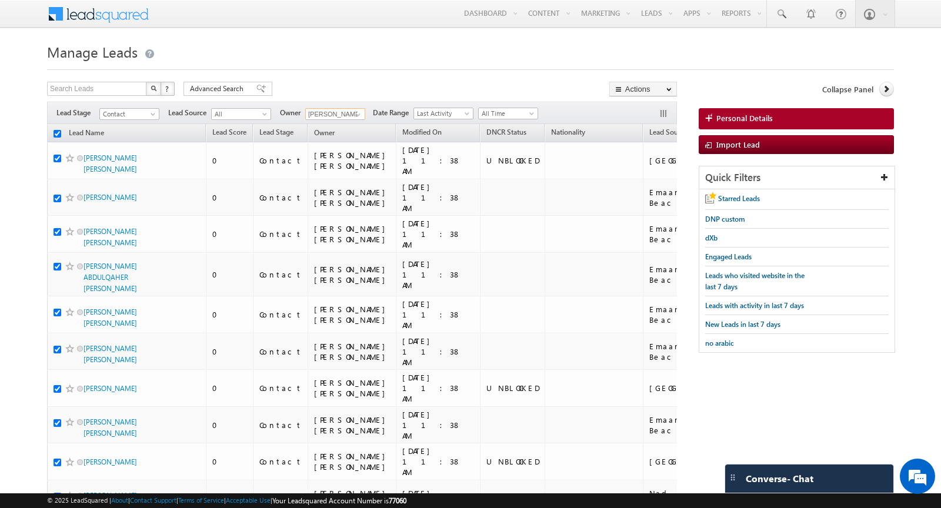
checkbox input "true"
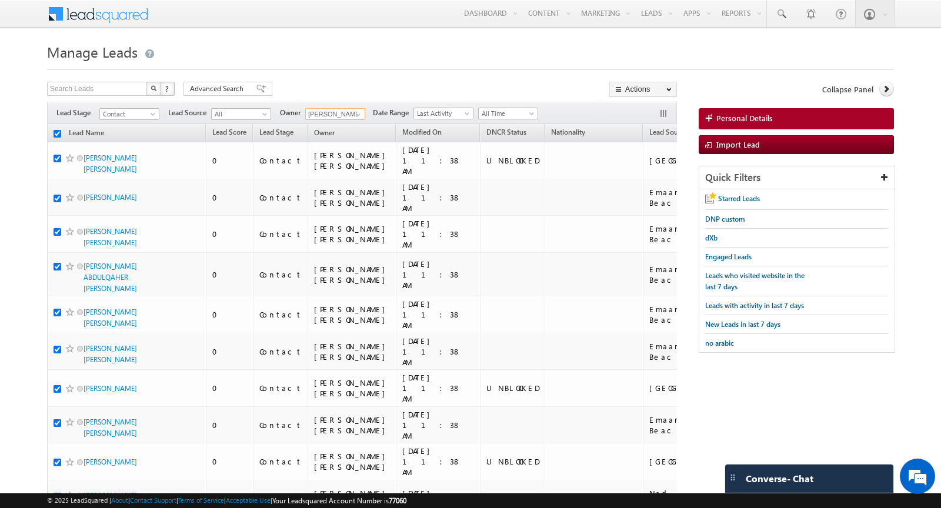
checkbox input "true"
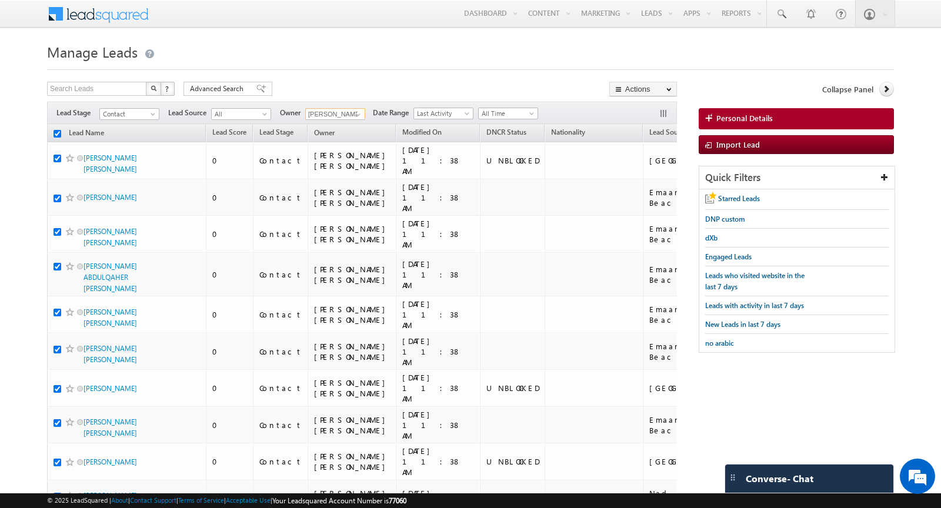
checkbox input "true"
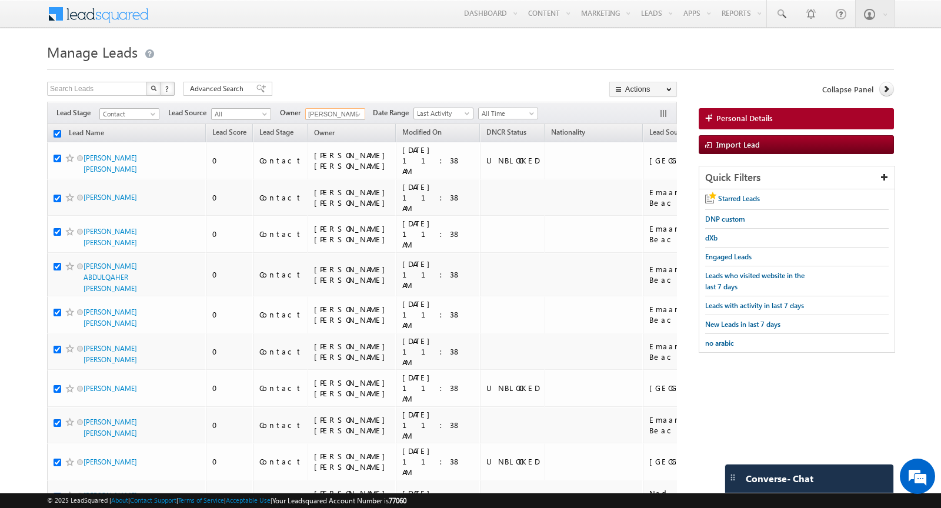
checkbox input "true"
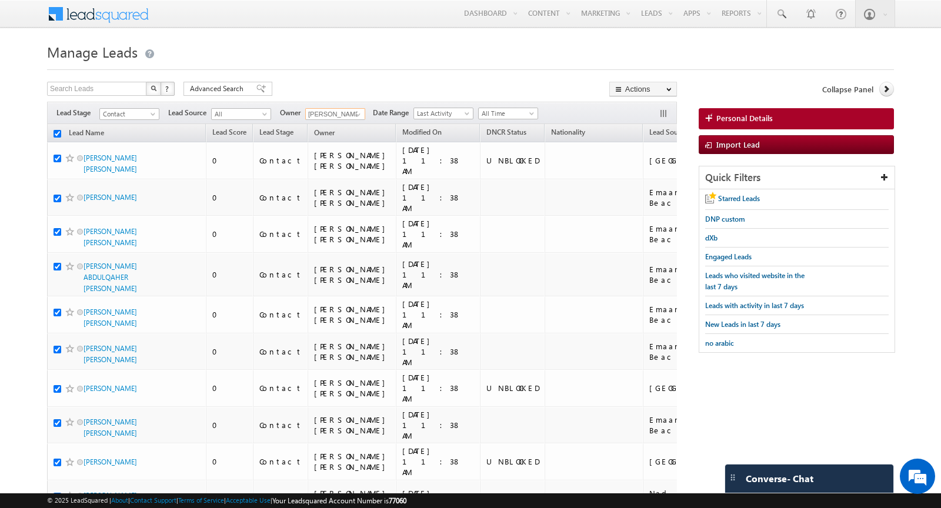
checkbox input "true"
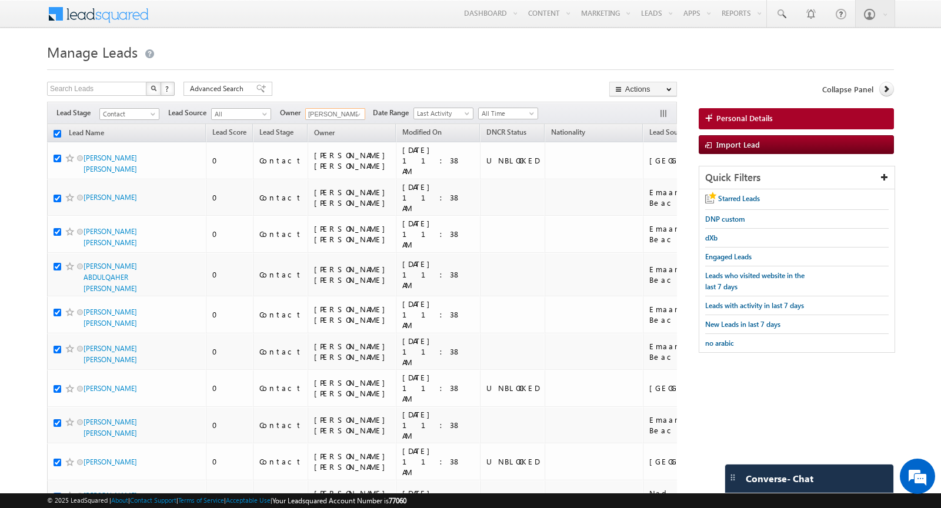
checkbox input "true"
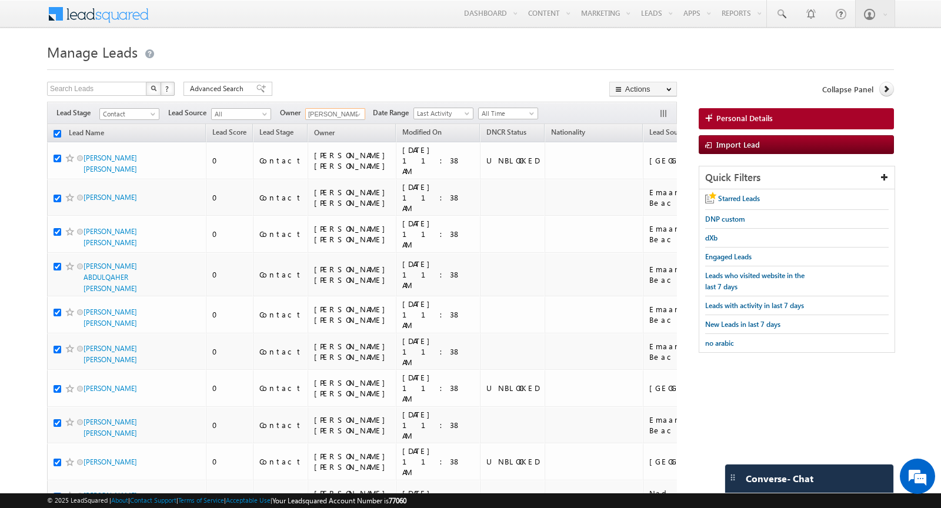
checkbox input "true"
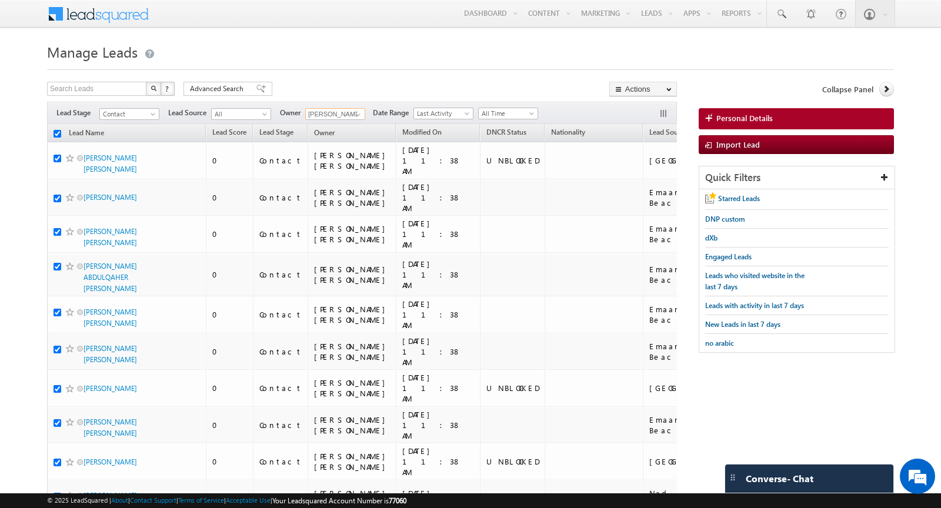
checkbox input "true"
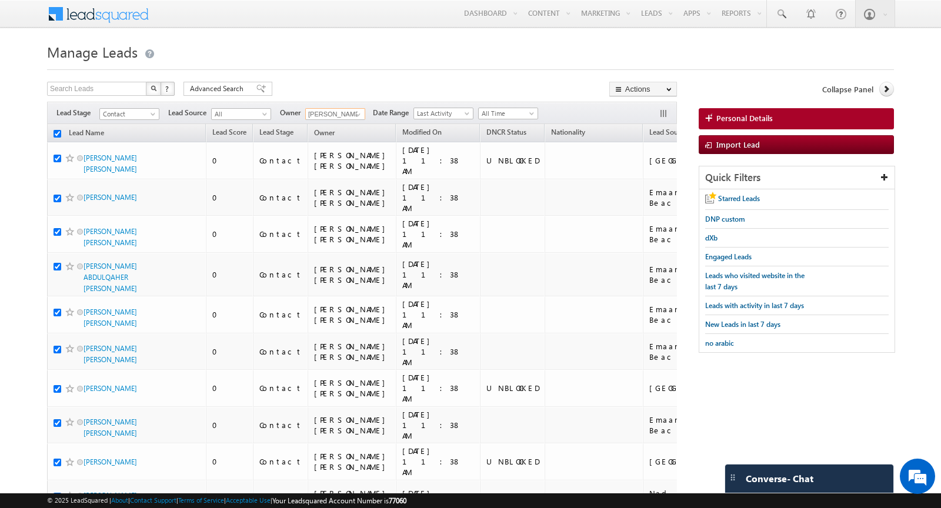
checkbox input "true"
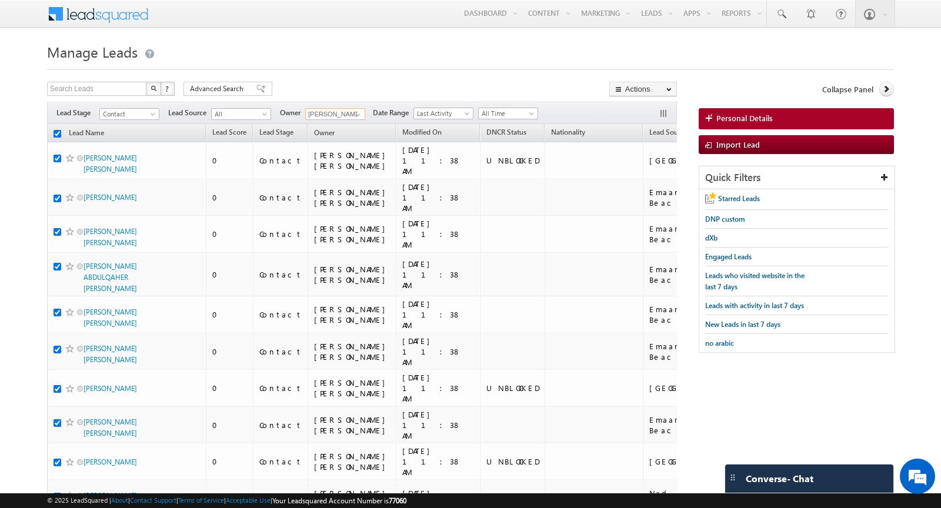
checkbox input "true"
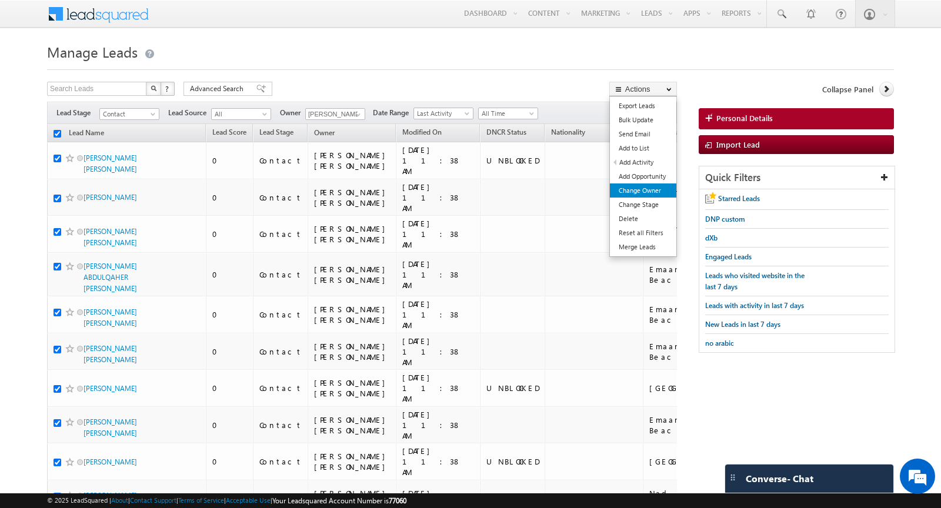
click at [656, 191] on link "Change Owner" at bounding box center [643, 190] width 66 height 14
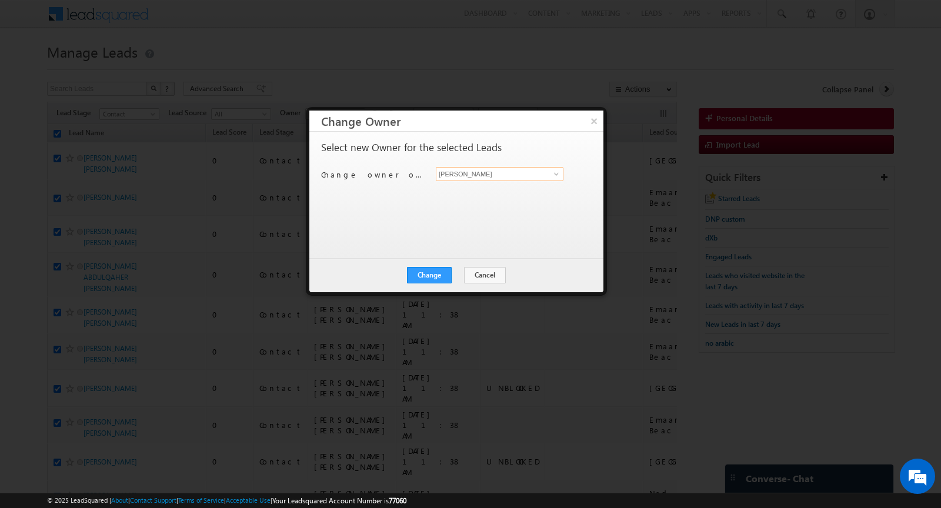
click at [511, 175] on input "[PERSON_NAME]" at bounding box center [500, 174] width 128 height 14
click at [497, 187] on link "[PERSON_NAME] Zainulla Haque [EMAIL_ADDRESS][DOMAIN_NAME]" at bounding box center [500, 196] width 128 height 32
type input "[PERSON_NAME] Zainulla [PERSON_NAME]"
click at [528, 172] on input "[PERSON_NAME] Zainulla [PERSON_NAME]" at bounding box center [500, 174] width 128 height 14
click at [503, 205] on link "Yash Rajput yash.rajput@indglobal.ae" at bounding box center [500, 213] width 128 height 22
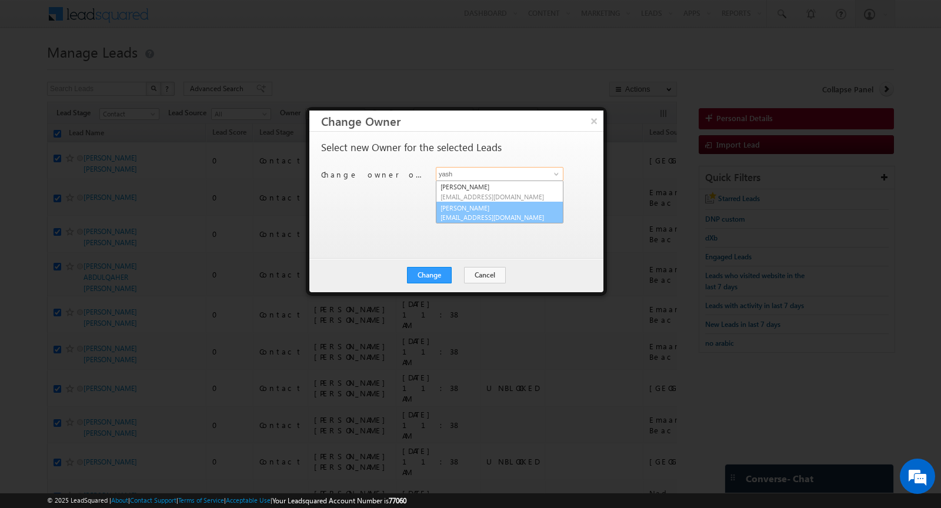
type input "[PERSON_NAME]"
click at [427, 274] on button "Change" at bounding box center [429, 275] width 45 height 16
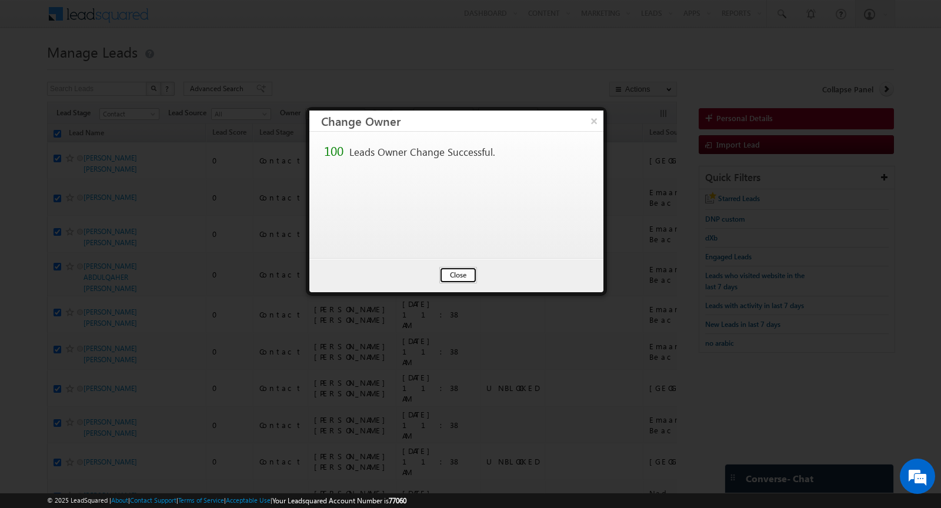
click at [456, 275] on button "Close" at bounding box center [458, 275] width 38 height 16
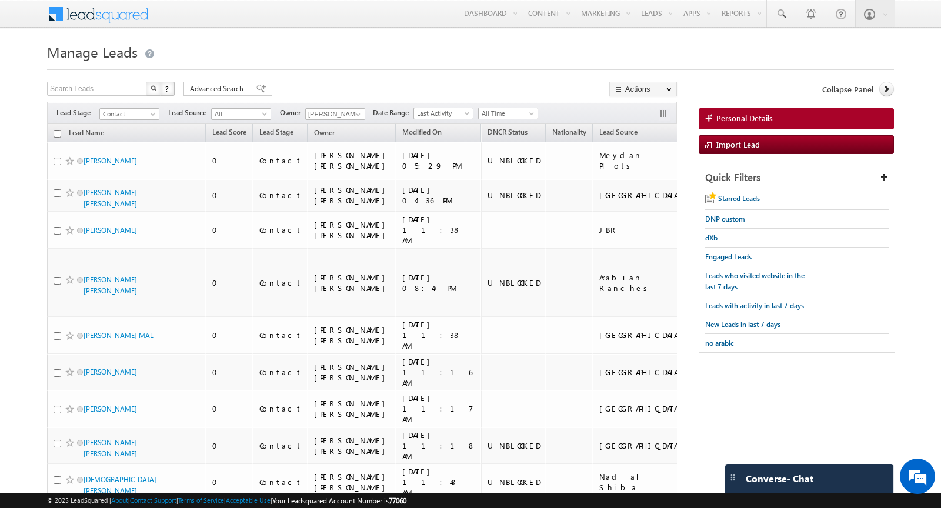
click at [56, 131] on input "checkbox" at bounding box center [57, 134] width 8 height 8
checkbox input "true"
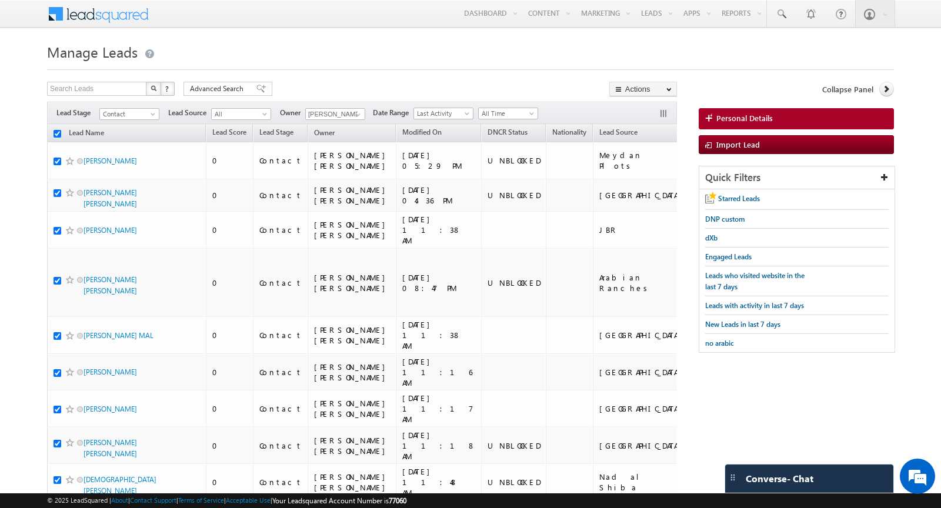
checkbox input "true"
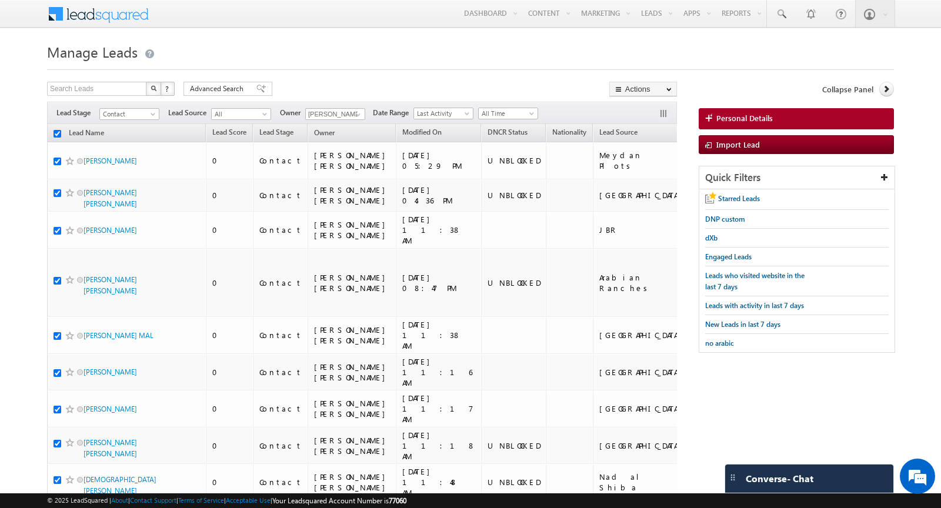
checkbox input "true"
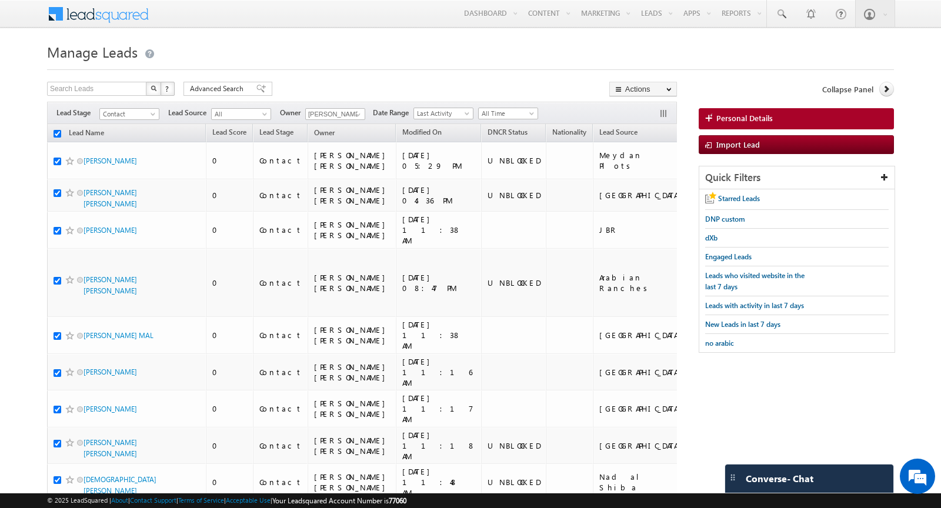
checkbox input "true"
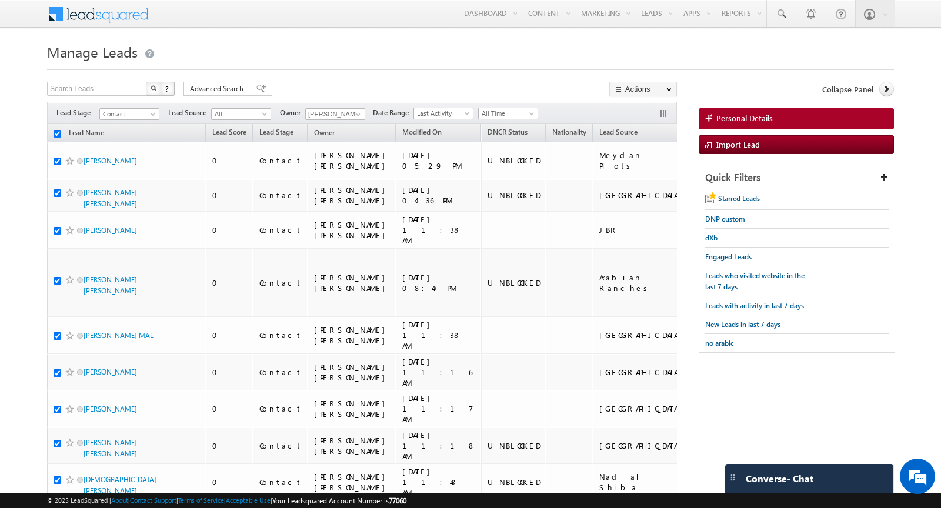
checkbox input "true"
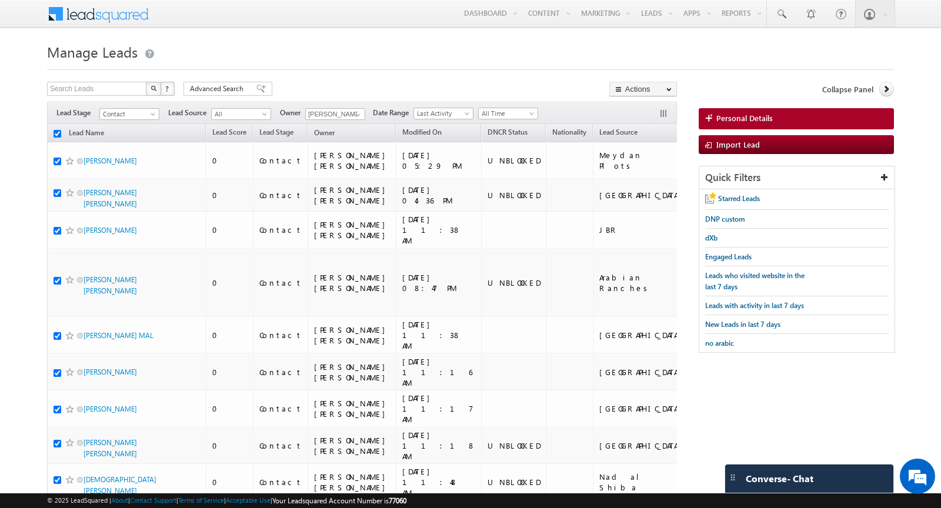
checkbox input "true"
click at [653, 192] on link "Change Owner" at bounding box center [643, 190] width 66 height 14
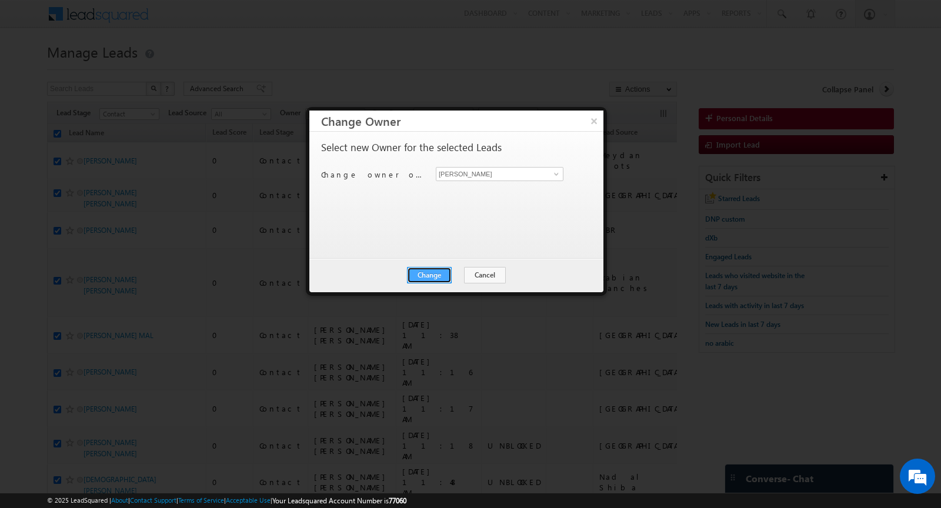
click at [431, 275] on button "Change" at bounding box center [429, 275] width 45 height 16
click at [466, 276] on button "Close" at bounding box center [458, 275] width 38 height 16
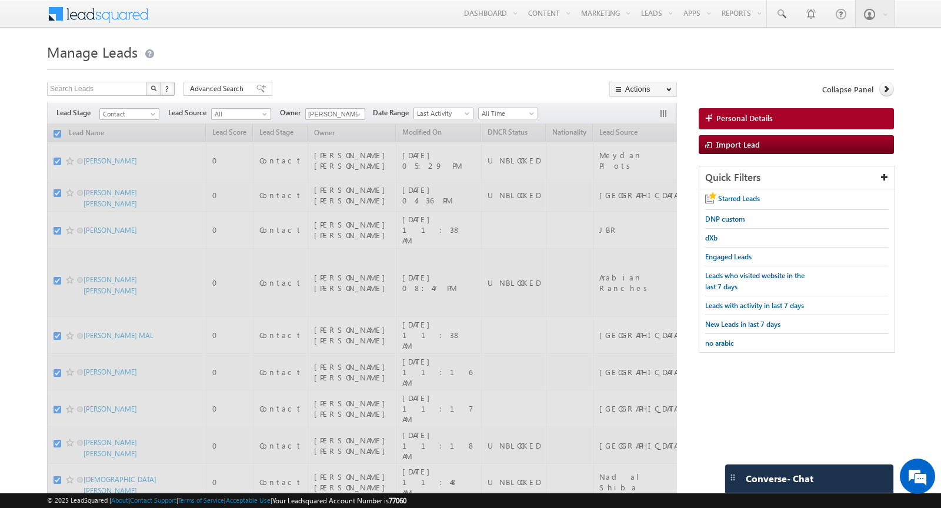
checkbox input "false"
